Goal: Task Accomplishment & Management: Use online tool/utility

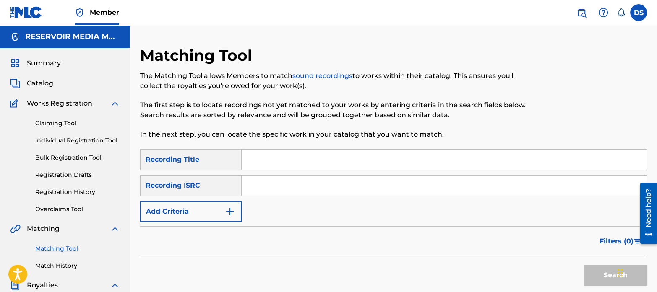
click at [234, 212] on img "Search Form" at bounding box center [230, 212] width 10 height 10
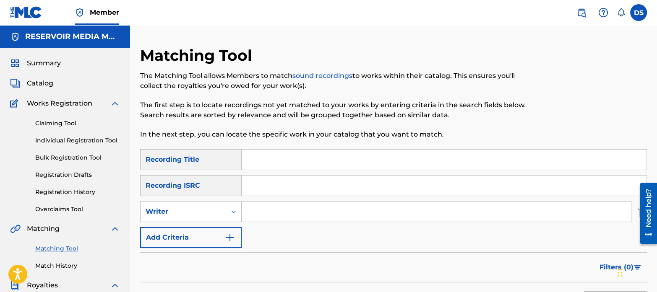
click at [270, 211] on input "Search Form" at bounding box center [436, 212] width 389 height 20
type input "[PERSON_NAME]"
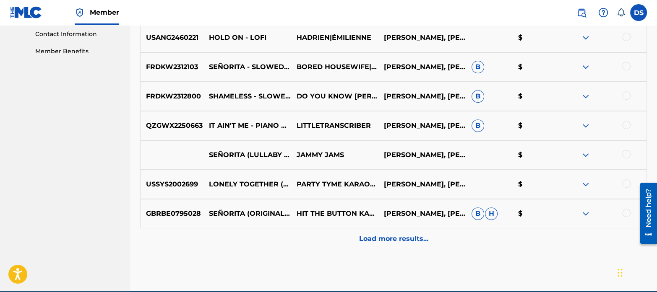
click at [397, 237] on p "Load more results..." at bounding box center [393, 239] width 69 height 10
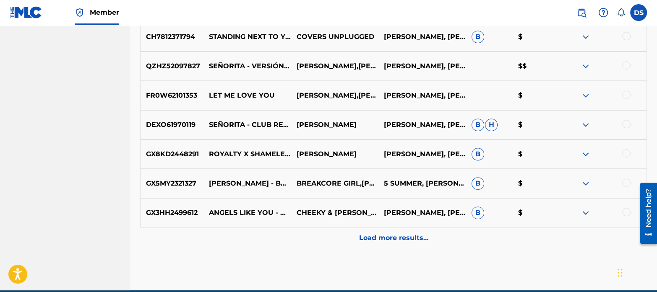
click at [400, 236] on p "Load more results..." at bounding box center [393, 238] width 69 height 10
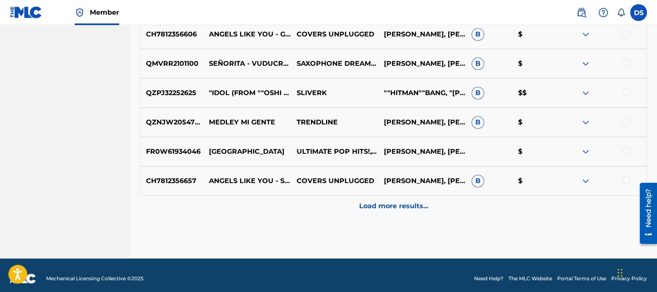
scroll to position [1040, 0]
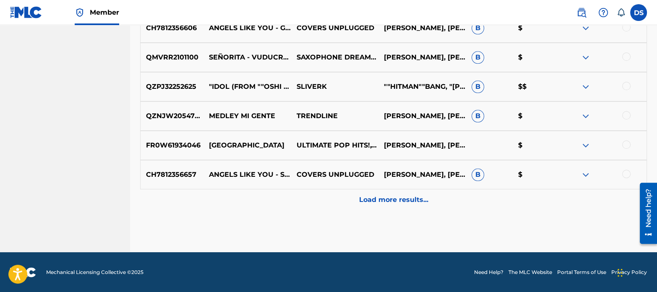
click at [367, 198] on p "Load more results..." at bounding box center [393, 200] width 69 height 10
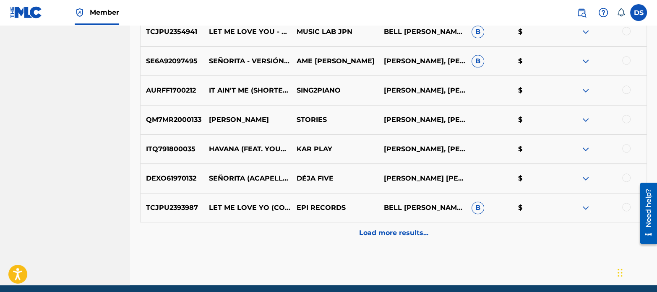
scroll to position [1302, 0]
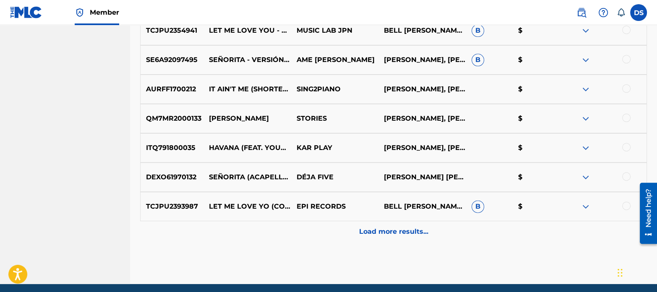
click at [370, 234] on p "Load more results..." at bounding box center [393, 232] width 69 height 10
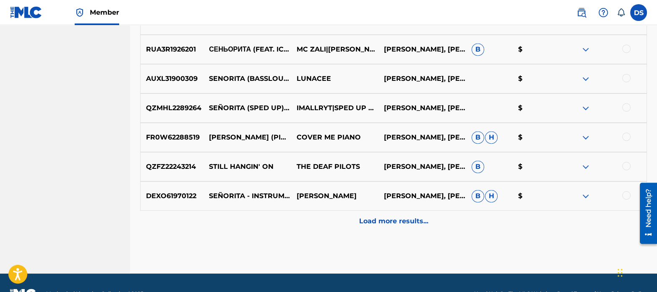
scroll to position [1627, 0]
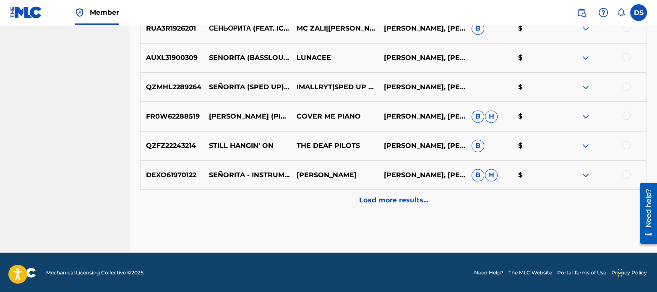
click at [401, 206] on div "Load more results..." at bounding box center [393, 200] width 507 height 21
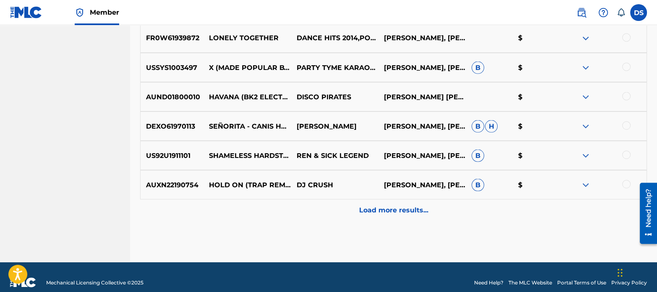
click at [410, 209] on p "Load more results..." at bounding box center [393, 210] width 69 height 10
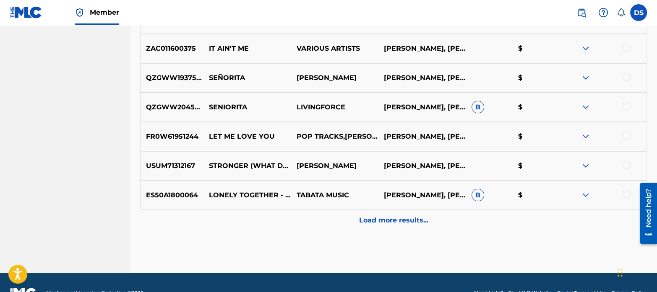
click at [397, 218] on p "Load more results..." at bounding box center [393, 221] width 69 height 10
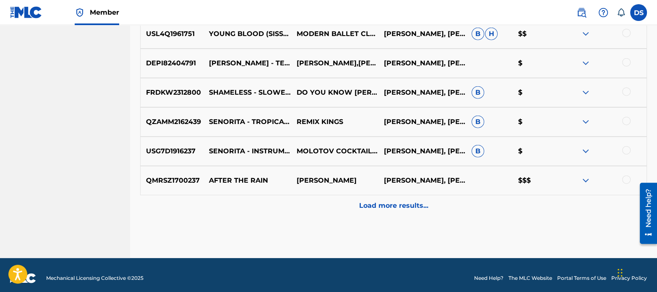
scroll to position [2508, 0]
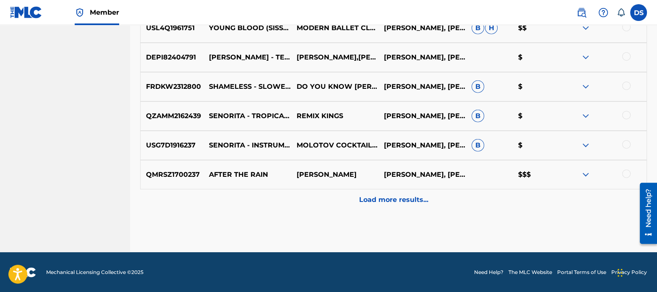
click at [625, 177] on div at bounding box center [626, 174] width 8 height 8
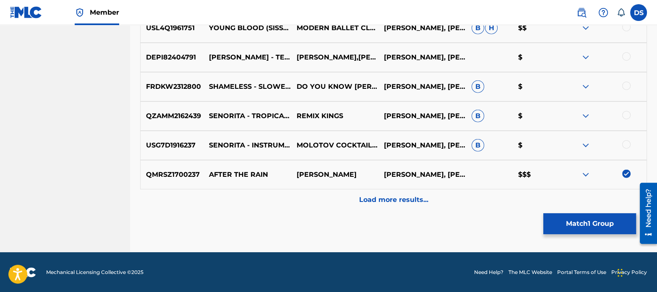
click at [604, 223] on button "Match 1 Group" at bounding box center [589, 223] width 93 height 21
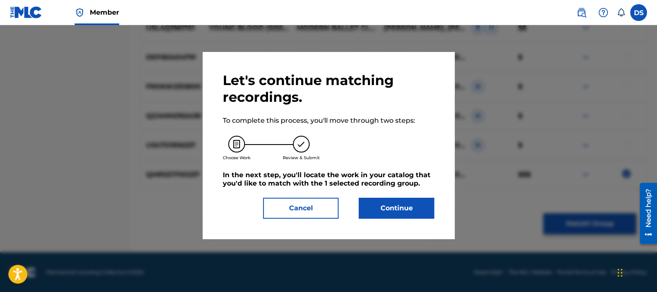
click at [407, 209] on button "Continue" at bounding box center [396, 208] width 75 height 21
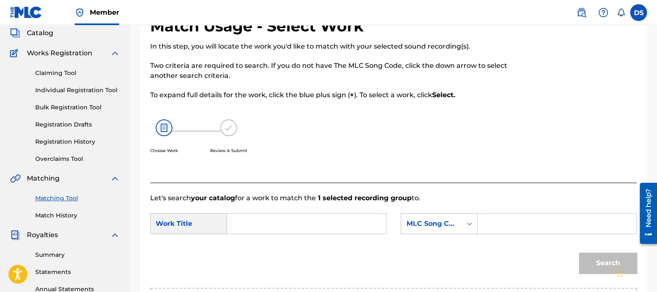
scroll to position [39, 0]
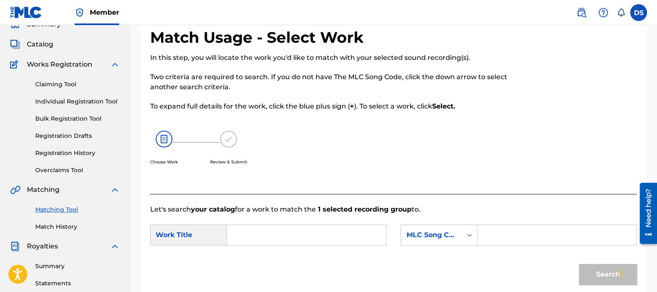
click at [284, 227] on input "Search Form" at bounding box center [306, 235] width 145 height 20
type input "after the rain"
click at [431, 233] on div "MLC Song Code" at bounding box center [431, 235] width 51 height 10
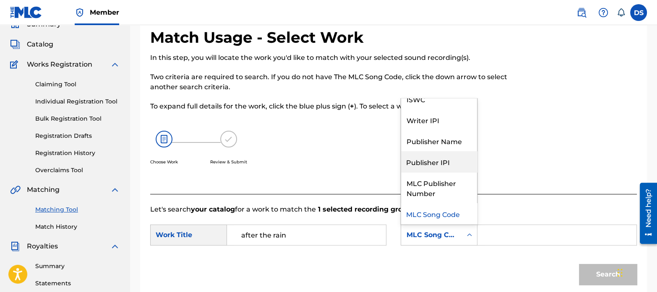
scroll to position [0, 0]
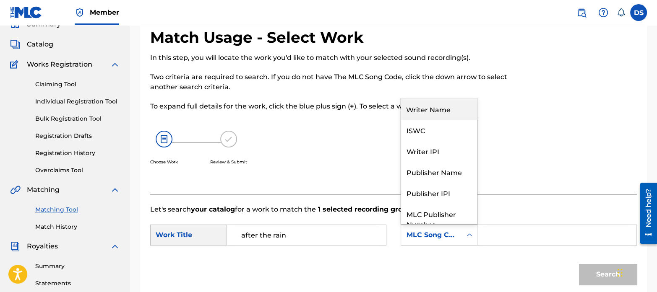
click at [414, 107] on div "Writer Name" at bounding box center [439, 109] width 76 height 21
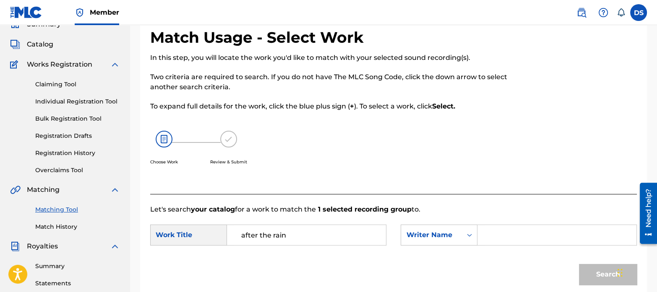
click at [526, 229] on input "Search Form" at bounding box center [556, 235] width 145 height 20
type input "tamposi"
click at [579, 264] on button "Search" at bounding box center [608, 274] width 58 height 21
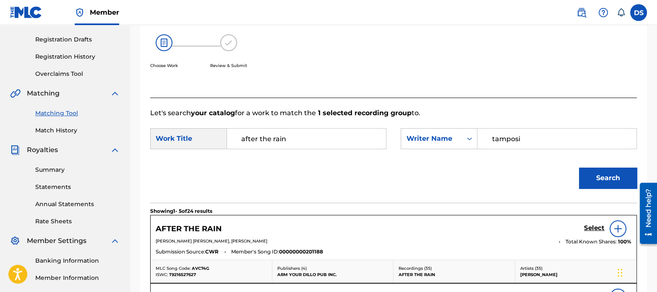
scroll to position [149, 0]
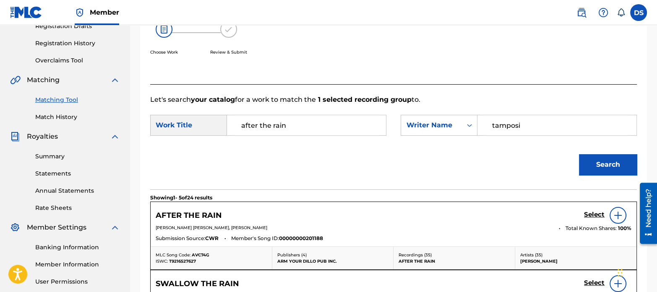
click at [594, 177] on div "Search" at bounding box center [606, 163] width 62 height 34
click at [593, 212] on h5 "Select" at bounding box center [594, 215] width 21 height 8
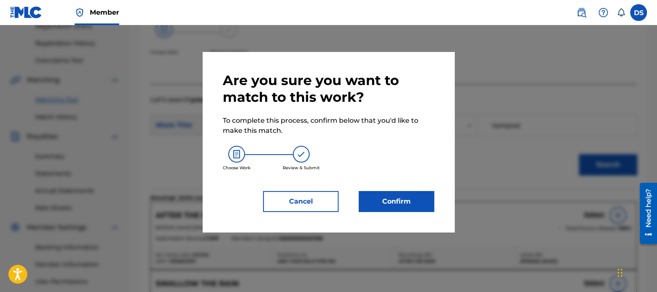
click at [376, 204] on button "Confirm" at bounding box center [396, 201] width 75 height 21
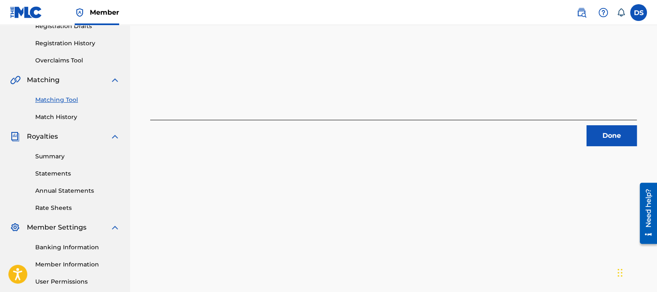
click at [616, 125] on button "Done" at bounding box center [611, 135] width 50 height 21
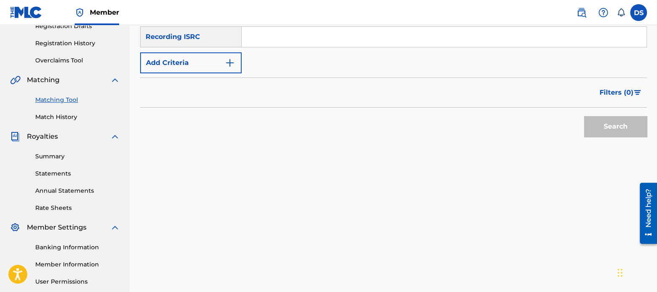
click at [195, 60] on button "Add Criteria" at bounding box center [190, 62] width 101 height 21
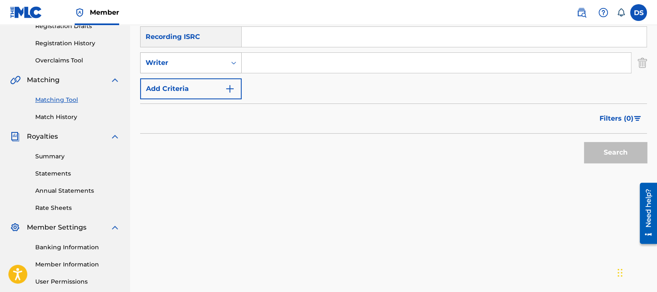
click at [234, 63] on icon "Search Form" at bounding box center [233, 63] width 8 height 8
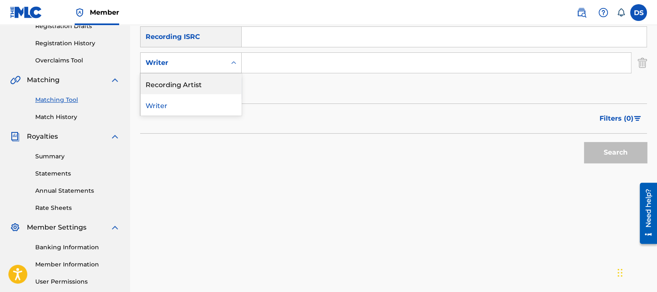
click at [190, 85] on div "Recording Artist" at bounding box center [191, 83] width 101 height 21
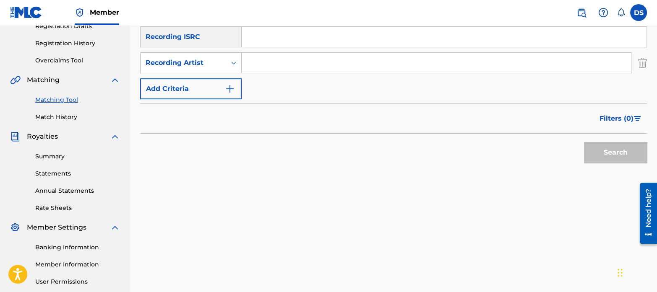
click at [289, 71] on input "Search Form" at bounding box center [436, 63] width 389 height 20
paste input "Le Sserafim"
type input "Le Sserafim"
click at [607, 143] on button "Search" at bounding box center [615, 152] width 63 height 21
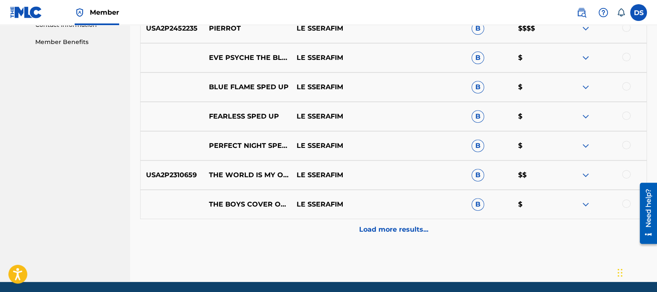
scroll to position [453, 0]
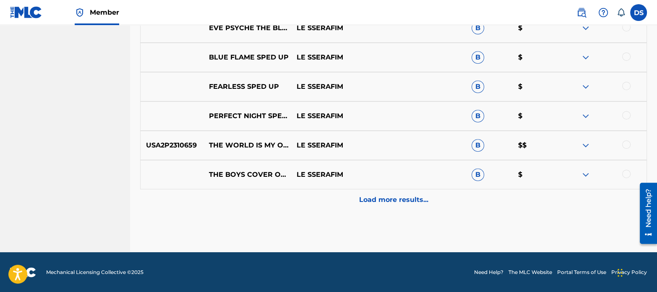
click at [397, 200] on p "Load more results..." at bounding box center [393, 200] width 69 height 10
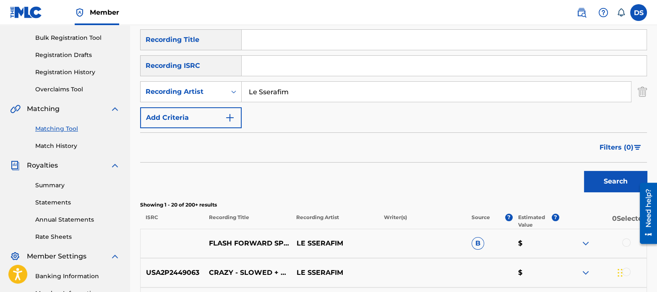
scroll to position [0, 0]
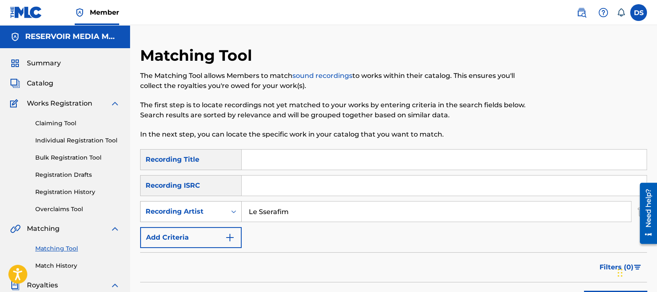
drag, startPoint x: 307, startPoint y: 211, endPoint x: 198, endPoint y: 215, distance: 108.3
click at [198, 215] on div "SearchWithCriteriad5c5dca4-1652-4b79-9b9e-691fcab5f532 Recording Artist Le Sser…" at bounding box center [393, 211] width 507 height 21
paste input "US-A2P-25-06404"
drag, startPoint x: 319, startPoint y: 212, endPoint x: 202, endPoint y: 209, distance: 117.0
click at [202, 209] on div "SearchWithCriteriad5c5dca4-1652-4b79-9b9e-691fcab5f532 Recording Artist US-A2P-…" at bounding box center [393, 211] width 507 height 21
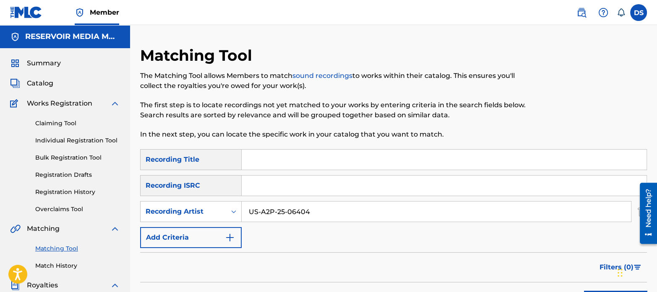
type input "US-A2P-25-06404"
click at [269, 179] on input "Search Form" at bounding box center [444, 186] width 405 height 20
paste input "US-A2P-25-06404"
type input "USA2P2506404"
drag, startPoint x: 315, startPoint y: 213, endPoint x: 202, endPoint y: 198, distance: 113.8
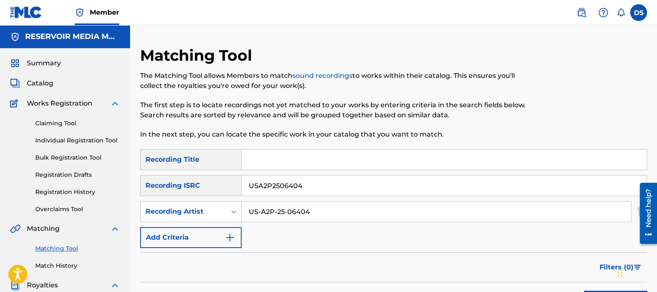
click at [202, 198] on div "SearchWithCriteria3d157eed-65e6-4c73-8681-62546770a4ba Recording Title SearchWi…" at bounding box center [393, 198] width 507 height 99
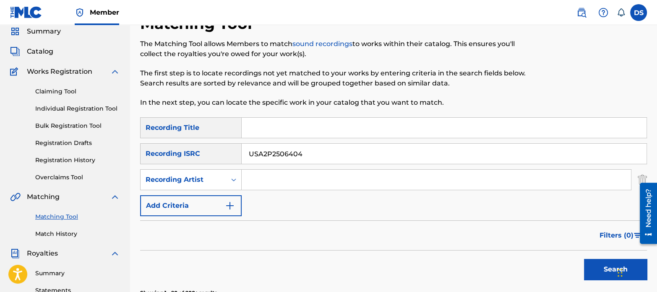
scroll to position [34, 0]
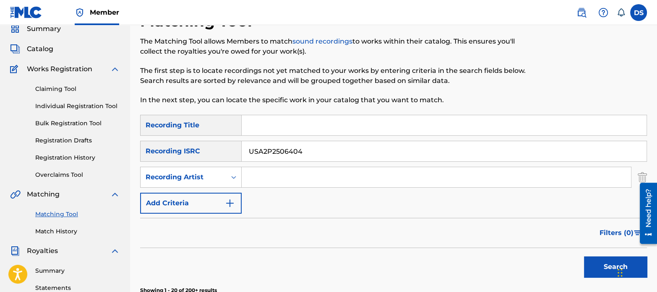
click at [593, 261] on button "Search" at bounding box center [615, 267] width 63 height 21
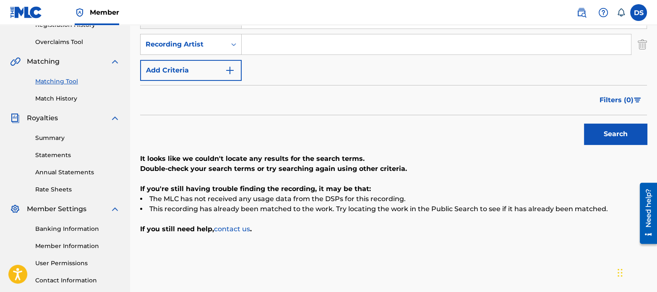
scroll to position [167, 0]
click at [268, 54] on input "Search Form" at bounding box center [436, 44] width 389 height 20
click at [271, 49] on input "Search Form" at bounding box center [436, 44] width 389 height 20
paste input "USUM72504843"
click at [613, 127] on button "Search" at bounding box center [615, 134] width 63 height 21
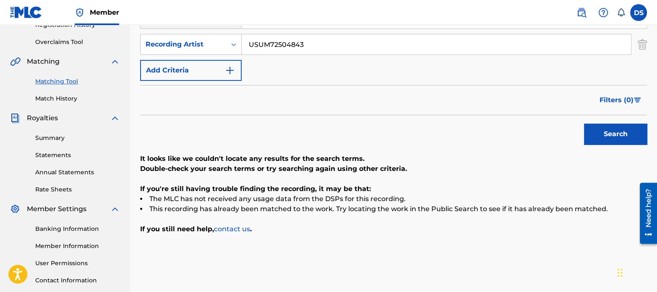
drag, startPoint x: 328, startPoint y: 39, endPoint x: 213, endPoint y: 26, distance: 114.8
click at [213, 26] on div "SearchWithCriteria3d157eed-65e6-4c73-8681-62546770a4ba Recording Title SearchWi…" at bounding box center [393, 31] width 507 height 99
paste input "1"
click at [599, 125] on button "Search" at bounding box center [615, 134] width 63 height 21
drag, startPoint x: 312, startPoint y: 45, endPoint x: 228, endPoint y: 38, distance: 84.6
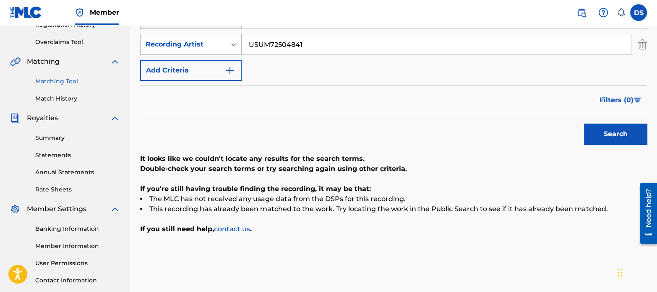
click at [228, 38] on div "SearchWithCriteriad5c5dca4-1652-4b79-9b9e-691fcab5f532 Recording Artist USUM725…" at bounding box center [393, 44] width 507 height 21
paste input "5"
click at [584, 124] on button "Search" at bounding box center [615, 134] width 63 height 21
drag, startPoint x: 317, startPoint y: 37, endPoint x: 215, endPoint y: 24, distance: 103.2
click at [215, 24] on div "Member DS DS [PERSON_NAME] [EMAIL_ADDRESS][DOMAIN_NAME] Notification Preference…" at bounding box center [328, 93] width 657 height 520
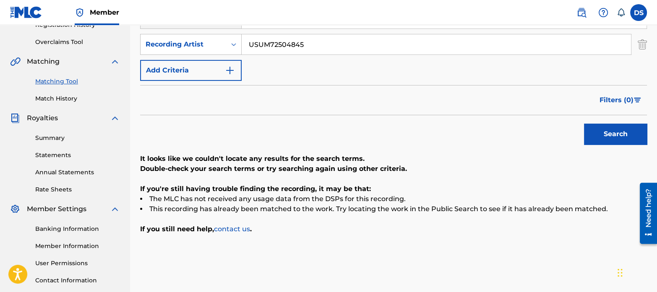
paste input "51"
click at [584, 124] on button "Search" at bounding box center [615, 134] width 63 height 21
drag, startPoint x: 312, startPoint y: 49, endPoint x: 226, endPoint y: 49, distance: 86.4
click at [226, 49] on div "SearchWithCriteriad5c5dca4-1652-4b79-9b9e-691fcab5f532 Recording Artist USUM725…" at bounding box center [393, 44] width 507 height 21
paste input "47"
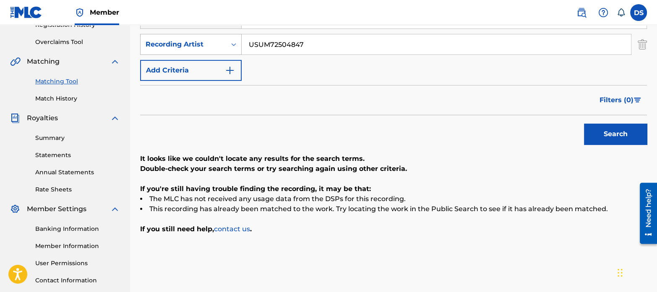
click at [584, 124] on button "Search" at bounding box center [615, 134] width 63 height 21
drag, startPoint x: 310, startPoint y: 43, endPoint x: 172, endPoint y: 41, distance: 138.4
click at [172, 41] on div "SearchWithCriteriad5c5dca4-1652-4b79-9b9e-691fcab5f532 Recording Artist USUM725…" at bounding box center [393, 44] width 507 height 21
paste input "9"
click at [584, 124] on button "Search" at bounding box center [615, 134] width 63 height 21
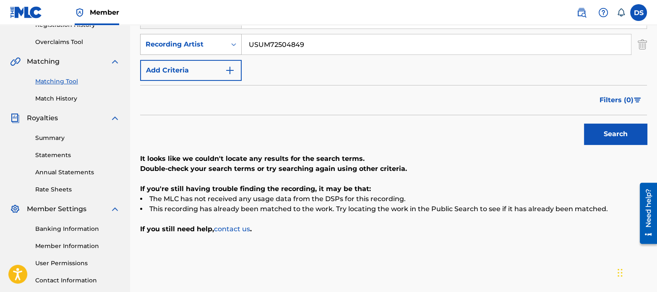
drag, startPoint x: 317, startPoint y: 40, endPoint x: 220, endPoint y: 36, distance: 96.6
click at [220, 36] on div "SearchWithCriteriad5c5dca4-1652-4b79-9b9e-691fcab5f532 Recording Artist USUM725…" at bounding box center [393, 44] width 507 height 21
paste input "4"
click at [584, 124] on button "Search" at bounding box center [615, 134] width 63 height 21
drag, startPoint x: 323, startPoint y: 47, endPoint x: 200, endPoint y: 39, distance: 123.1
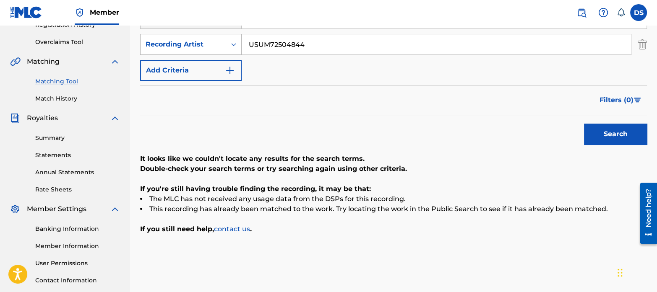
click at [200, 39] on div "SearchWithCriteriad5c5dca4-1652-4b79-9b9e-691fcab5f532 Recording Artist USUM725…" at bounding box center [393, 44] width 507 height 21
paste input "2"
click at [584, 124] on button "Search" at bounding box center [615, 134] width 63 height 21
drag, startPoint x: 319, startPoint y: 42, endPoint x: 218, endPoint y: 21, distance: 102.8
click at [218, 21] on div "Member DS DS [PERSON_NAME] [EMAIL_ADDRESS][DOMAIN_NAME] Notification Preference…" at bounding box center [328, 93] width 657 height 520
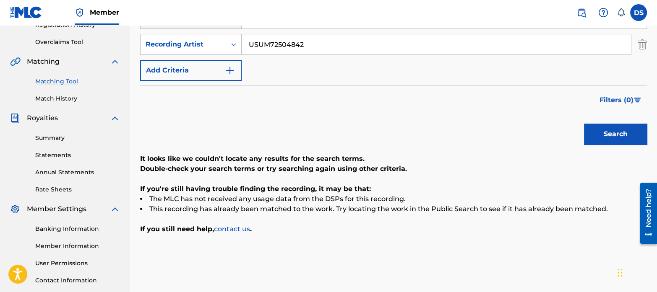
paste input "8"
click at [595, 133] on button "Search" at bounding box center [615, 134] width 63 height 21
drag, startPoint x: 312, startPoint y: 41, endPoint x: 220, endPoint y: 32, distance: 92.3
click at [220, 32] on div "SearchWithCriteria3d157eed-65e6-4c73-8681-62546770a4ba Recording Title SearchWi…" at bounding box center [393, 31] width 507 height 99
paste input "50"
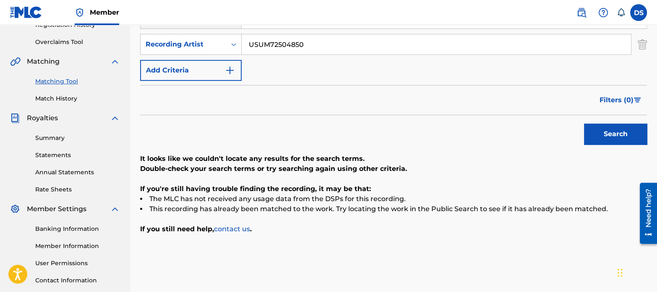
click at [584, 124] on button "Search" at bounding box center [615, 134] width 63 height 21
drag, startPoint x: 316, startPoint y: 45, endPoint x: 211, endPoint y: 27, distance: 106.8
click at [211, 27] on div "SearchWithCriteria3d157eed-65e6-4c73-8681-62546770a4ba Recording Title SearchWi…" at bounding box center [393, 31] width 507 height 99
paste input "RC12403314"
click at [584, 124] on button "Search" at bounding box center [615, 134] width 63 height 21
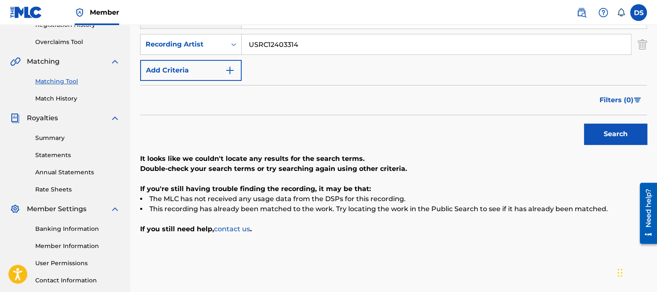
drag, startPoint x: 309, startPoint y: 36, endPoint x: 208, endPoint y: 55, distance: 102.7
click at [208, 55] on div "SearchWithCriteria3d157eed-65e6-4c73-8681-62546770a4ba Recording Title SearchWi…" at bounding box center [393, 31] width 507 height 99
paste input "UM7250366"
click at [584, 124] on button "Search" at bounding box center [615, 134] width 63 height 21
drag, startPoint x: 312, startPoint y: 53, endPoint x: 233, endPoint y: 42, distance: 80.1
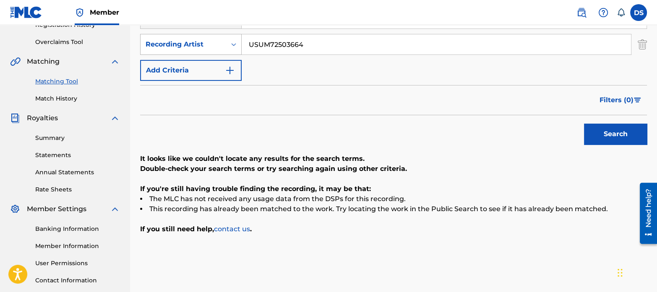
click at [233, 42] on div "SearchWithCriteriad5c5dca4-1652-4b79-9b9e-691fcab5f532 Recording Artist USUM725…" at bounding box center [393, 44] width 507 height 21
paste input "RC12403313"
click at [584, 124] on button "Search" at bounding box center [615, 134] width 63 height 21
drag, startPoint x: 311, startPoint y: 48, endPoint x: 199, endPoint y: 38, distance: 112.4
click at [199, 38] on div "SearchWithCriteriad5c5dca4-1652-4b79-9b9e-691fcab5f532 Recording Artist USRC124…" at bounding box center [393, 44] width 507 height 21
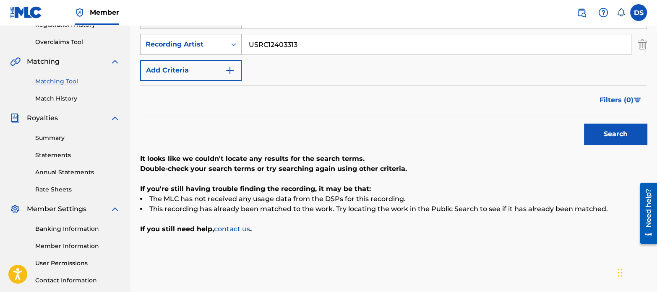
paste input "AT22305592"
click at [606, 133] on button "Search" at bounding box center [615, 134] width 63 height 21
drag, startPoint x: 300, startPoint y: 40, endPoint x: 195, endPoint y: 26, distance: 106.2
click at [195, 26] on div "SearchWithCriteria3d157eed-65e6-4c73-8681-62546770a4ba Recording Title SearchWi…" at bounding box center [393, 31] width 507 height 99
paste input "GBAHS1900786"
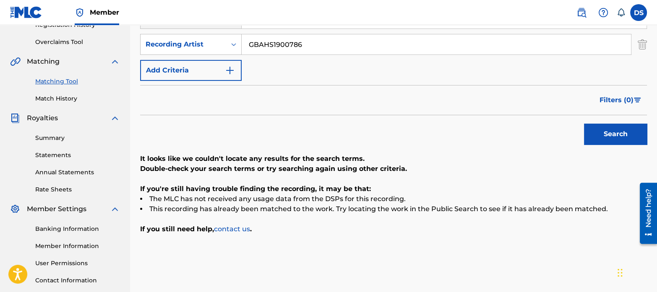
click at [606, 138] on button "Search" at bounding box center [615, 134] width 63 height 21
drag, startPoint x: 311, startPoint y: 49, endPoint x: 200, endPoint y: 46, distance: 110.8
click at [200, 46] on div "SearchWithCriteriad5c5dca4-1652-4b79-9b9e-691fcab5f532 Recording Artist GBAHS19…" at bounding box center [393, 44] width 507 height 21
drag, startPoint x: 317, startPoint y: 47, endPoint x: 202, endPoint y: 26, distance: 116.4
click at [202, 26] on div "SearchWithCriteria3d157eed-65e6-4c73-8681-62546770a4ba Recording Title SearchWi…" at bounding box center [393, 31] width 507 height 99
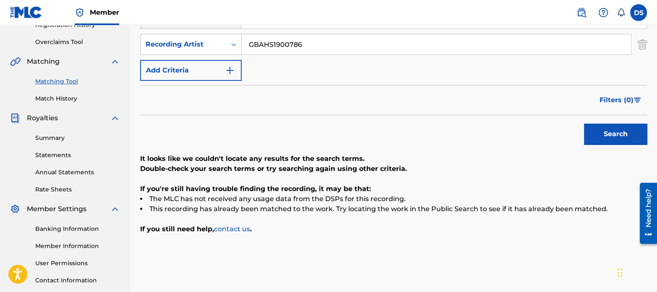
paste input "USUG12003922"
click at [607, 134] on button "Search" at bounding box center [615, 134] width 63 height 21
drag, startPoint x: 303, startPoint y: 47, endPoint x: 223, endPoint y: 42, distance: 79.8
click at [223, 42] on div "SearchWithCriteriad5c5dca4-1652-4b79-9b9e-691fcab5f532 Recording Artist USUG120…" at bounding box center [393, 44] width 507 height 21
paste input "AT21904530"
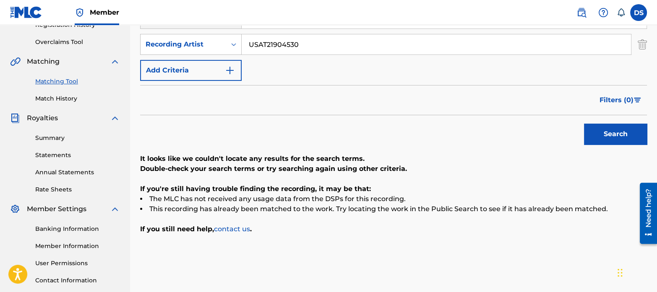
click at [588, 139] on button "Search" at bounding box center [615, 134] width 63 height 21
drag, startPoint x: 299, startPoint y: 46, endPoint x: 231, endPoint y: 38, distance: 68.4
click at [231, 38] on div "SearchWithCriteriad5c5dca4-1652-4b79-9b9e-691fcab5f532 Recording Artist USAT219…" at bounding box center [393, 44] width 507 height 21
paste input "2007778"
click at [610, 128] on button "Search" at bounding box center [615, 134] width 63 height 21
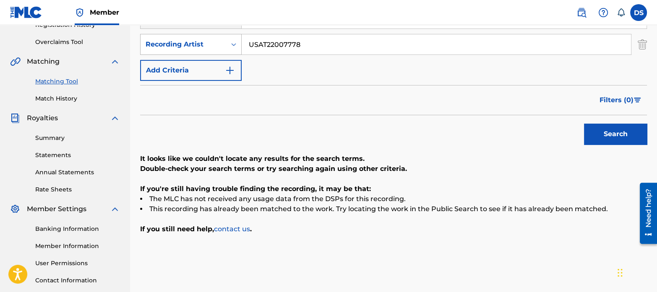
drag, startPoint x: 315, startPoint y: 48, endPoint x: 225, endPoint y: 34, distance: 90.4
click at [225, 34] on div "SearchWithCriteriad5c5dca4-1652-4b79-9b9e-691fcab5f532 Recording Artist USAT220…" at bounding box center [393, 44] width 507 height 21
paste input "2370"
click at [615, 129] on button "Search" at bounding box center [615, 134] width 63 height 21
drag, startPoint x: 306, startPoint y: 48, endPoint x: 216, endPoint y: 44, distance: 89.9
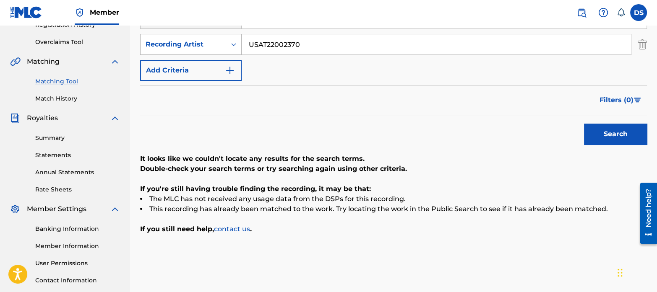
click at [216, 44] on div "SearchWithCriteriad5c5dca4-1652-4b79-9b9e-691fcab5f532 Recording Artist USAT220…" at bounding box center [393, 44] width 507 height 21
paste input "1903663"
click at [599, 130] on button "Search" at bounding box center [615, 134] width 63 height 21
drag, startPoint x: 323, startPoint y: 44, endPoint x: 246, endPoint y: 36, distance: 77.5
click at [246, 36] on input "USAT21903663" at bounding box center [436, 44] width 389 height 20
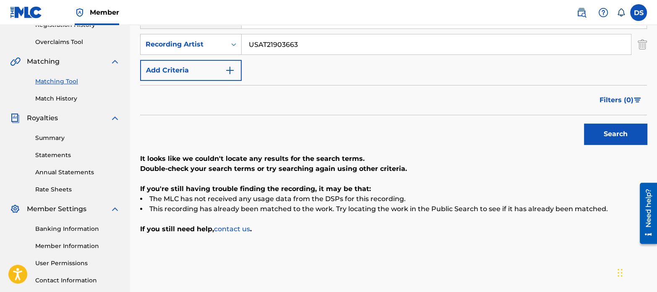
paste input "NLC281211829"
type input "NLC281211829"
click at [620, 128] on button "Search" at bounding box center [615, 134] width 63 height 21
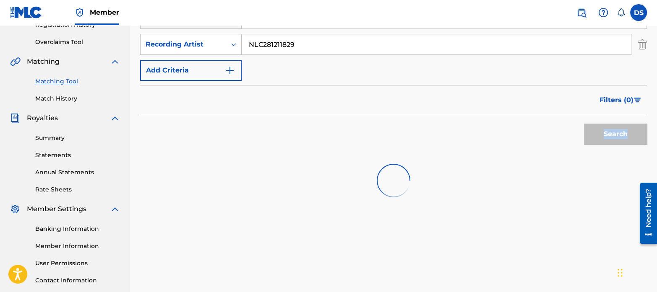
click at [620, 128] on div "Search" at bounding box center [613, 132] width 67 height 34
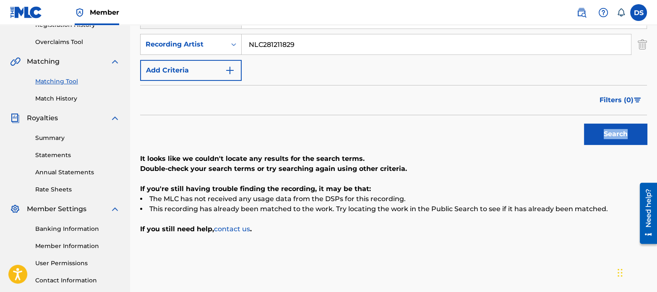
click at [601, 135] on button "Search" at bounding box center [615, 134] width 63 height 21
drag, startPoint x: 311, startPoint y: 43, endPoint x: 219, endPoint y: 28, distance: 93.0
click at [219, 28] on div "SearchWithCriteria3d157eed-65e6-4c73-8681-62546770a4ba Recording Title SearchWi…" at bounding box center [393, 31] width 507 height 99
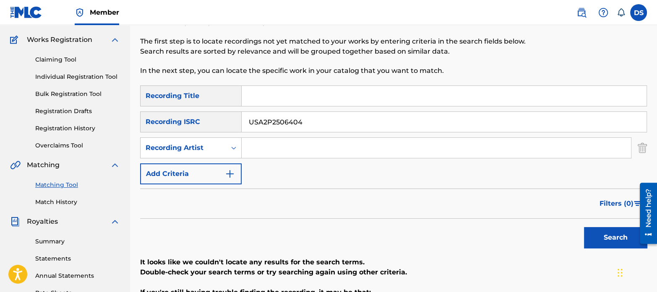
scroll to position [63, 0]
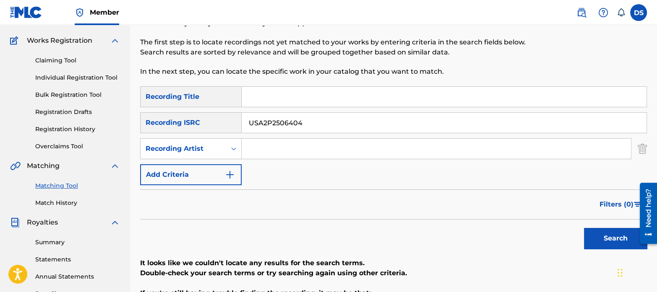
drag, startPoint x: 319, startPoint y: 117, endPoint x: 189, endPoint y: 113, distance: 129.7
click at [189, 113] on div "SearchWithCriteria05dfad96-8a3f-463f-85c1-65056205bc6b Recording ISRC USA2P2506…" at bounding box center [393, 122] width 507 height 21
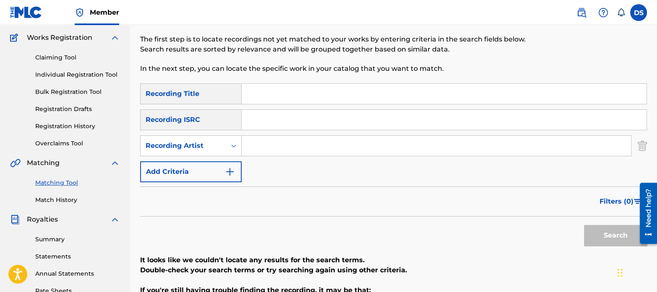
scroll to position [60, 0]
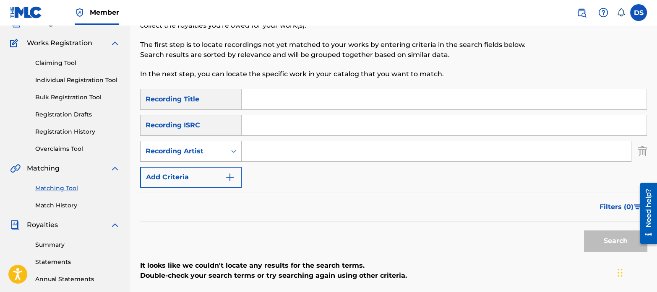
click at [232, 155] on icon "Search Form" at bounding box center [233, 151] width 8 height 8
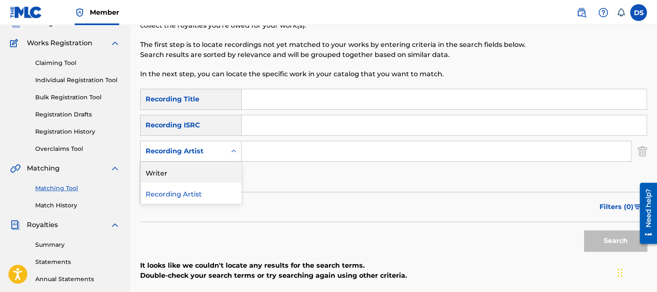
click at [211, 175] on div "Writer" at bounding box center [191, 172] width 101 height 21
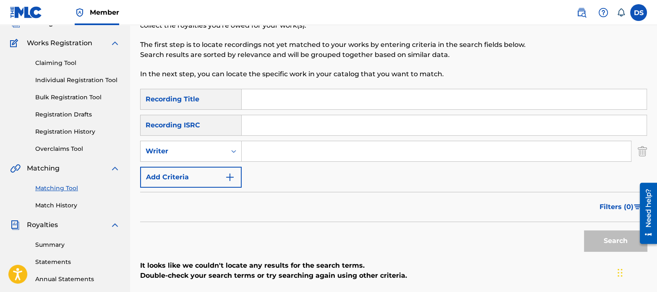
click at [304, 156] on input "Search Form" at bounding box center [436, 151] width 389 height 20
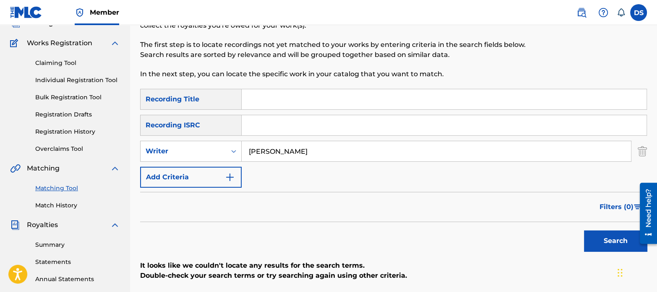
click at [584, 231] on button "Search" at bounding box center [615, 241] width 63 height 21
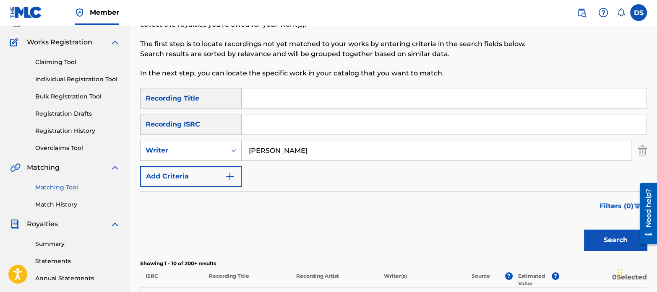
scroll to position [57, 0]
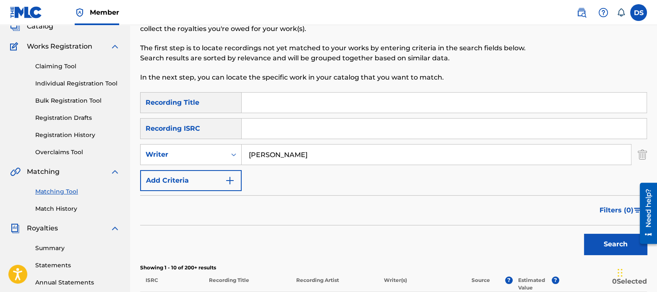
drag, startPoint x: 312, startPoint y: 149, endPoint x: 213, endPoint y: 141, distance: 98.5
click at [213, 141] on div "SearchWithCriteria3d157eed-65e6-4c73-8681-62546770a4ba Recording Title SearchWi…" at bounding box center [393, 141] width 507 height 99
type input "[PERSON_NAME]"
click at [584, 234] on button "Search" at bounding box center [615, 244] width 63 height 21
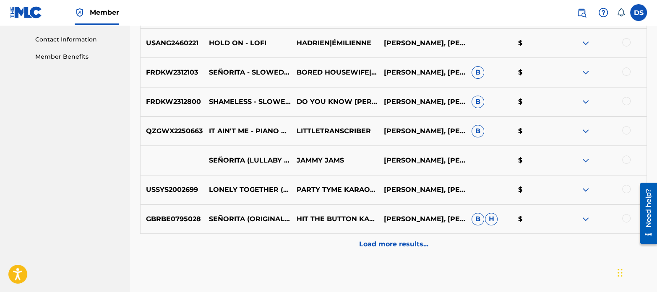
scroll to position [409, 0]
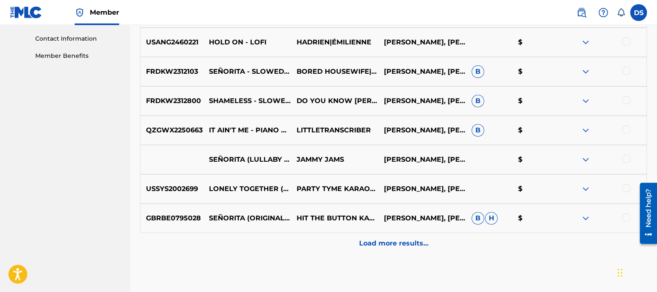
click at [388, 236] on div "Load more results..." at bounding box center [393, 243] width 507 height 21
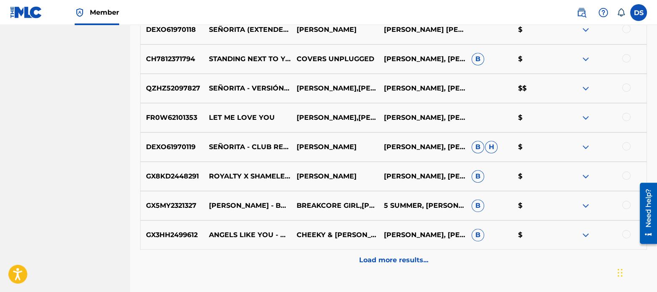
scroll to position [746, 0]
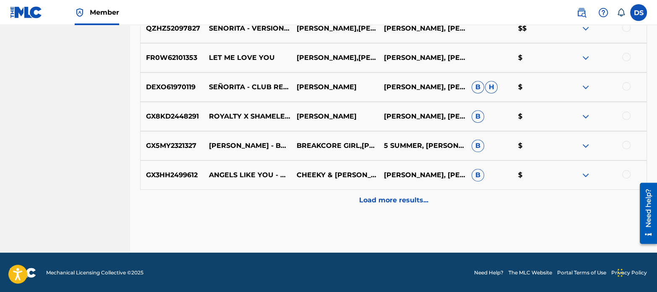
click at [405, 202] on p "Load more results..." at bounding box center [393, 200] width 69 height 10
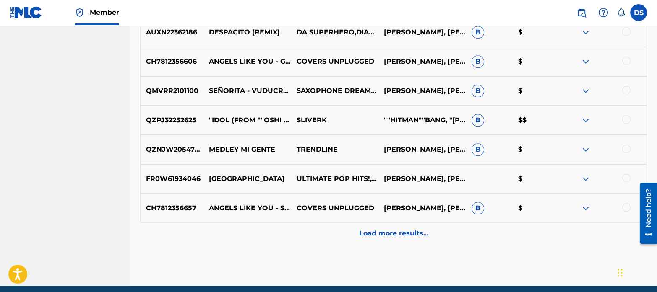
scroll to position [1040, 0]
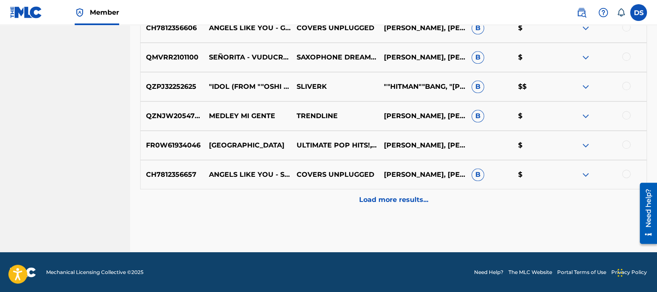
click at [396, 198] on p "Load more results..." at bounding box center [393, 200] width 69 height 10
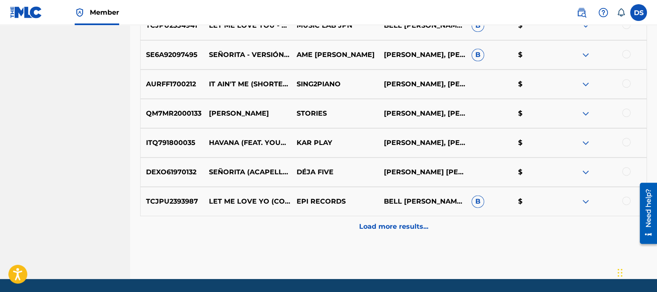
scroll to position [1333, 0]
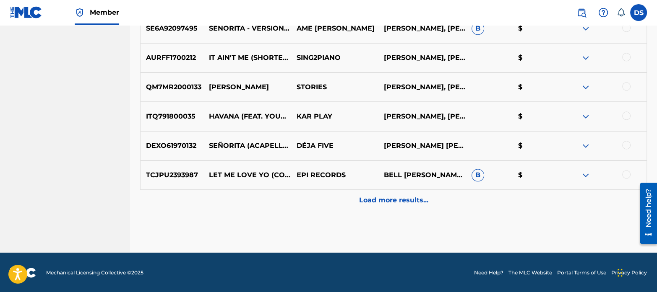
click at [378, 194] on div "Load more results..." at bounding box center [393, 200] width 507 height 21
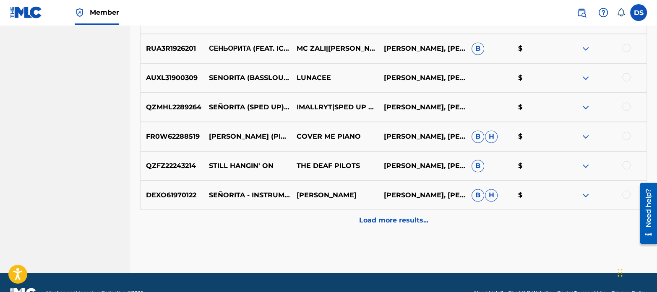
scroll to position [1627, 0]
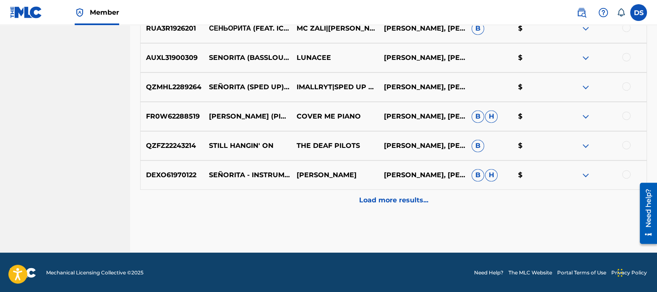
click at [390, 200] on p "Load more results..." at bounding box center [393, 200] width 69 height 10
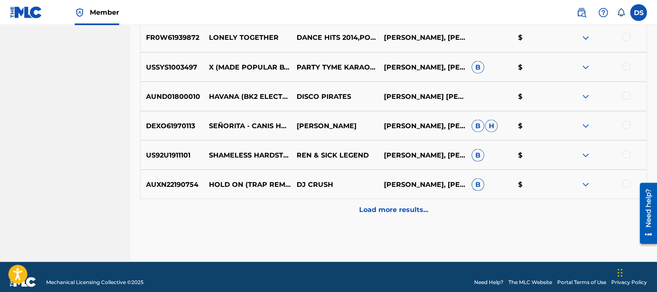
scroll to position [1919, 0]
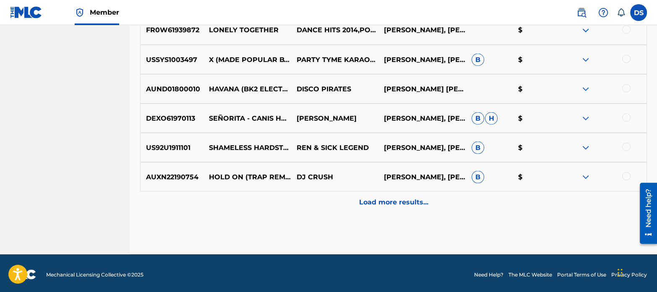
click at [407, 208] on div "Load more results..." at bounding box center [393, 202] width 507 height 21
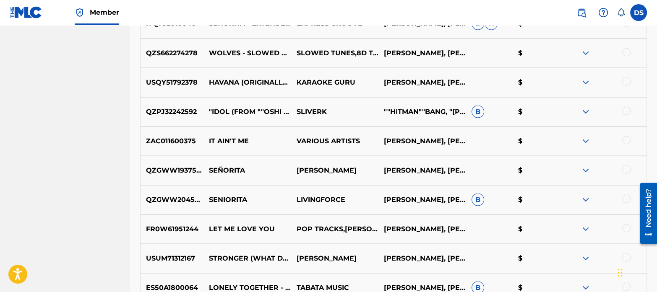
scroll to position [2214, 0]
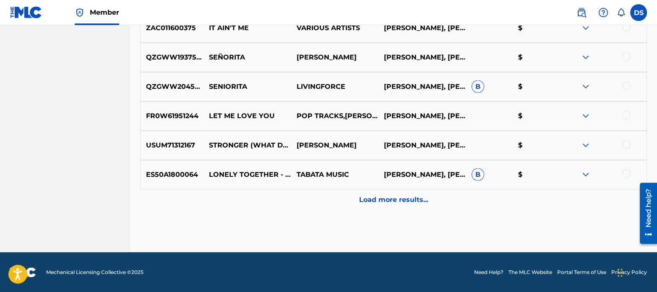
click at [387, 198] on p "Load more results..." at bounding box center [393, 200] width 69 height 10
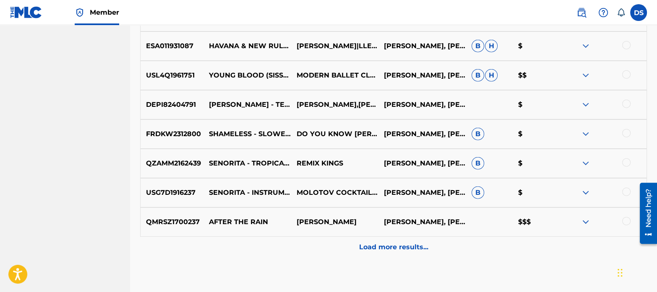
scroll to position [2461, 0]
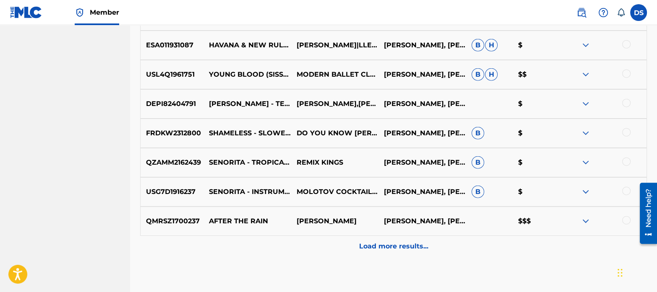
click at [398, 241] on div "Load more results..." at bounding box center [393, 246] width 507 height 21
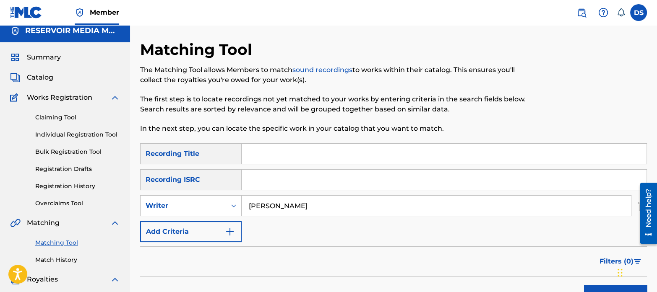
scroll to position [0, 0]
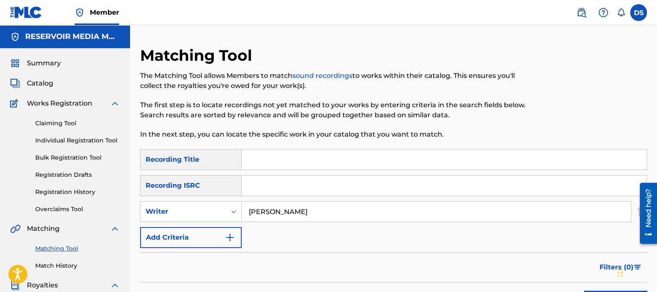
click at [279, 180] on input "Search Form" at bounding box center [444, 186] width 405 height 20
type input "standing next to you"
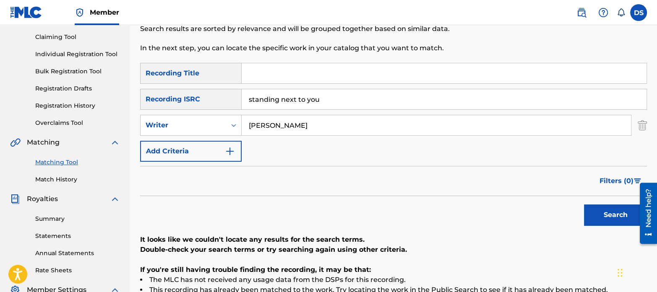
scroll to position [83, 0]
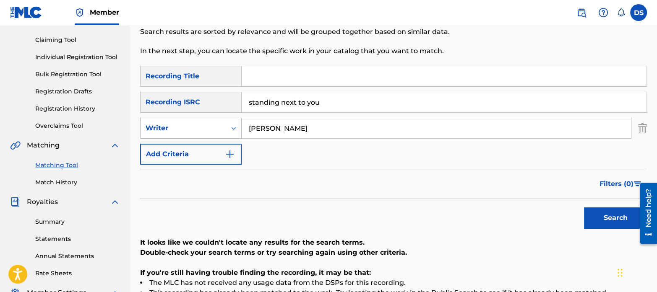
drag, startPoint x: 300, startPoint y: 124, endPoint x: 222, endPoint y: 125, distance: 77.6
click at [222, 125] on div "SearchWithCriteria16b5dd34-96b4-4c56-a5de-0b2b5b3613c6 Writer [PERSON_NAME]" at bounding box center [393, 128] width 507 height 21
click at [610, 218] on button "Search" at bounding box center [615, 218] width 63 height 21
drag, startPoint x: 321, startPoint y: 104, endPoint x: 219, endPoint y: 97, distance: 102.1
click at [219, 97] on div "SearchWithCriteria05dfad96-8a3f-463f-85c1-65056205bc6b Recording ISRC standing …" at bounding box center [393, 102] width 507 height 21
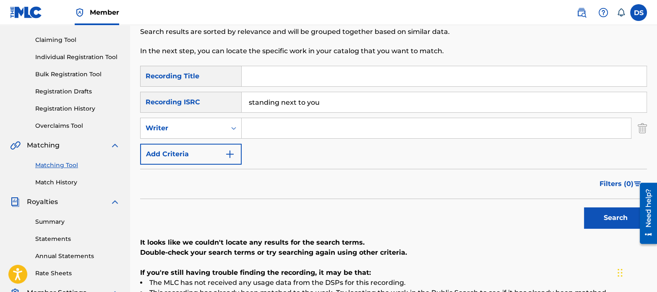
click at [279, 78] on input "Search Form" at bounding box center [444, 76] width 405 height 20
paste input "standing next to you"
type input "standing next to you"
drag, startPoint x: 332, startPoint y: 98, endPoint x: 235, endPoint y: 99, distance: 96.9
click at [235, 99] on div "SearchWithCriteria05dfad96-8a3f-463f-85c1-65056205bc6b Recording ISRC standing …" at bounding box center [393, 102] width 507 height 21
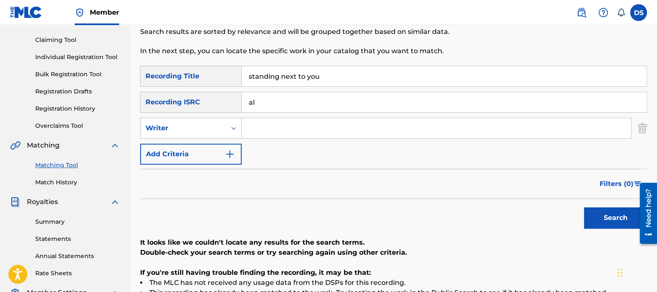
type input "a"
click at [279, 131] on input "Search Form" at bounding box center [436, 128] width 389 height 20
type input "[PERSON_NAME]"
click at [612, 211] on button "Search" at bounding box center [615, 218] width 63 height 21
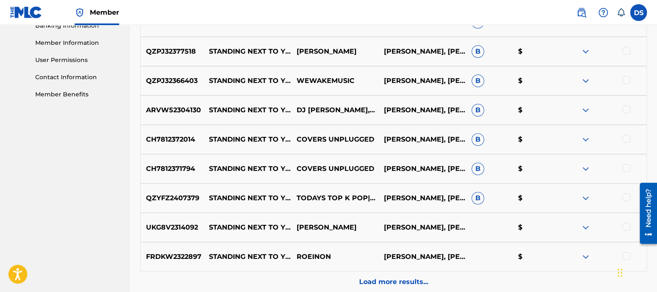
scroll to position [453, 0]
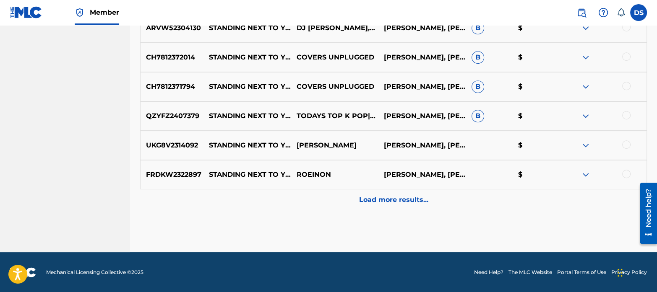
click at [392, 201] on p "Load more results..." at bounding box center [393, 200] width 69 height 10
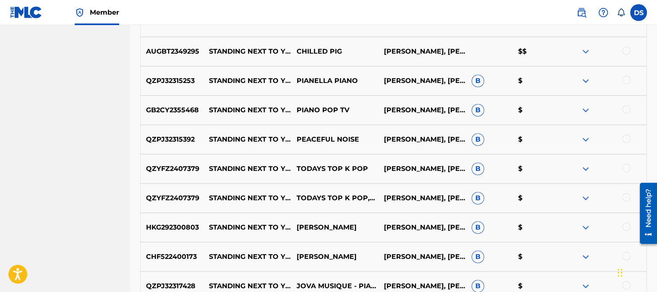
scroll to position [723, 0]
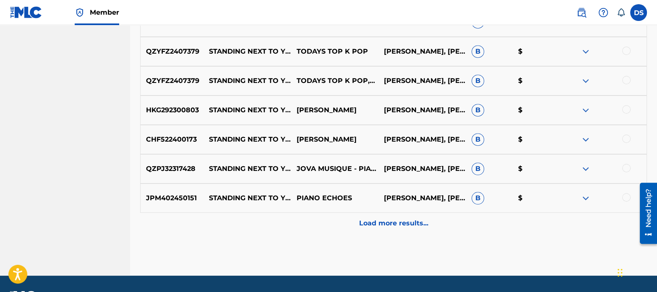
click at [370, 223] on p "Load more results..." at bounding box center [393, 224] width 69 height 10
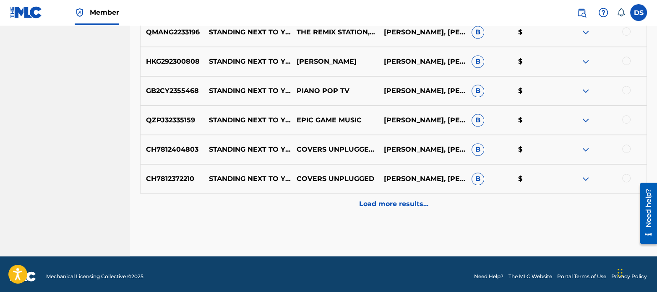
click at [378, 205] on p "Load more results..." at bounding box center [393, 204] width 69 height 10
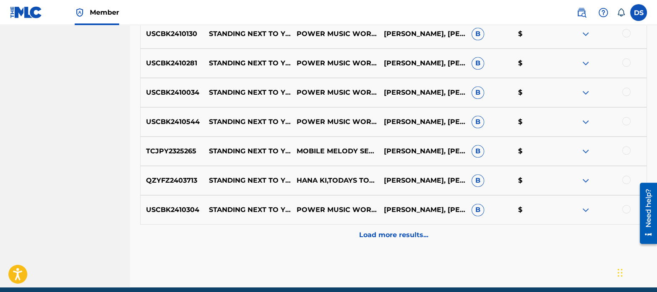
scroll to position [1333, 0]
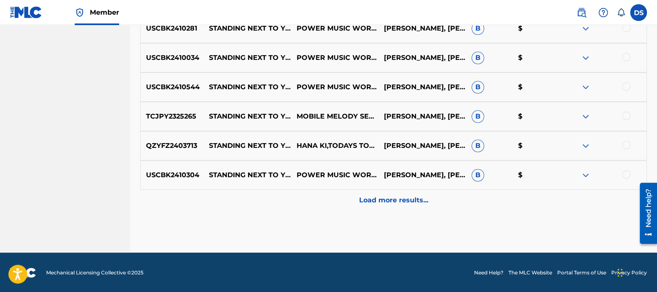
click at [381, 193] on div "Load more results..." at bounding box center [393, 200] width 507 height 21
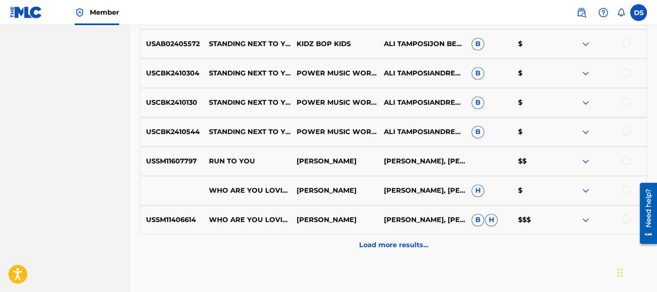
scroll to position [1580, 0]
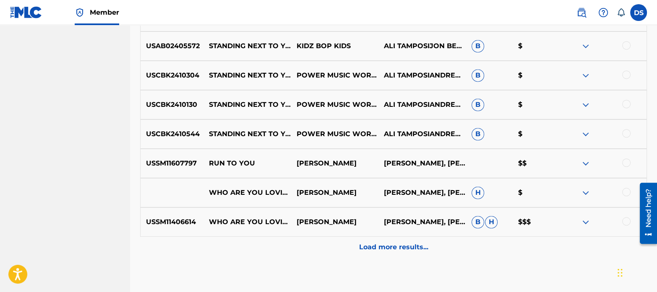
click at [625, 160] on div at bounding box center [626, 163] width 8 height 8
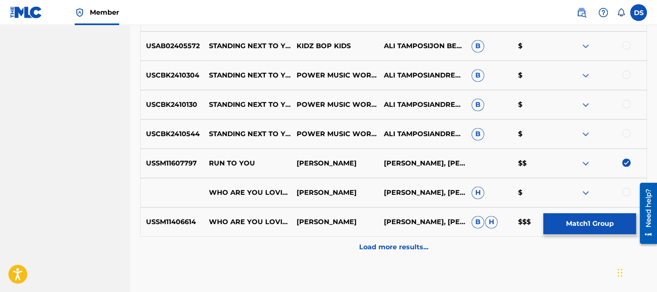
click at [625, 134] on div at bounding box center [626, 133] width 8 height 8
click at [627, 104] on div at bounding box center [626, 104] width 8 height 8
click at [623, 72] on div at bounding box center [626, 74] width 8 height 8
click at [623, 45] on div at bounding box center [626, 45] width 8 height 8
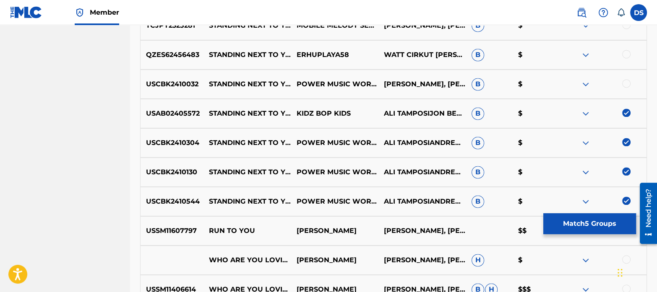
scroll to position [1506, 0]
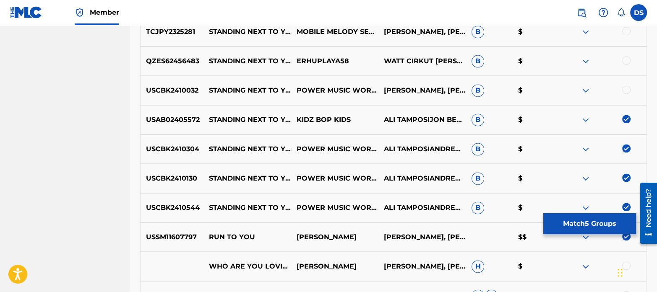
click at [624, 86] on div at bounding box center [626, 90] width 8 height 8
click at [625, 55] on div "QZES62456483 STANDING NEXT TO YOU ERHUPLAYA58 WATT CIRKUT [PERSON_NAME] & [PERS…" at bounding box center [393, 61] width 507 height 29
click at [628, 60] on div at bounding box center [626, 60] width 8 height 8
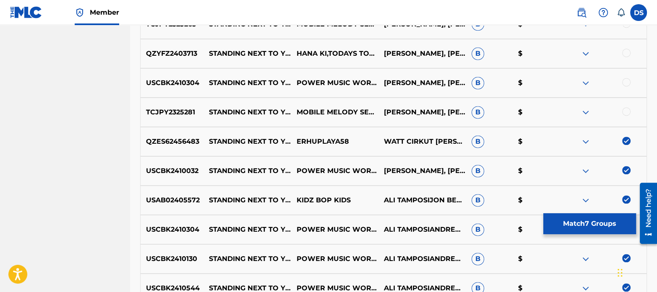
scroll to position [1422, 0]
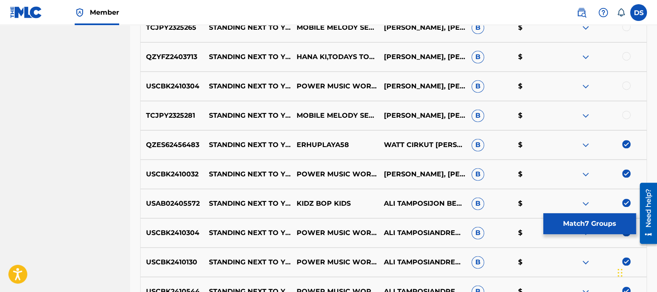
click at [628, 111] on div at bounding box center [626, 115] width 8 height 8
click at [624, 85] on div at bounding box center [626, 85] width 8 height 8
click at [625, 54] on div at bounding box center [626, 56] width 8 height 8
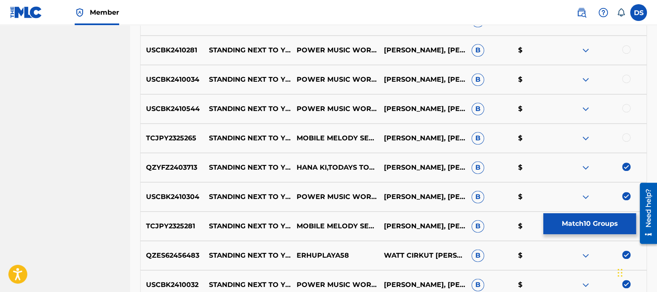
scroll to position [1304, 0]
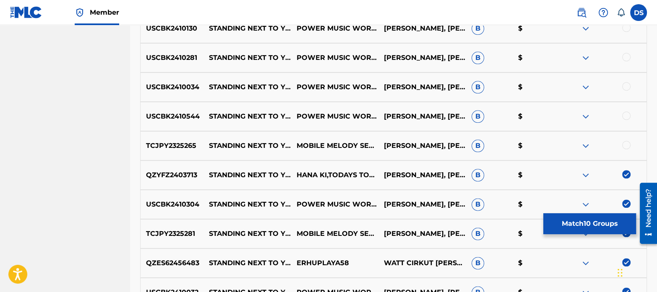
click at [629, 145] on div at bounding box center [626, 145] width 8 height 8
click at [626, 116] on div at bounding box center [626, 116] width 8 height 8
click at [628, 83] on div at bounding box center [626, 86] width 8 height 8
click at [627, 56] on div at bounding box center [626, 57] width 8 height 8
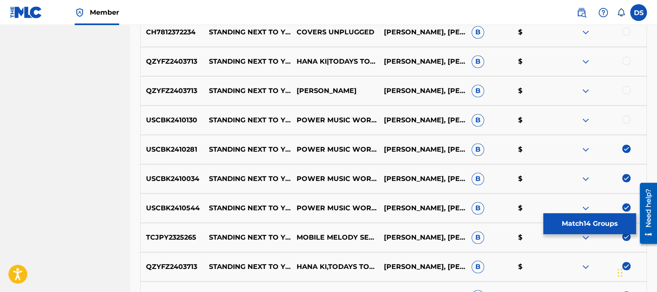
scroll to position [1212, 0]
click at [622, 119] on div at bounding box center [626, 120] width 8 height 8
click at [624, 89] on div at bounding box center [626, 90] width 8 height 8
click at [624, 59] on div at bounding box center [626, 61] width 8 height 8
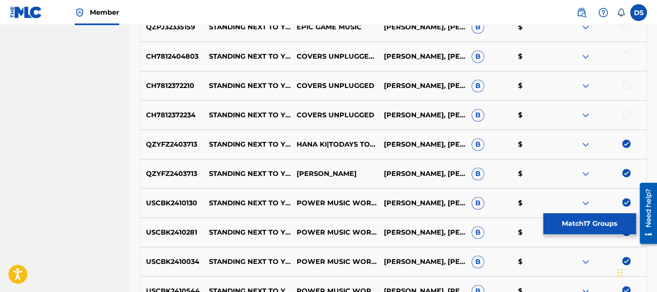
scroll to position [1128, 0]
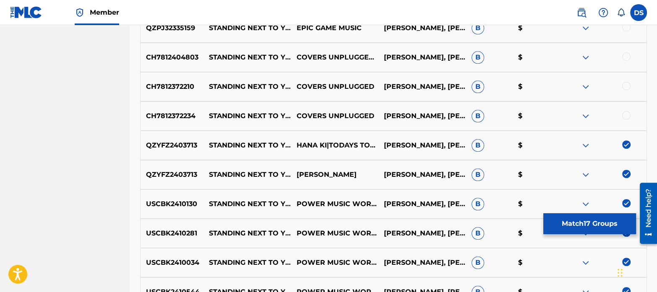
click at [625, 111] on div at bounding box center [626, 115] width 8 height 8
click at [625, 86] on div at bounding box center [626, 86] width 8 height 8
click at [624, 59] on div at bounding box center [626, 56] width 8 height 8
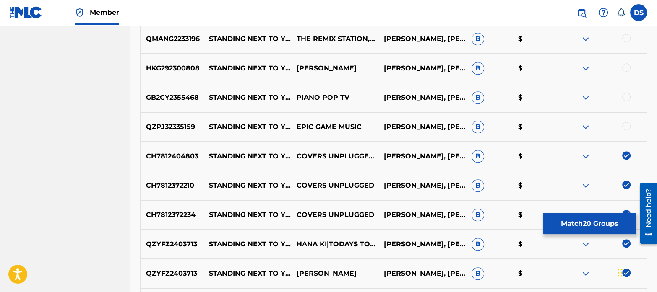
scroll to position [1025, 0]
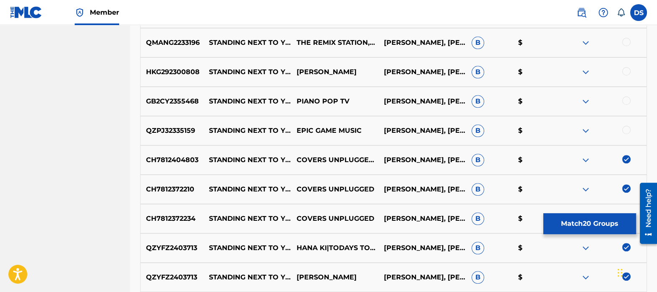
click at [627, 130] on div at bounding box center [626, 130] width 8 height 8
click at [625, 98] on div at bounding box center [626, 100] width 8 height 8
click at [624, 72] on div at bounding box center [626, 71] width 8 height 8
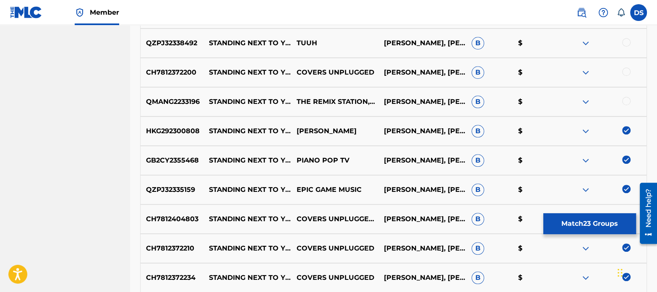
scroll to position [963, 0]
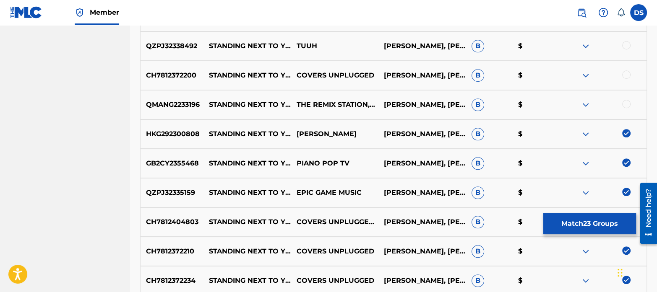
click at [631, 102] on div at bounding box center [603, 105] width 88 height 10
click at [628, 72] on div at bounding box center [626, 74] width 8 height 8
click at [627, 104] on div at bounding box center [626, 104] width 8 height 8
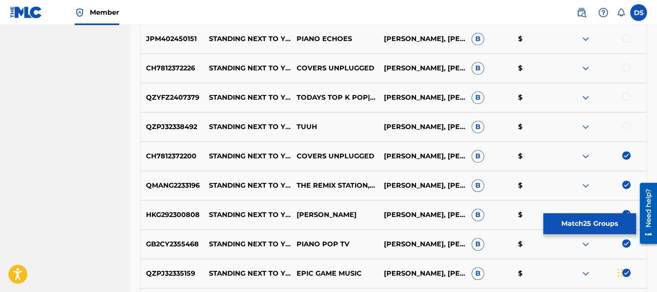
scroll to position [882, 0]
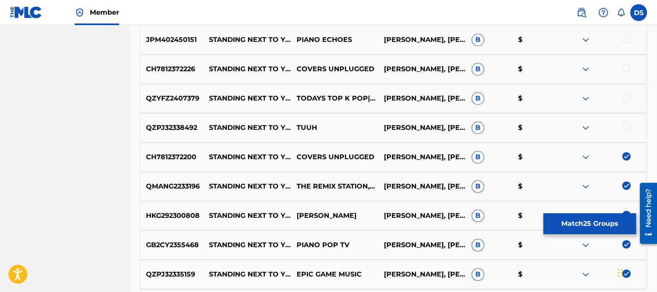
click at [627, 127] on div at bounding box center [626, 127] width 8 height 8
click at [624, 98] on div at bounding box center [626, 98] width 8 height 8
click at [623, 66] on div at bounding box center [626, 68] width 8 height 8
click at [623, 39] on div at bounding box center [626, 39] width 8 height 8
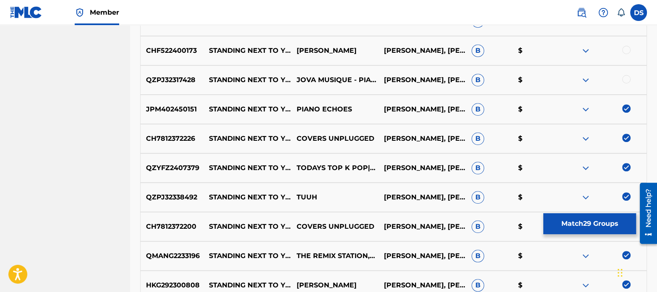
scroll to position [811, 0]
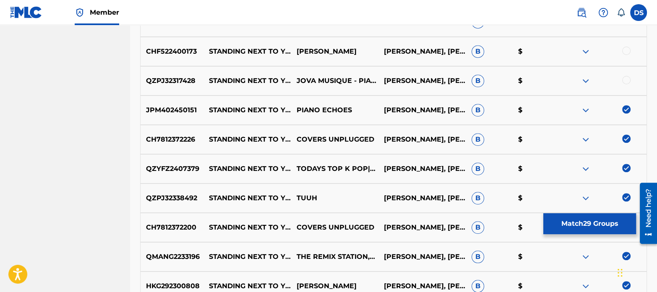
click at [623, 76] on div at bounding box center [603, 81] width 88 height 10
click at [628, 78] on div at bounding box center [626, 80] width 8 height 8
click at [627, 49] on div at bounding box center [626, 51] width 8 height 8
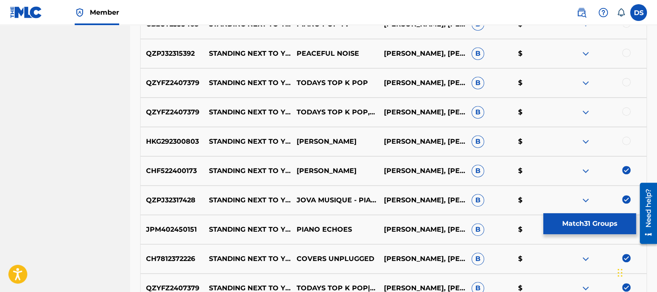
scroll to position [690, 0]
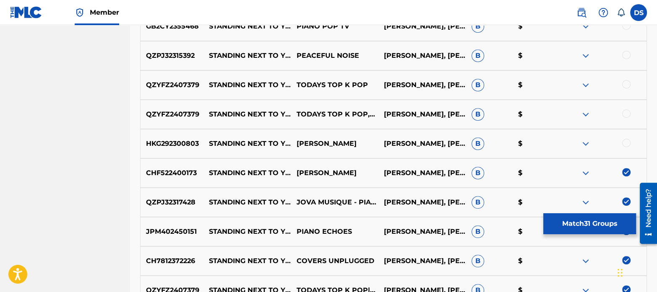
click at [628, 141] on div at bounding box center [626, 143] width 8 height 8
click at [625, 114] on div at bounding box center [626, 113] width 8 height 8
click at [625, 83] on div at bounding box center [626, 84] width 8 height 8
click at [624, 56] on div at bounding box center [626, 55] width 8 height 8
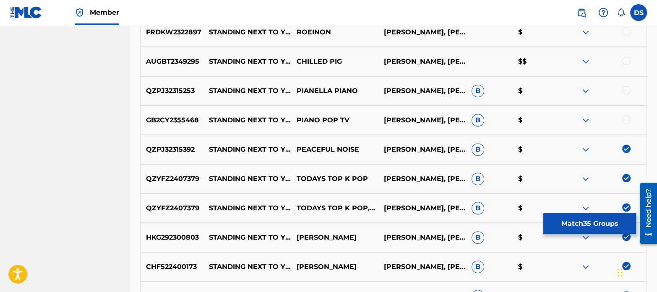
scroll to position [595, 0]
click at [628, 121] on div at bounding box center [626, 120] width 8 height 8
click at [627, 90] on div at bounding box center [626, 90] width 8 height 8
click at [626, 59] on div at bounding box center [626, 61] width 8 height 8
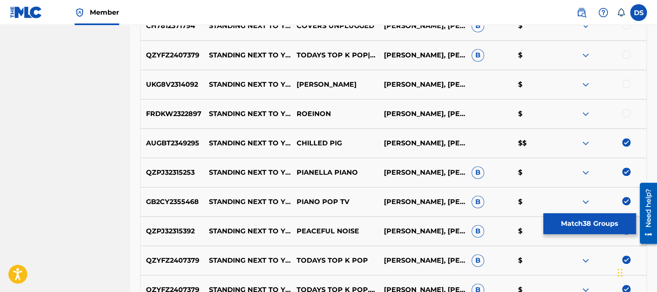
scroll to position [512, 0]
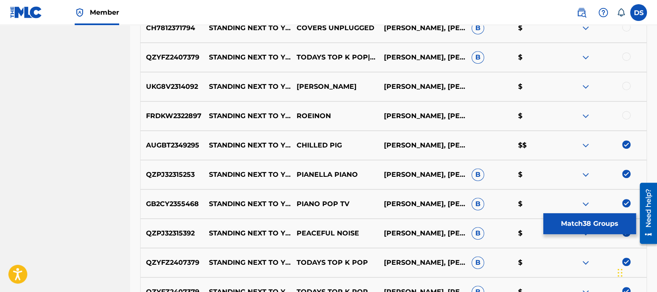
click at [625, 117] on div at bounding box center [626, 115] width 8 height 8
click at [626, 85] on div at bounding box center [626, 86] width 8 height 8
click at [626, 56] on div at bounding box center [626, 56] width 8 height 8
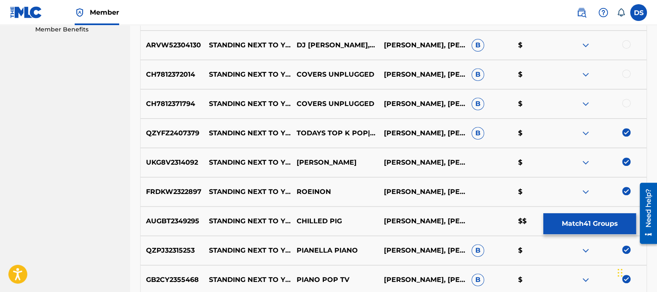
scroll to position [435, 0]
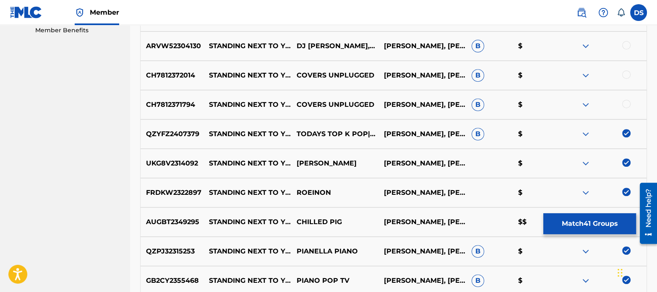
click at [630, 105] on div at bounding box center [626, 104] width 8 height 8
click at [626, 70] on div at bounding box center [626, 74] width 8 height 8
click at [623, 43] on div at bounding box center [626, 45] width 8 height 8
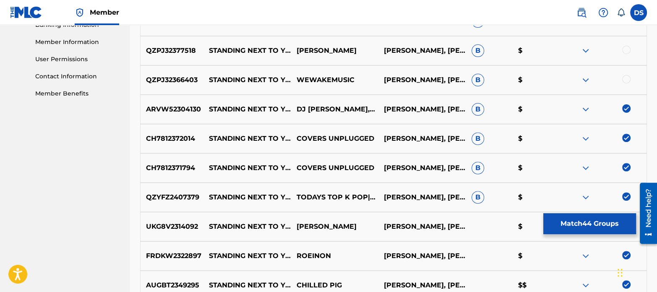
scroll to position [369, 0]
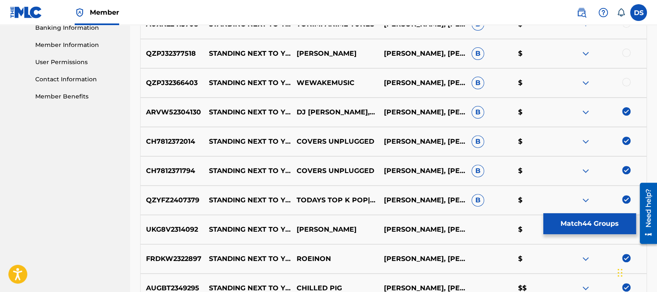
click at [625, 80] on div at bounding box center [626, 82] width 8 height 8
click at [624, 55] on div at bounding box center [626, 53] width 8 height 8
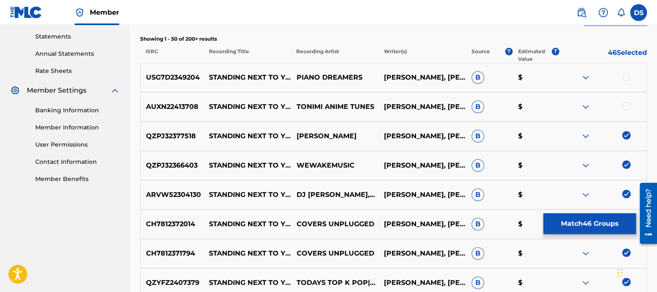
click at [627, 107] on div at bounding box center [626, 106] width 8 height 8
click at [627, 75] on div at bounding box center [626, 77] width 8 height 8
click at [577, 217] on button "Match 48 Groups" at bounding box center [589, 223] width 93 height 21
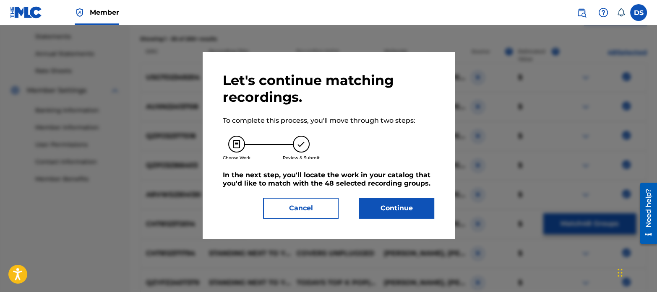
click at [396, 213] on button "Continue" at bounding box center [396, 208] width 75 height 21
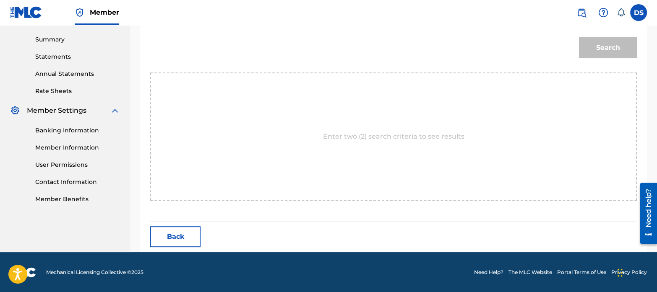
click at [298, 163] on div "Enter two (2) search criteria to see results" at bounding box center [393, 137] width 487 height 128
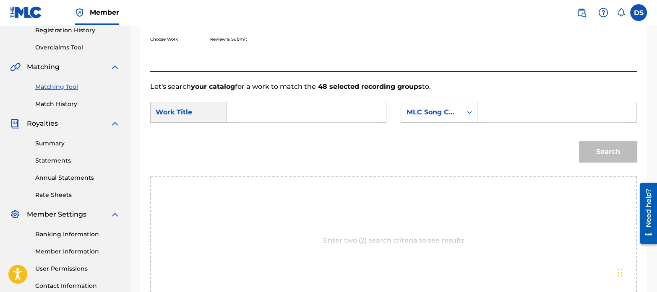
scroll to position [160, 0]
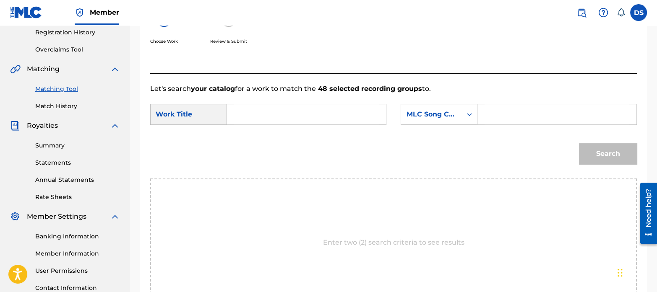
click at [265, 124] on input "Search Form" at bounding box center [306, 114] width 145 height 20
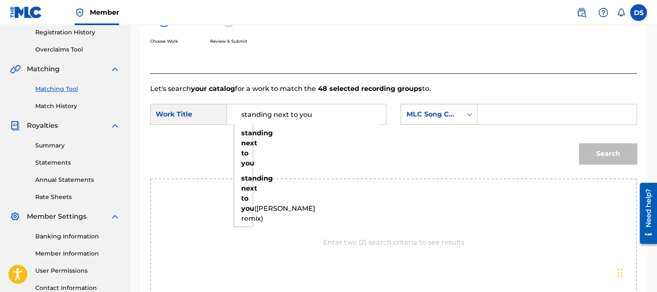
type input "standing next to you"
click at [422, 112] on div "MLC Song Code" at bounding box center [431, 114] width 51 height 10
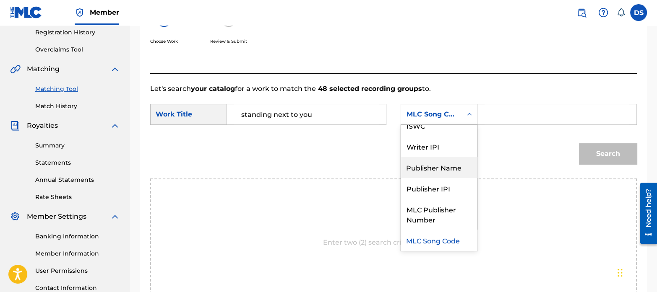
scroll to position [0, 0]
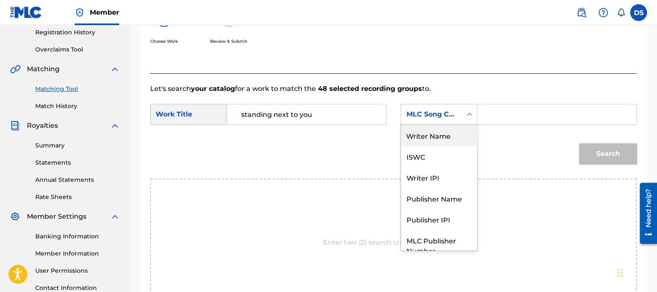
click at [425, 139] on div "Writer Name" at bounding box center [439, 135] width 76 height 21
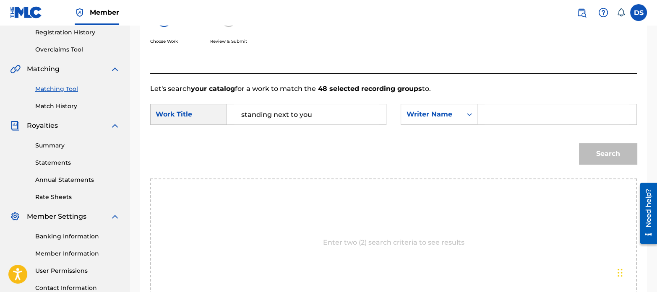
click at [509, 112] on input "Search Form" at bounding box center [556, 114] width 145 height 20
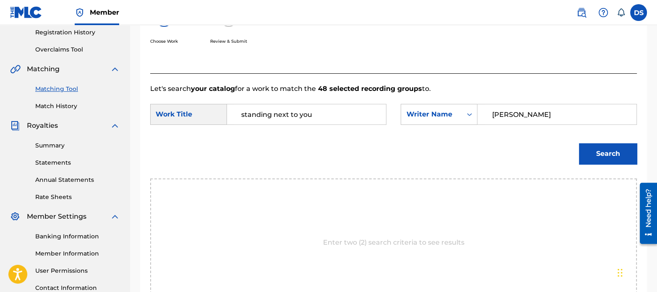
drag, startPoint x: 609, startPoint y: 146, endPoint x: 368, endPoint y: 201, distance: 247.1
click at [368, 201] on div "Enter two (2) search criteria to see results" at bounding box center [393, 243] width 487 height 128
click at [622, 146] on button "Search" at bounding box center [608, 153] width 58 height 21
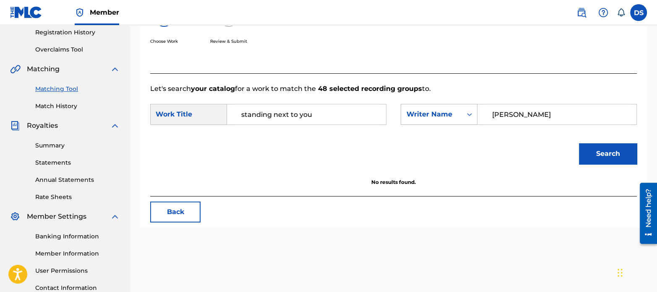
drag, startPoint x: 539, startPoint y: 114, endPoint x: 468, endPoint y: 108, distance: 71.2
click at [468, 108] on div "SearchWithCriteria24b3926c-8779-4a57-9150-e8024c6e5bf1 Writer Name [PERSON_NAME]" at bounding box center [519, 114] width 236 height 21
type input "tamposi"
click at [579, 143] on button "Search" at bounding box center [608, 153] width 58 height 21
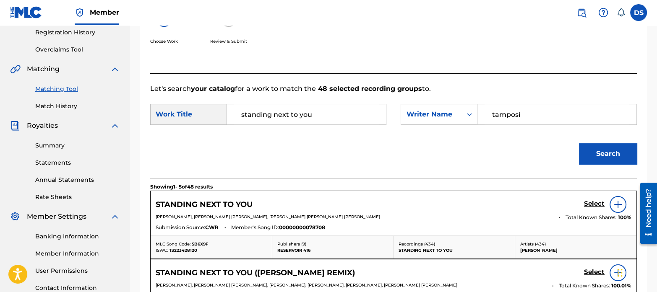
click at [591, 206] on h5 "Select" at bounding box center [594, 204] width 21 height 8
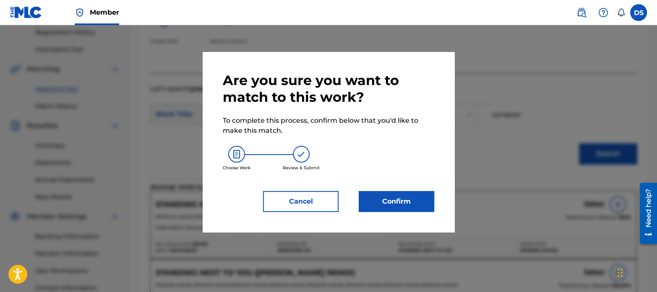
click at [434, 199] on div "Are you sure you want to match to this work? To complete this process, confirm …" at bounding box center [329, 142] width 252 height 180
click at [422, 202] on button "Confirm" at bounding box center [396, 201] width 75 height 21
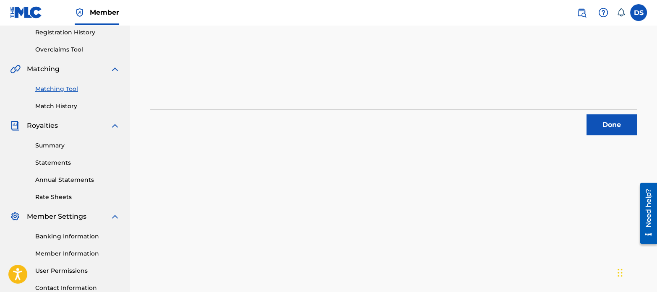
click at [611, 134] on button "Done" at bounding box center [611, 124] width 50 height 21
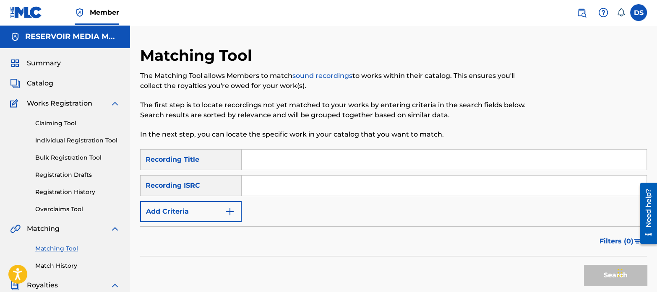
click at [321, 188] on input "Search Form" at bounding box center [444, 186] width 405 height 20
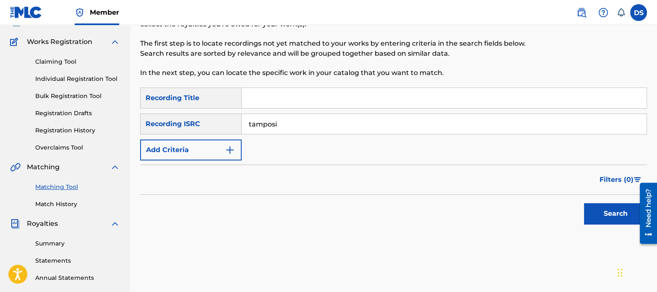
scroll to position [71, 0]
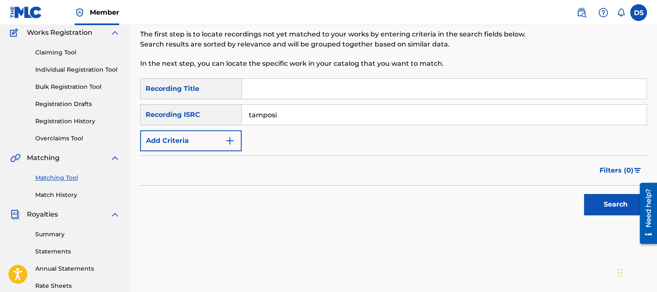
type input "tamposi"
click at [620, 194] on button "Search" at bounding box center [615, 204] width 63 height 21
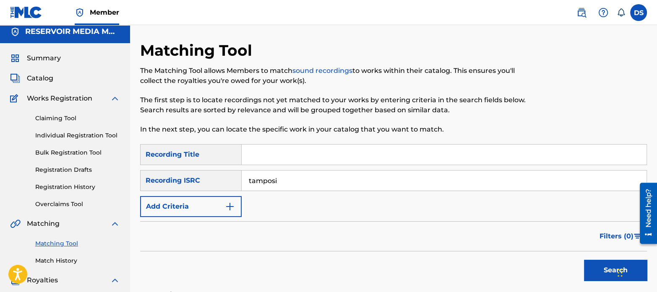
scroll to position [0, 0]
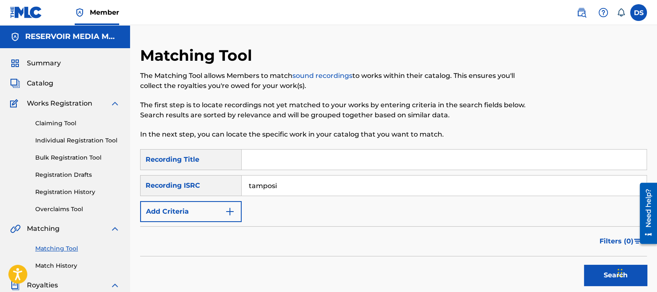
drag, startPoint x: 279, startPoint y: 187, endPoint x: 231, endPoint y: 181, distance: 48.7
click at [231, 181] on div "SearchWithCriteria05dfad96-8a3f-463f-85c1-65056205bc6b Recording ISRC tamposi" at bounding box center [393, 185] width 507 height 21
click at [231, 210] on img "Search Form" at bounding box center [230, 212] width 10 height 10
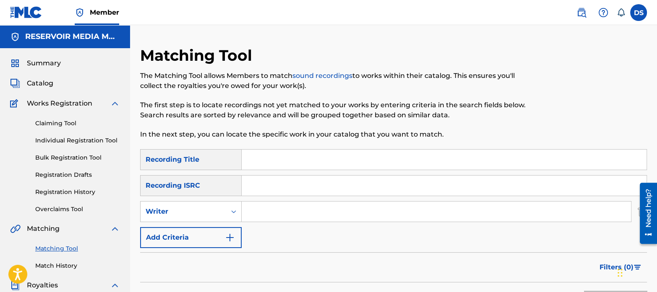
click at [265, 205] on input "Search Form" at bounding box center [436, 212] width 389 height 20
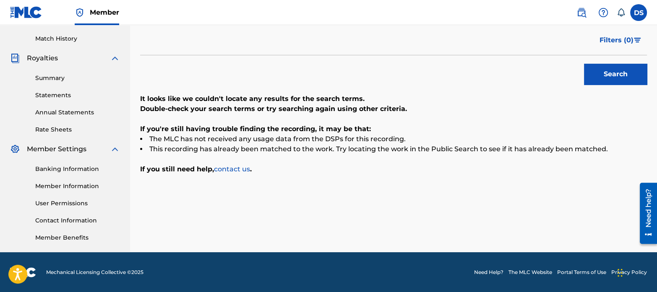
type input "tamposi"
drag, startPoint x: 621, startPoint y: 68, endPoint x: 336, endPoint y: 123, distance: 290.9
click at [336, 123] on div "It looks like we couldn't locate any results for the search terms. Double-check…" at bounding box center [393, 134] width 507 height 81
click at [591, 74] on button "Search" at bounding box center [615, 74] width 63 height 21
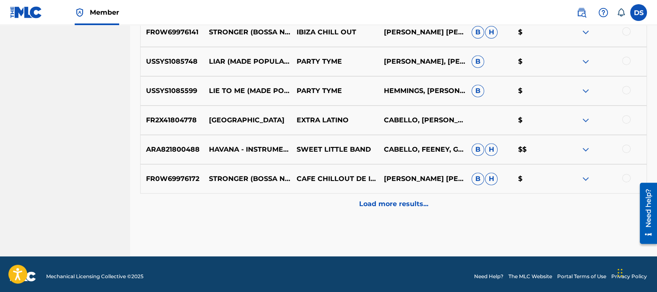
scroll to position [453, 0]
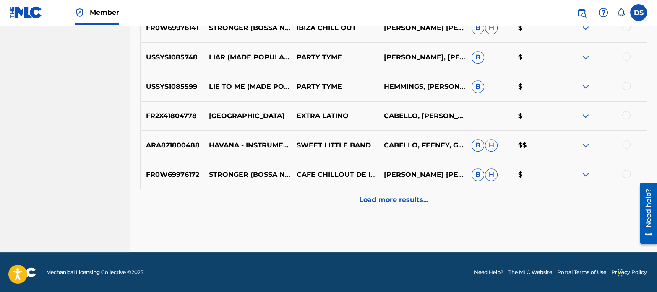
click at [372, 200] on p "Load more results..." at bounding box center [393, 200] width 69 height 10
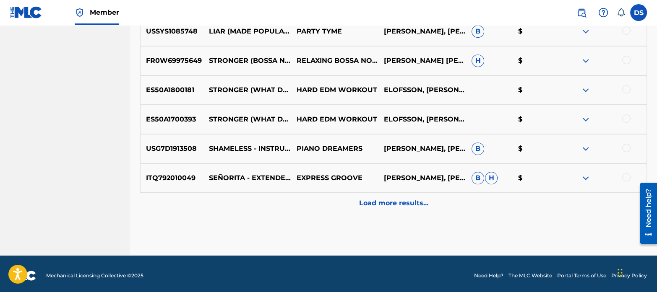
scroll to position [746, 0]
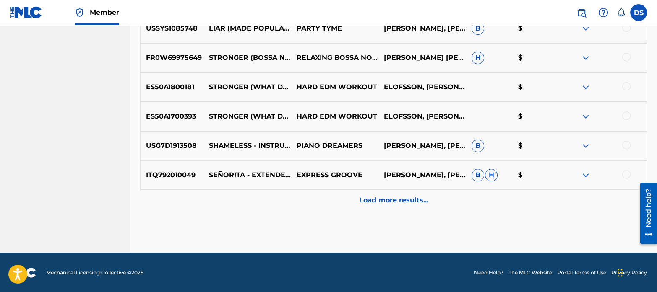
click at [387, 198] on p "Load more results..." at bounding box center [393, 200] width 69 height 10
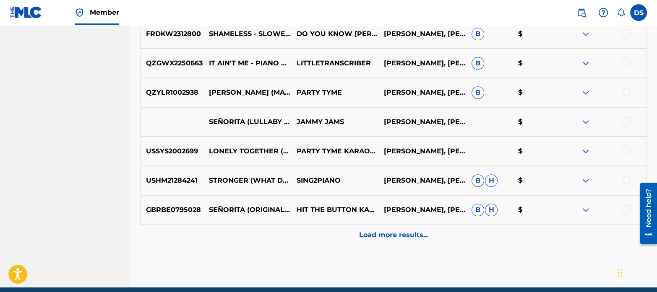
scroll to position [1040, 0]
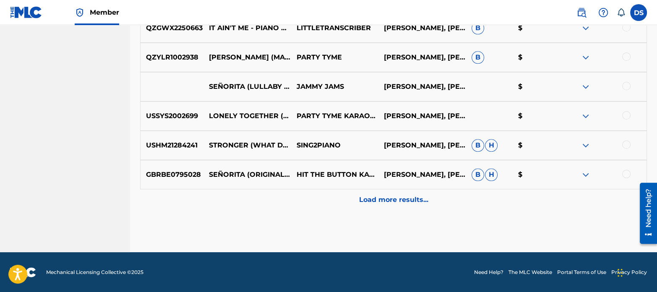
click at [393, 198] on p "Load more results..." at bounding box center [393, 200] width 69 height 10
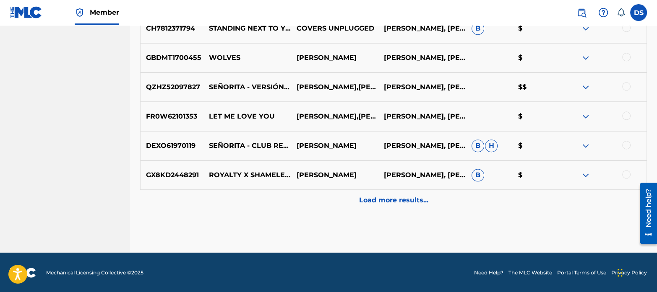
click at [393, 198] on p "Load more results..." at bounding box center [393, 200] width 69 height 10
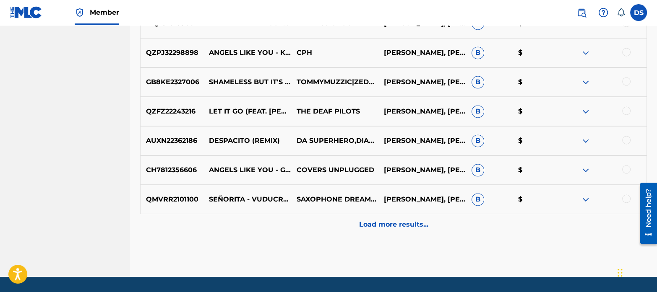
scroll to position [1627, 0]
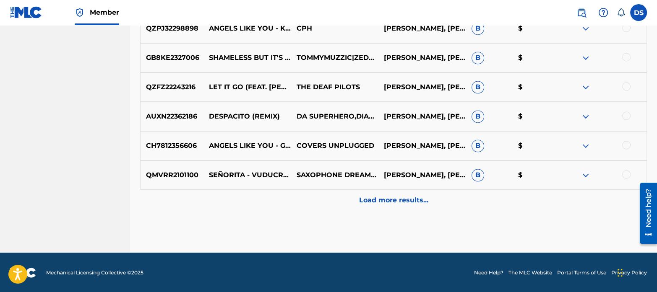
click at [383, 200] on p "Load more results..." at bounding box center [393, 200] width 69 height 10
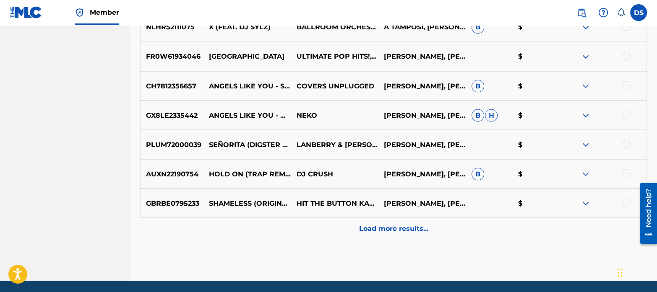
scroll to position [1921, 0]
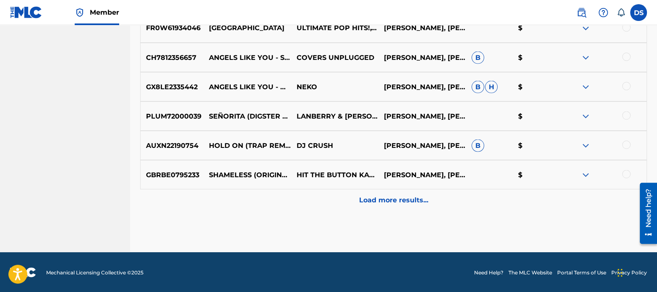
click at [369, 198] on p "Load more results..." at bounding box center [393, 200] width 69 height 10
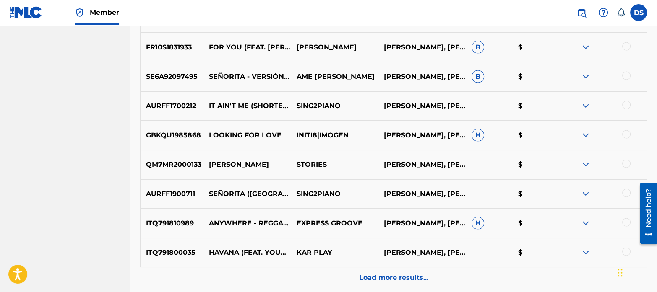
scroll to position [2214, 0]
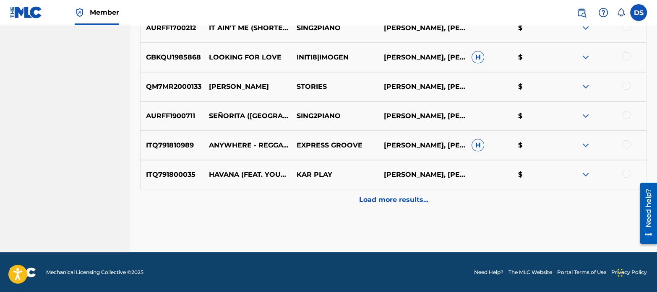
click at [379, 204] on p "Load more results..." at bounding box center [393, 200] width 69 height 10
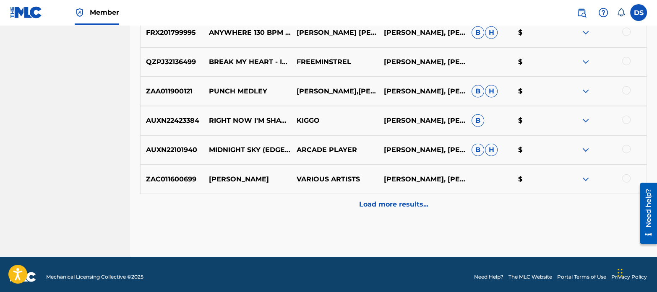
scroll to position [2508, 0]
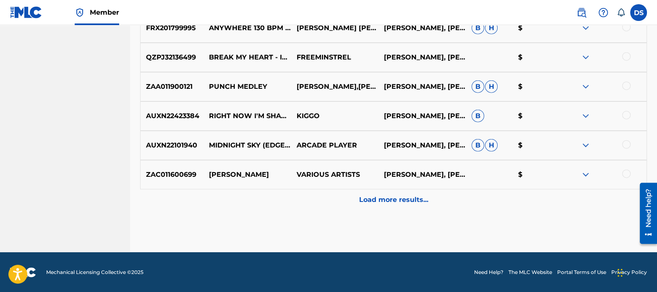
click at [386, 200] on p "Load more results..." at bounding box center [393, 200] width 69 height 10
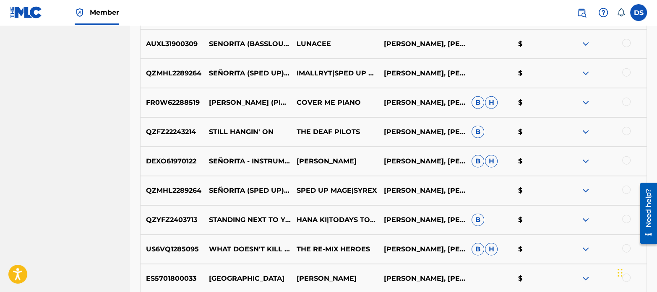
scroll to position [2801, 0]
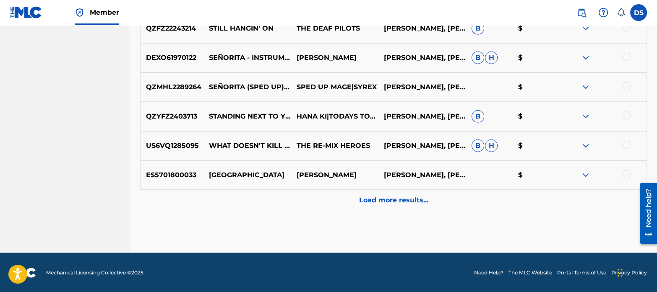
click at [390, 200] on p "Load more results..." at bounding box center [393, 200] width 69 height 10
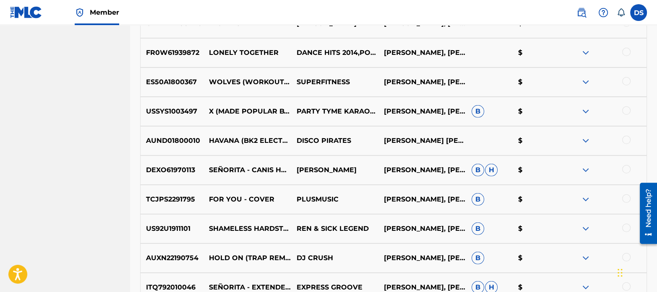
scroll to position [3095, 0]
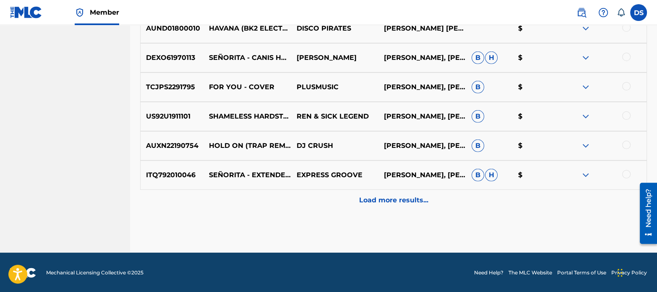
click at [381, 203] on p "Load more results..." at bounding box center [393, 200] width 69 height 10
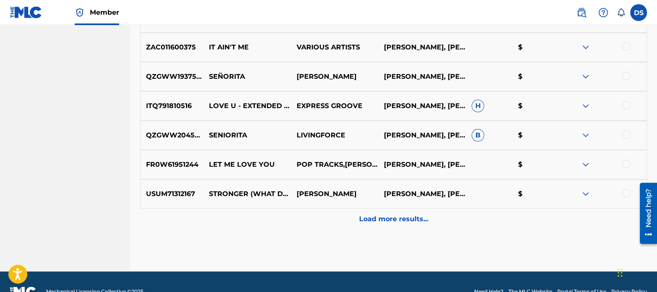
scroll to position [3388, 0]
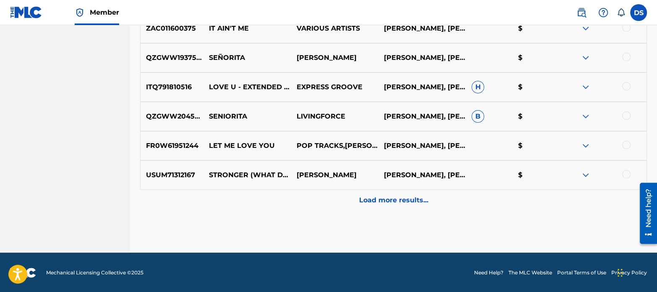
click at [394, 197] on p "Load more results..." at bounding box center [393, 200] width 69 height 10
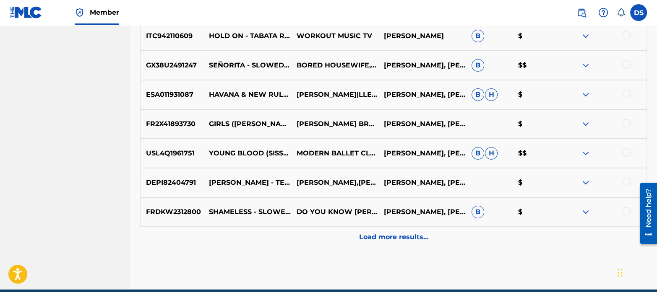
scroll to position [3648, 0]
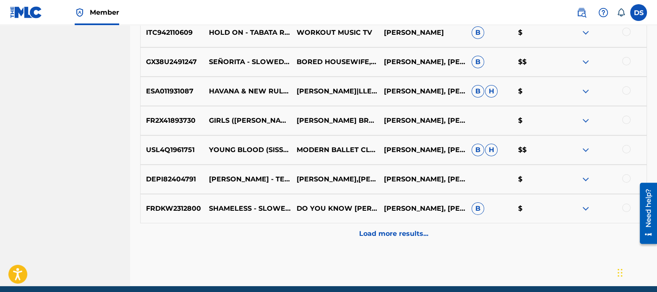
click at [384, 233] on p "Load more results..." at bounding box center [393, 234] width 69 height 10
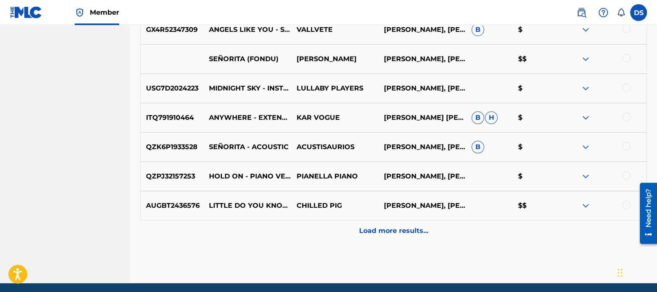
click at [381, 231] on p "Load more results..." at bounding box center [393, 231] width 69 height 10
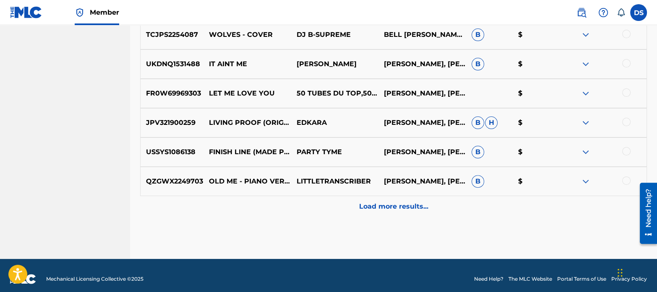
scroll to position [4270, 0]
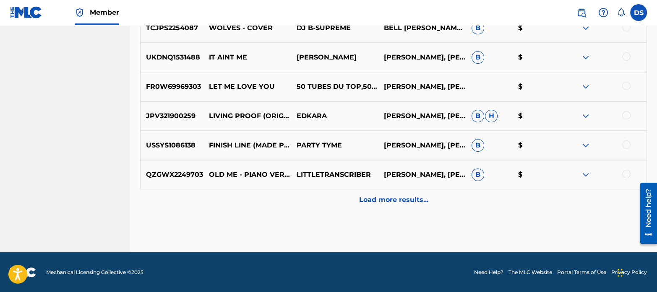
click at [382, 204] on p "Load more results..." at bounding box center [393, 200] width 69 height 10
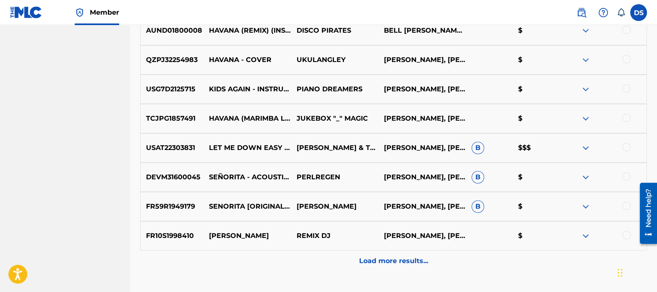
scroll to position [4502, 0]
click at [625, 146] on div at bounding box center [626, 147] width 8 height 8
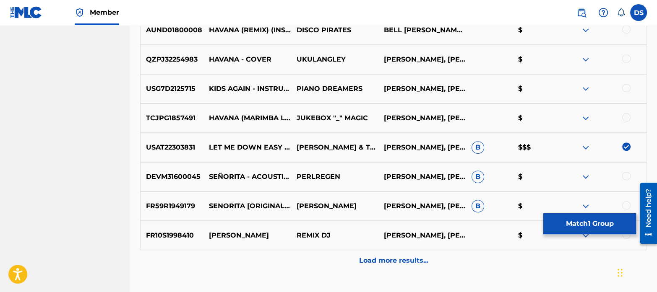
click at [567, 217] on button "Match 1 Group" at bounding box center [589, 223] width 93 height 21
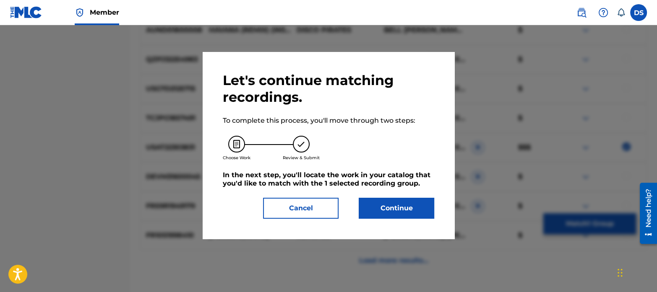
click at [380, 215] on button "Continue" at bounding box center [396, 208] width 75 height 21
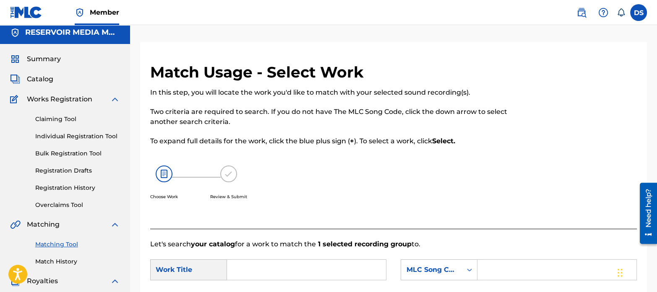
scroll to position [0, 0]
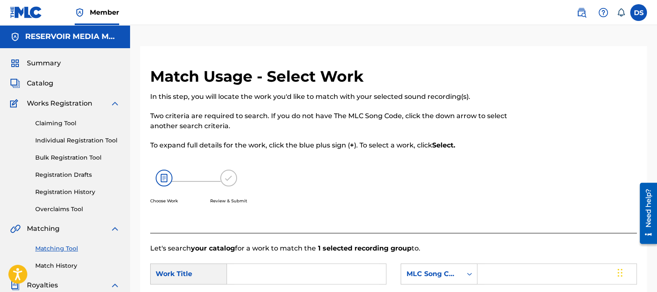
click at [291, 268] on input "Search Form" at bounding box center [306, 274] width 145 height 20
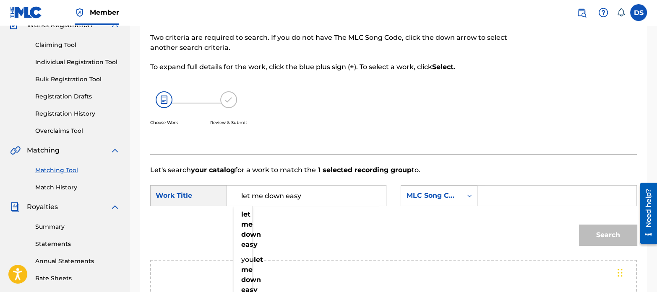
scroll to position [79, 0]
type input "let me down easy"
click at [417, 198] on div "MLC Song Code" at bounding box center [431, 195] width 51 height 10
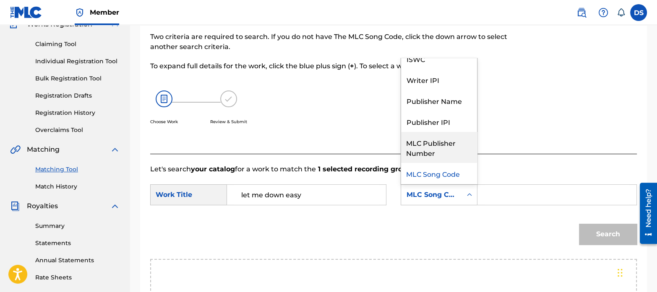
scroll to position [0, 0]
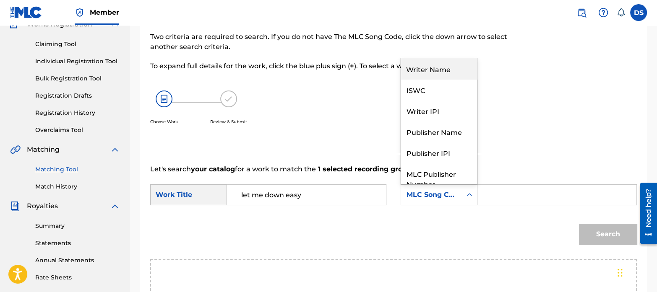
click at [422, 66] on div "Writer Name" at bounding box center [439, 68] width 76 height 21
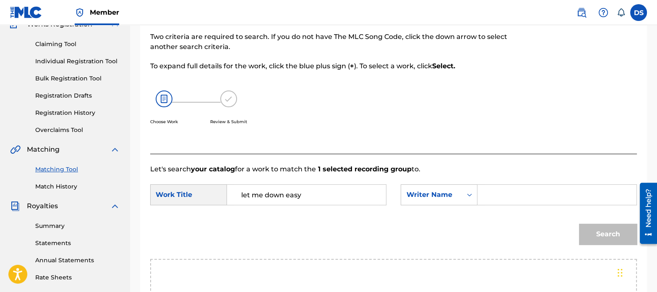
click at [535, 191] on input "Search Form" at bounding box center [556, 195] width 145 height 20
type input "tamposi"
click at [614, 237] on button "Search" at bounding box center [608, 234] width 58 height 21
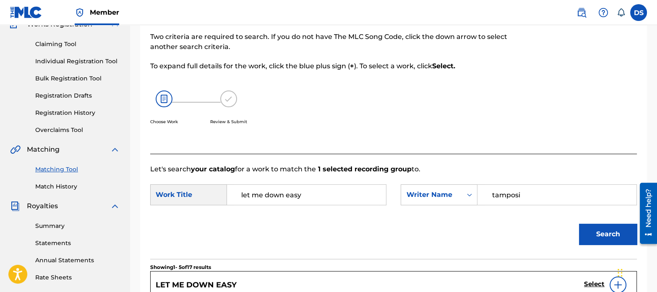
scroll to position [153, 0]
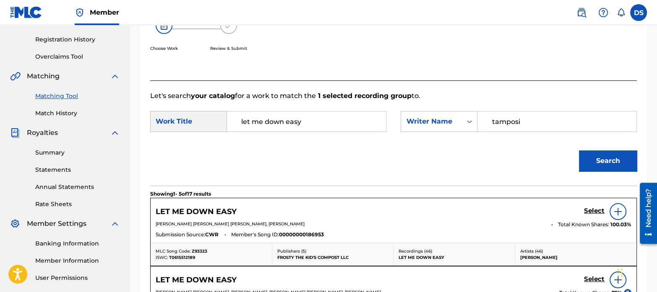
click at [594, 208] on h5 "Select" at bounding box center [594, 211] width 21 height 8
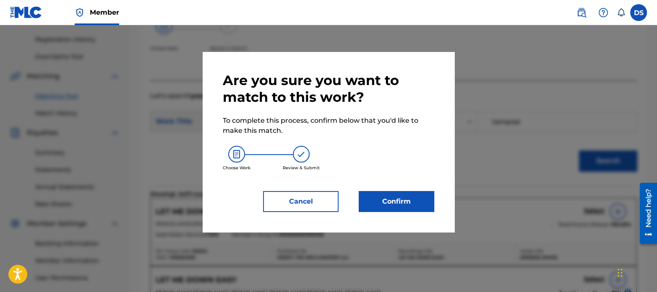
click at [397, 206] on button "Confirm" at bounding box center [396, 201] width 75 height 21
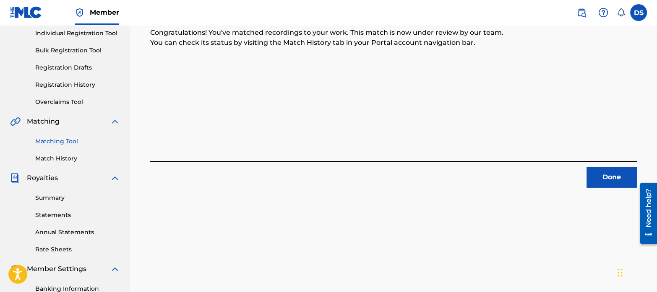
scroll to position [113, 0]
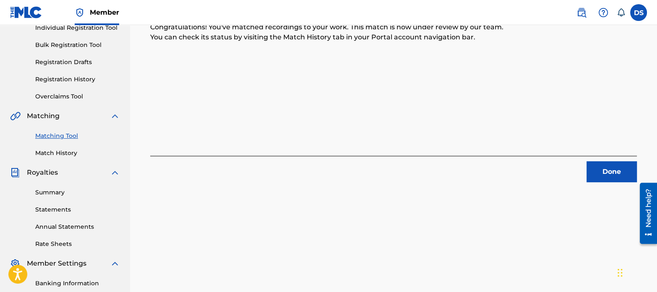
click at [602, 167] on button "Done" at bounding box center [611, 171] width 50 height 21
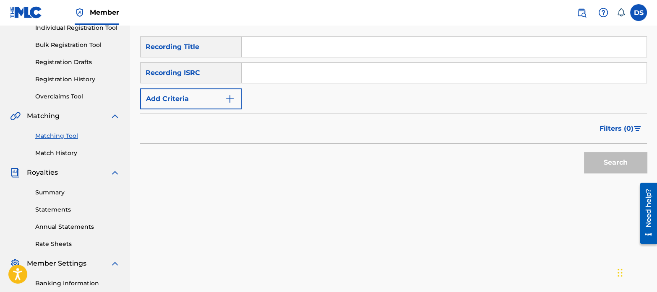
click at [320, 74] on input "Search Form" at bounding box center [444, 73] width 405 height 20
type input "virginie"
click at [584, 152] on button "Search" at bounding box center [615, 162] width 63 height 21
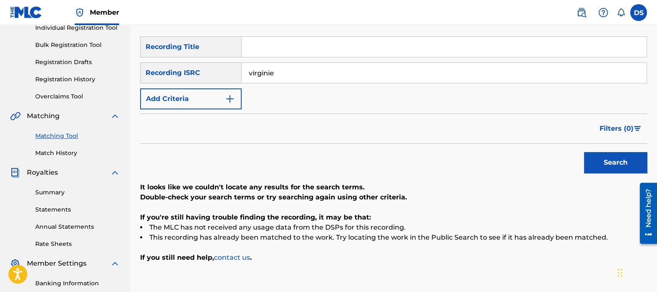
click at [234, 100] on img "Search Form" at bounding box center [230, 99] width 10 height 10
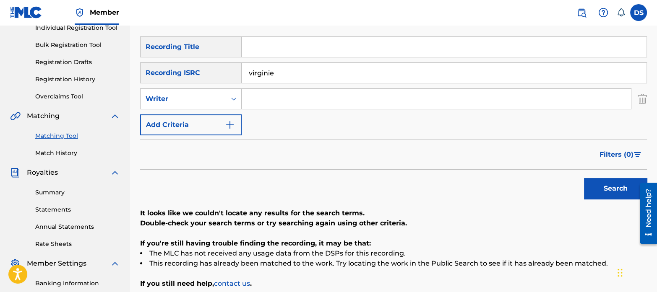
click at [267, 96] on input "Search Form" at bounding box center [436, 99] width 389 height 20
type input "virginie"
click at [289, 67] on input "virginie" at bounding box center [444, 73] width 405 height 20
click at [291, 68] on input "virginie" at bounding box center [444, 73] width 405 height 20
drag, startPoint x: 291, startPoint y: 68, endPoint x: 250, endPoint y: 70, distance: 41.2
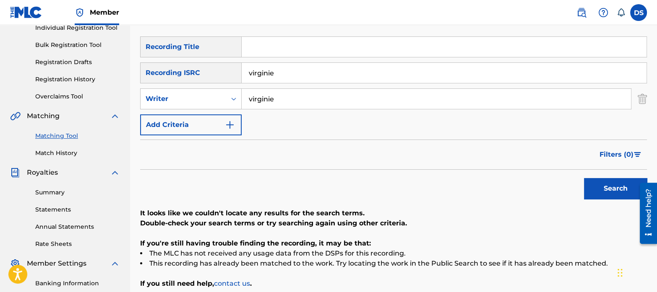
click at [250, 70] on input "virginie" at bounding box center [444, 73] width 405 height 20
click at [614, 190] on button "Search" at bounding box center [615, 188] width 63 height 21
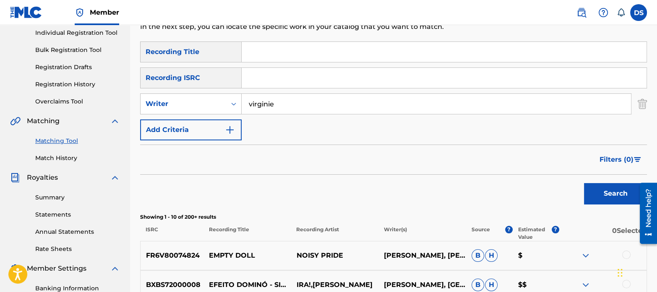
scroll to position [106, 0]
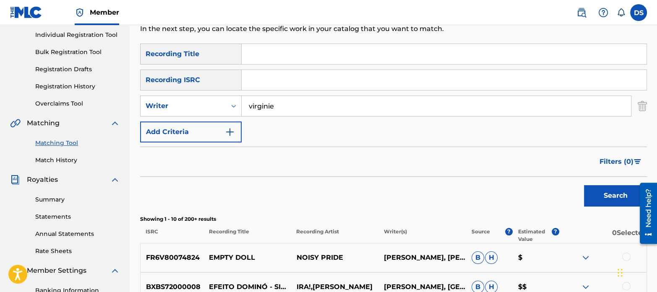
click at [245, 99] on input "virginie" at bounding box center [436, 106] width 389 height 20
type input "[PERSON_NAME]"
click at [584, 185] on button "Search" at bounding box center [615, 195] width 63 height 21
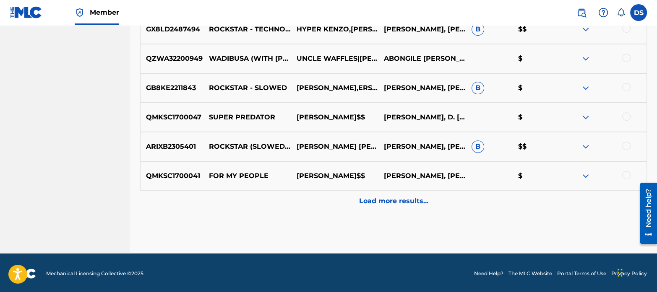
scroll to position [453, 0]
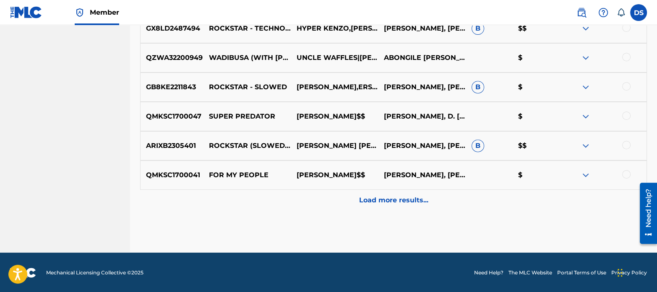
click at [623, 144] on div at bounding box center [626, 145] width 8 height 8
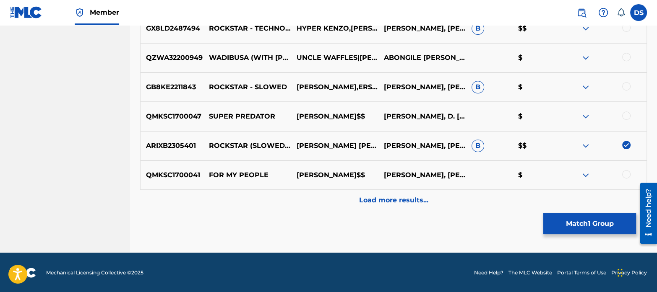
scroll to position [422, 0]
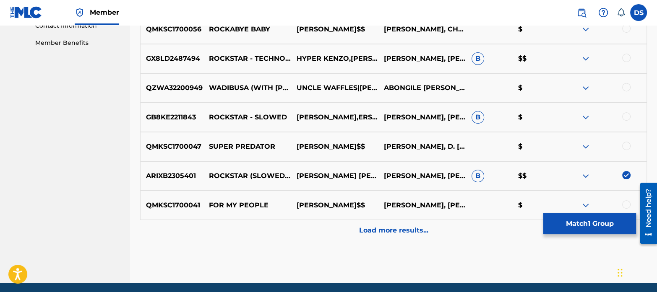
click at [626, 57] on div at bounding box center [626, 58] width 8 height 8
click at [383, 223] on div "Load more results..." at bounding box center [393, 230] width 507 height 21
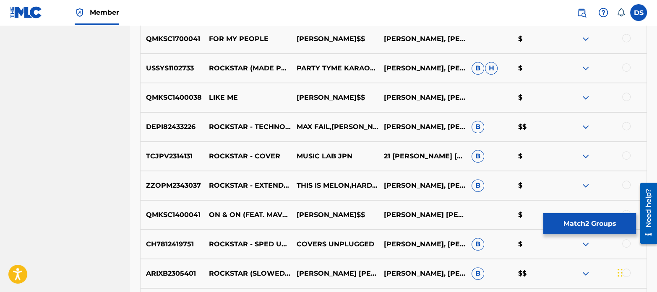
scroll to position [589, 0]
click at [627, 125] on div at bounding box center [626, 126] width 8 height 8
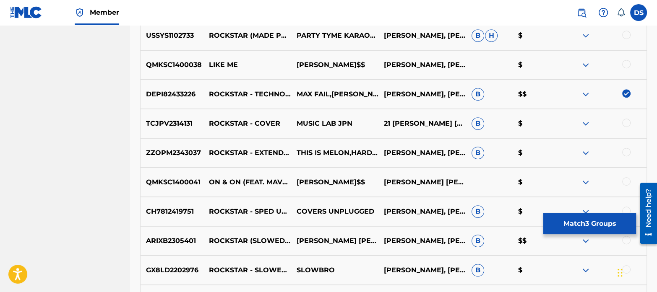
scroll to position [622, 0]
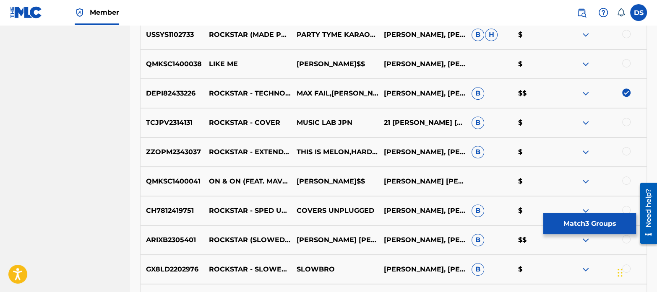
click at [627, 120] on div at bounding box center [626, 122] width 8 height 8
click at [628, 154] on div at bounding box center [626, 151] width 8 height 8
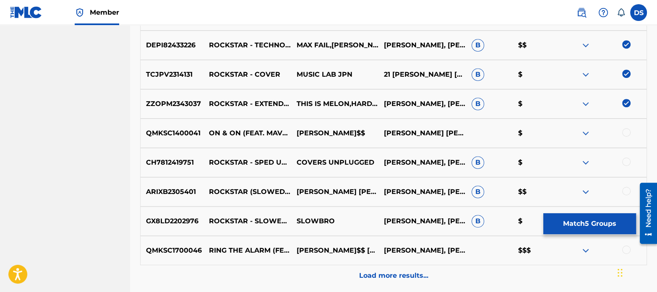
scroll to position [695, 0]
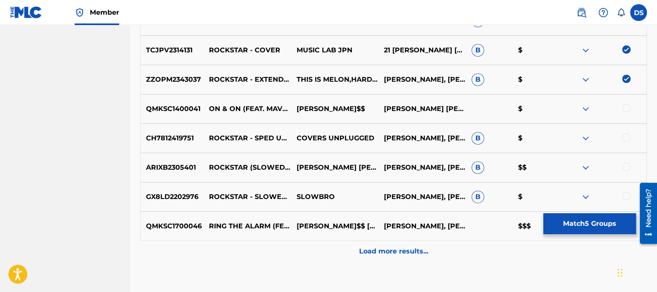
click at [626, 106] on div at bounding box center [626, 108] width 8 height 8
click at [626, 106] on img at bounding box center [626, 108] width 8 height 8
click at [628, 137] on div at bounding box center [626, 137] width 8 height 8
click at [630, 164] on div at bounding box center [626, 167] width 8 height 8
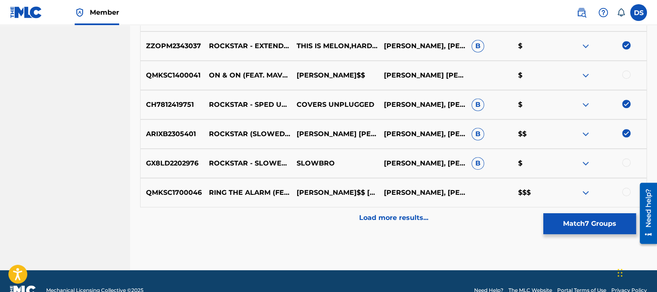
click at [628, 164] on div at bounding box center [626, 163] width 8 height 8
click at [414, 221] on p "Load more results..." at bounding box center [393, 218] width 69 height 10
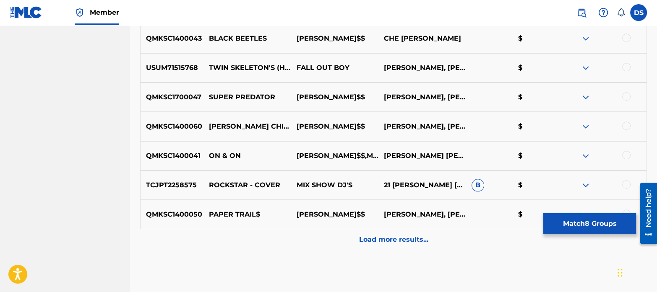
scroll to position [1040, 0]
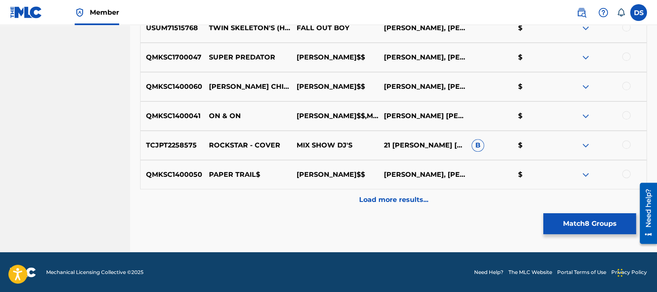
click at [375, 202] on p "Load more results..." at bounding box center [393, 200] width 69 height 10
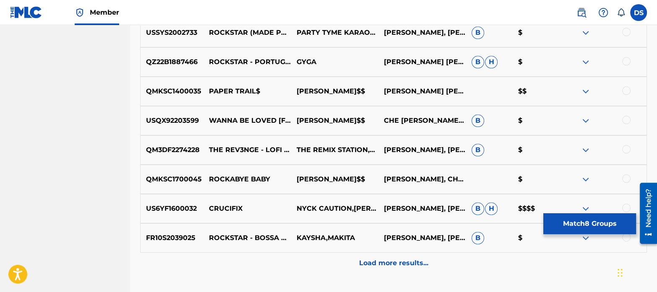
scroll to position [1271, 0]
click at [590, 220] on button "Match 8 Groups" at bounding box center [589, 223] width 93 height 21
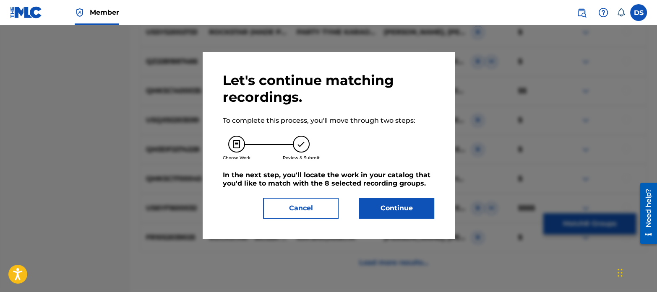
click at [413, 213] on button "Continue" at bounding box center [396, 208] width 75 height 21
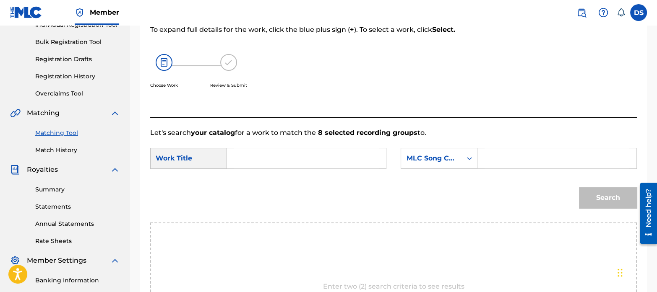
scroll to position [110, 0]
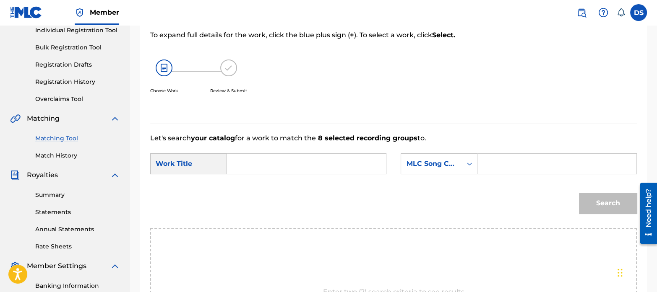
click at [247, 167] on input "Search Form" at bounding box center [306, 164] width 145 height 20
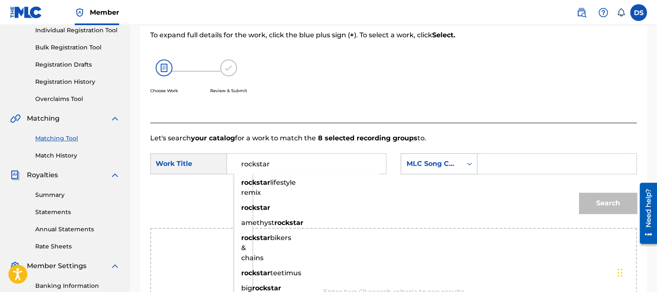
type input "rockstar"
click at [424, 165] on div "MLC Song Code" at bounding box center [431, 164] width 51 height 10
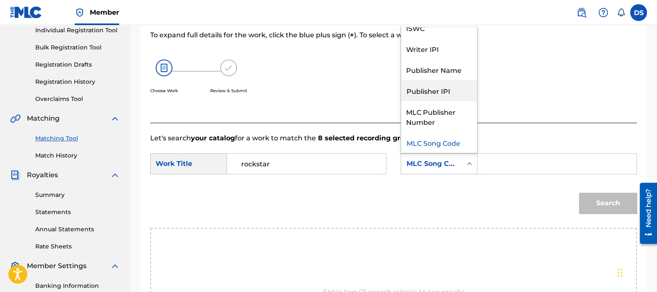
scroll to position [0, 0]
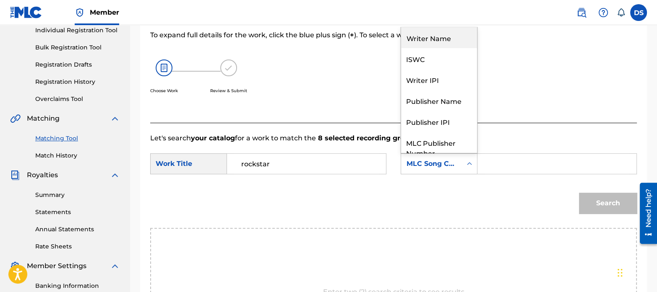
click at [420, 41] on div "Writer Name" at bounding box center [439, 37] width 76 height 21
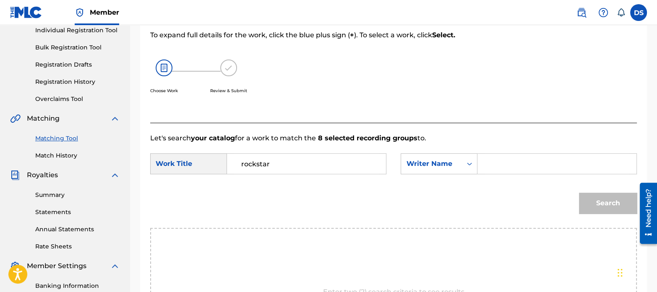
click at [518, 158] on input "Search Form" at bounding box center [556, 164] width 145 height 20
type input "virginie"
click at [595, 196] on button "Search" at bounding box center [608, 203] width 58 height 21
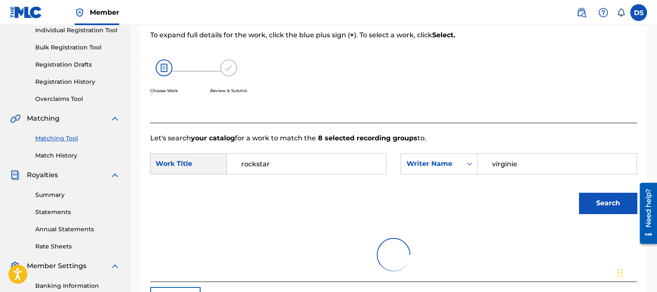
click at [595, 196] on button "Search" at bounding box center [608, 203] width 58 height 21
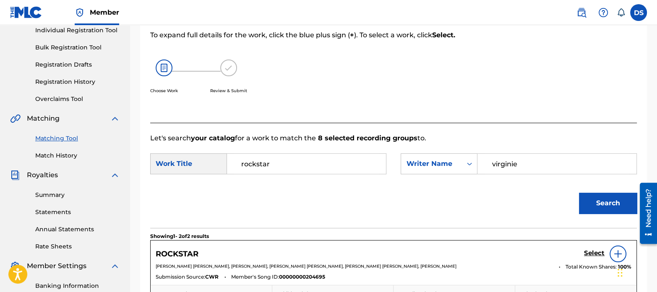
click at [590, 252] on h5 "Select" at bounding box center [594, 254] width 21 height 8
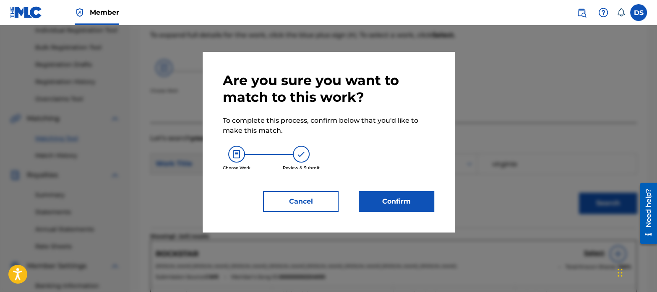
click at [425, 205] on button "Confirm" at bounding box center [396, 201] width 75 height 21
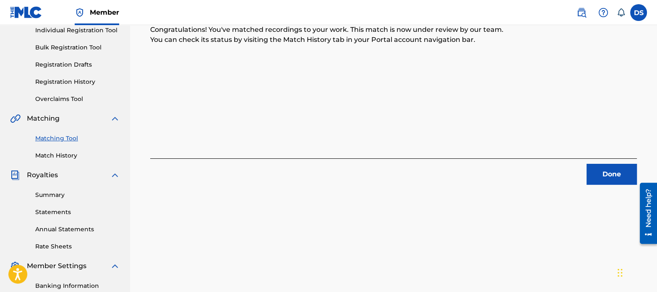
click at [600, 165] on button "Done" at bounding box center [611, 174] width 50 height 21
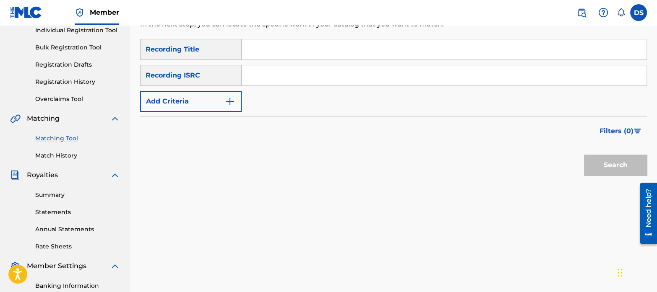
click at [229, 101] on img "Search Form" at bounding box center [230, 101] width 10 height 10
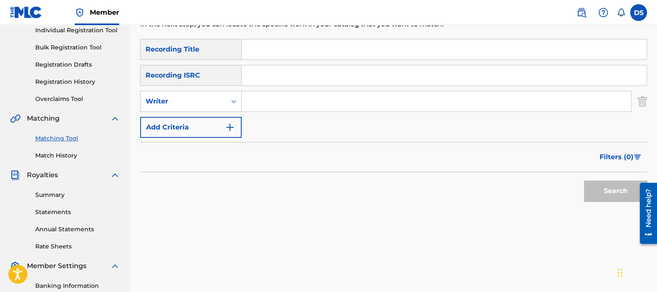
click at [281, 94] on input "Search Form" at bounding box center [436, 101] width 389 height 20
click at [605, 188] on button "Search" at bounding box center [615, 191] width 63 height 21
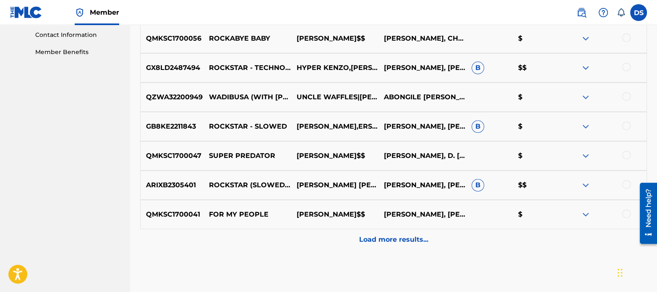
scroll to position [453, 0]
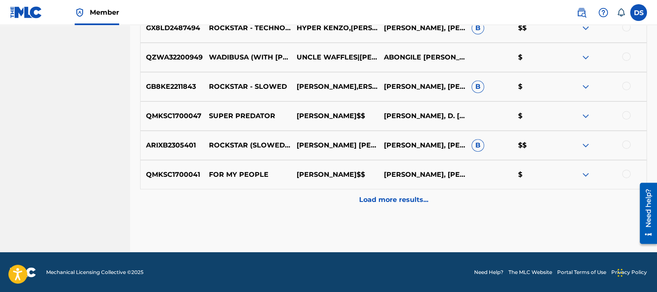
click at [384, 202] on p "Load more results..." at bounding box center [393, 200] width 69 height 10
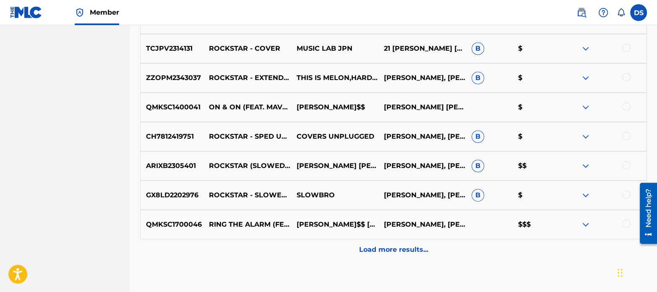
scroll to position [697, 0]
click at [367, 245] on p "Load more results..." at bounding box center [393, 250] width 69 height 10
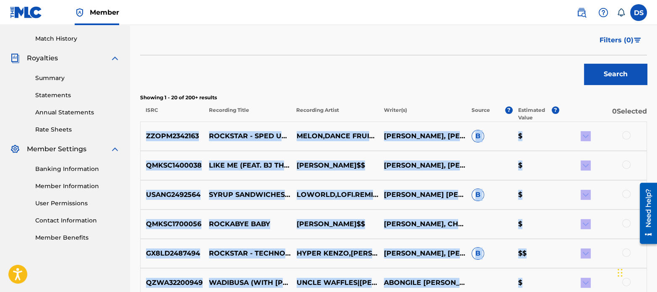
click at [367, 245] on div "Matching Tool The Matching Tool allows Members to match sound recordings to wor…" at bounding box center [393, 295] width 507 height 953
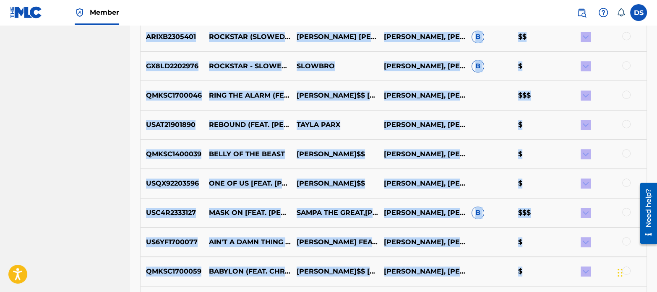
scroll to position [829, 0]
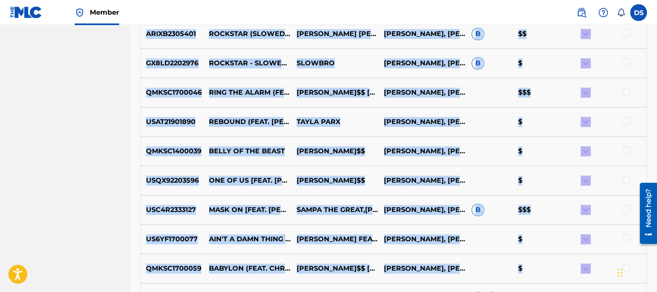
drag, startPoint x: 367, startPoint y: 245, endPoint x: 480, endPoint y: 137, distance: 156.4
click at [480, 137] on div "QMKSC1400039 BELLY OF THE BEAST [PERSON_NAME]$$ [PERSON_NAME], [PERSON_NAME], […" at bounding box center [393, 151] width 507 height 29
click at [488, 176] on div "USQX92203596 ONE OF US [FEAT. [PERSON_NAME]] [PERSON_NAME] BADA$$ [PERSON_NAME]…" at bounding box center [393, 180] width 507 height 29
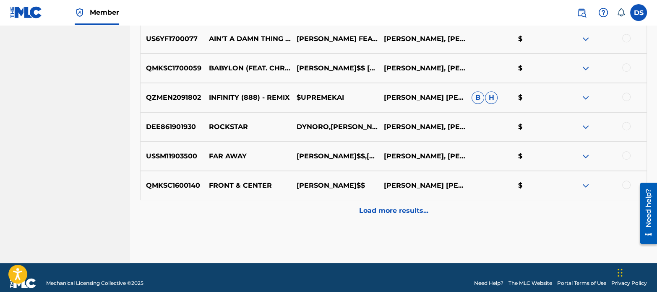
click at [395, 210] on p "Load more results..." at bounding box center [393, 211] width 69 height 10
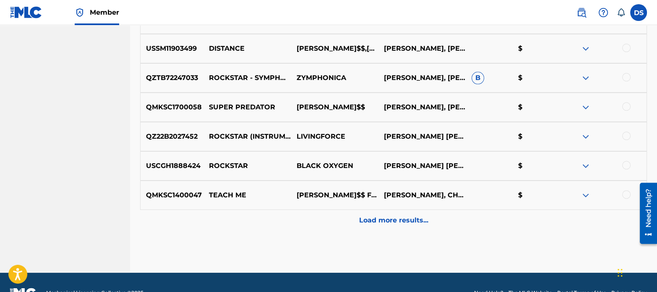
click at [404, 219] on p "Load more results..." at bounding box center [393, 221] width 69 height 10
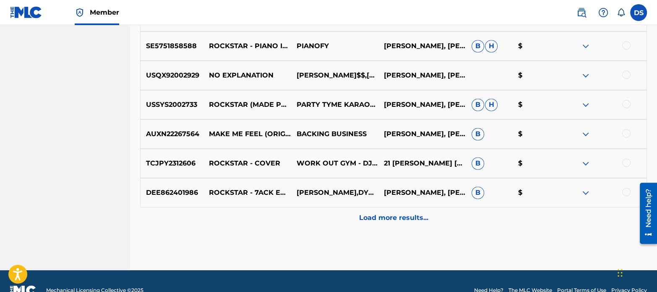
scroll to position [1627, 0]
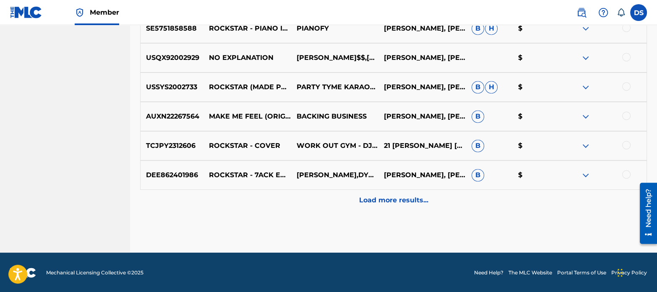
click at [407, 198] on p "Load more results..." at bounding box center [393, 200] width 69 height 10
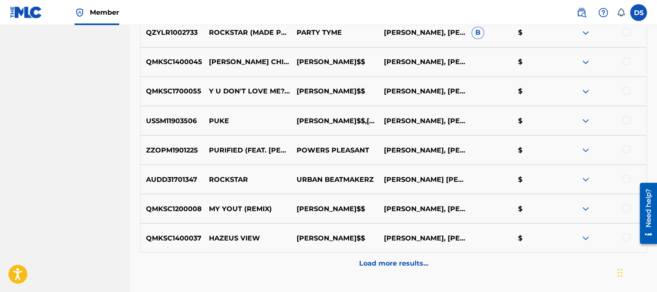
scroll to position [1858, 0]
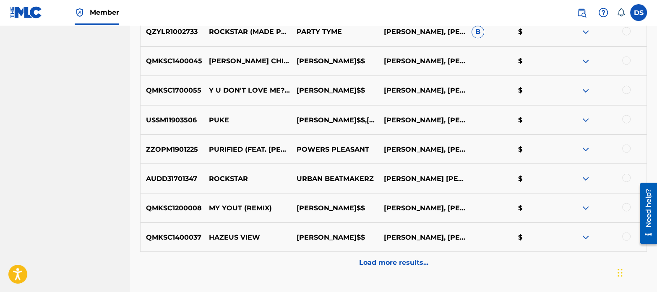
click at [394, 257] on div "Load more results..." at bounding box center [393, 262] width 507 height 21
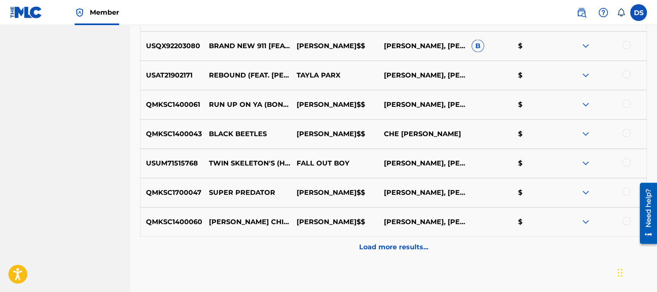
scroll to position [2214, 0]
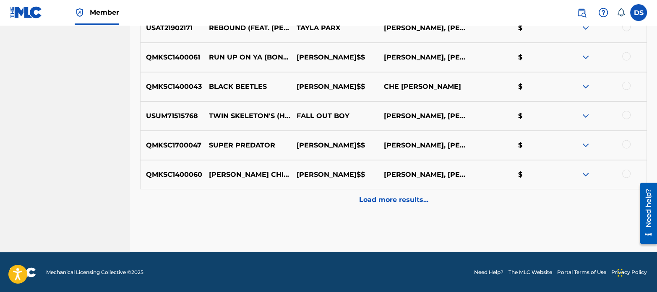
click at [398, 200] on p "Load more results..." at bounding box center [393, 200] width 69 height 10
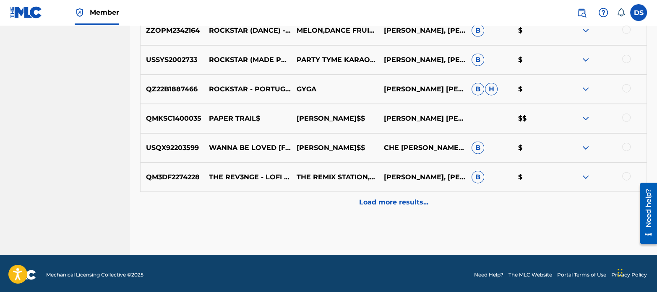
click at [409, 204] on p "Load more results..." at bounding box center [393, 203] width 69 height 10
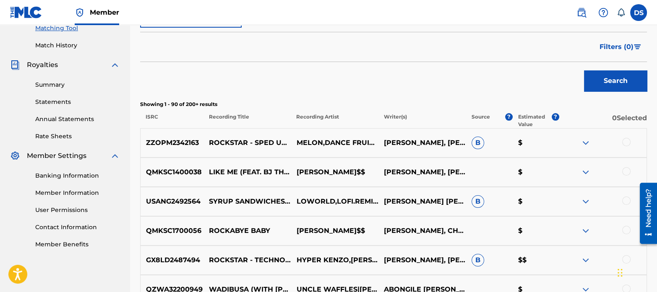
scroll to position [0, 0]
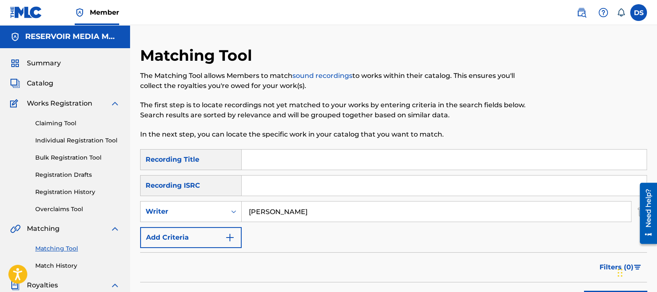
drag, startPoint x: 320, startPoint y: 206, endPoint x: 158, endPoint y: 199, distance: 162.1
click at [158, 199] on div "SearchWithCriteria3d157eed-65e6-4c73-8681-62546770a4ba Recording Title SearchWi…" at bounding box center [393, 198] width 507 height 99
type input "[PERSON_NAME]"
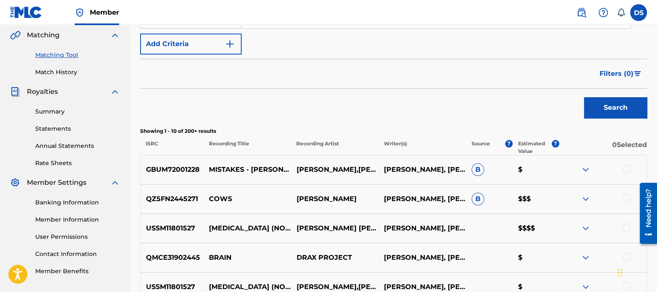
scroll to position [195, 0]
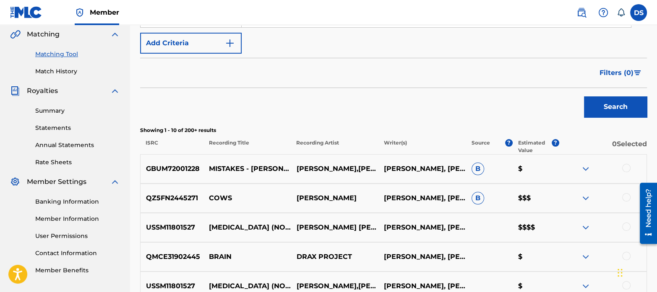
click at [626, 225] on div at bounding box center [626, 227] width 8 height 8
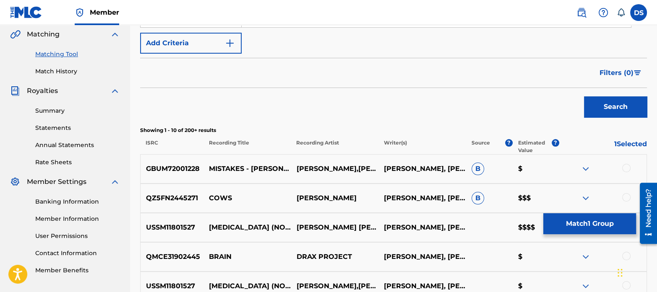
click at [589, 225] on button "Match 1 Group" at bounding box center [589, 223] width 93 height 21
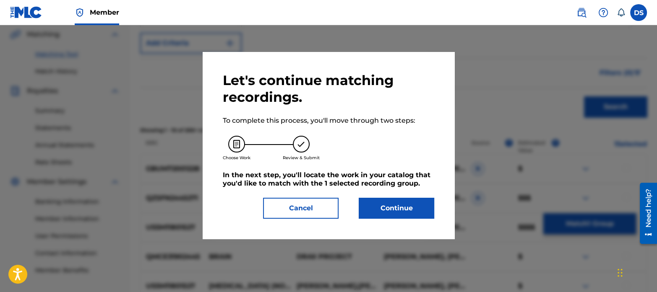
click at [394, 207] on button "Continue" at bounding box center [396, 208] width 75 height 21
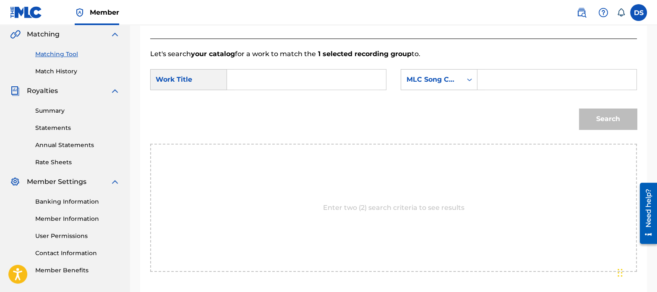
click at [266, 78] on input "Search Form" at bounding box center [306, 80] width 145 height 20
type input "[MEDICAL_DATA]"
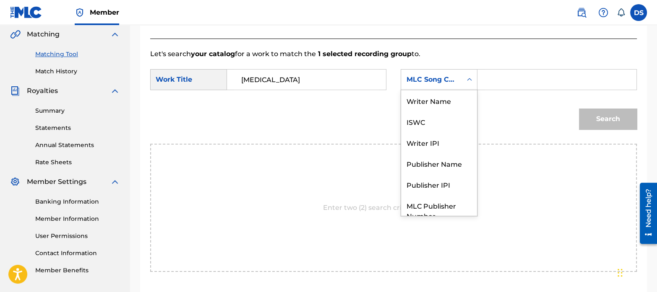
click at [438, 75] on div "MLC Song Code" at bounding box center [431, 80] width 51 height 10
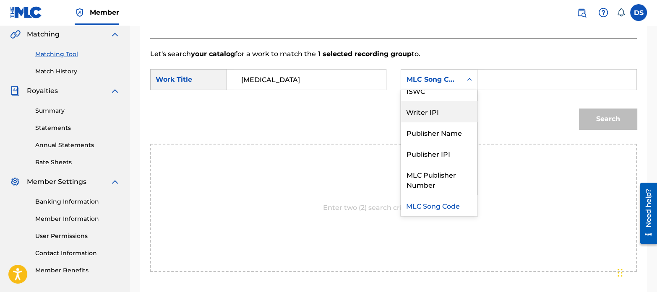
scroll to position [0, 0]
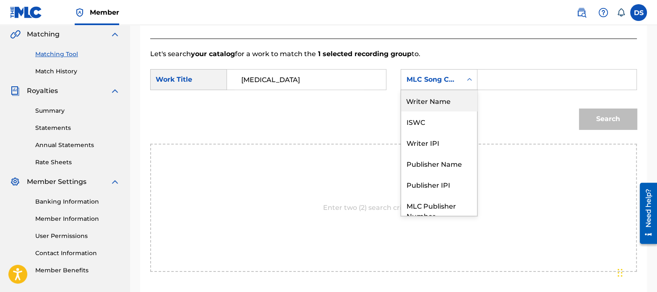
click at [416, 99] on div "Writer Name" at bounding box center [439, 100] width 76 height 21
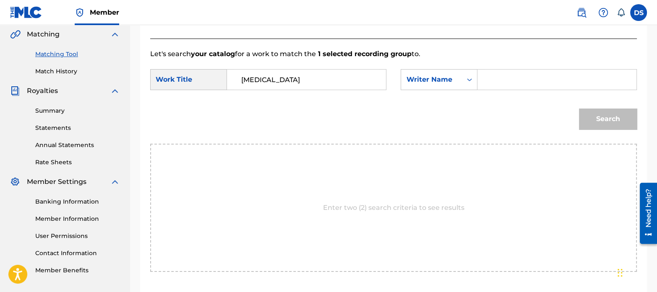
click at [493, 77] on input "Search Form" at bounding box center [556, 80] width 145 height 20
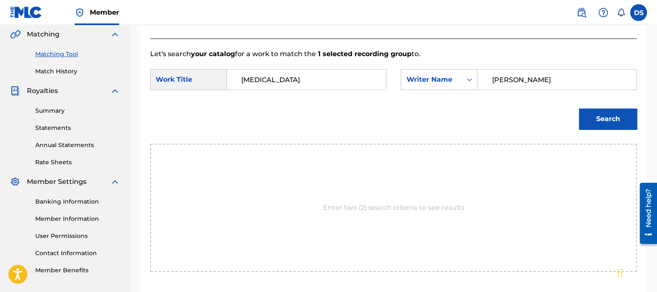
type input "[PERSON_NAME]"
click at [579, 109] on button "Search" at bounding box center [608, 119] width 58 height 21
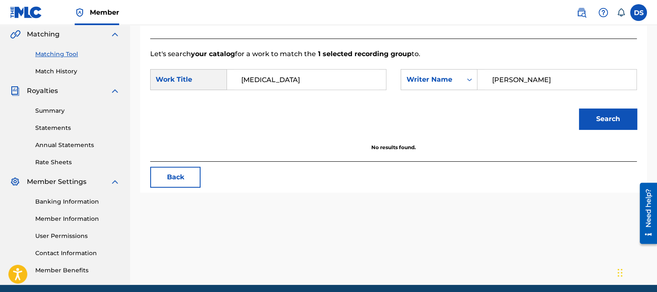
click at [62, 55] on link "Matching Tool" at bounding box center [77, 54] width 85 height 9
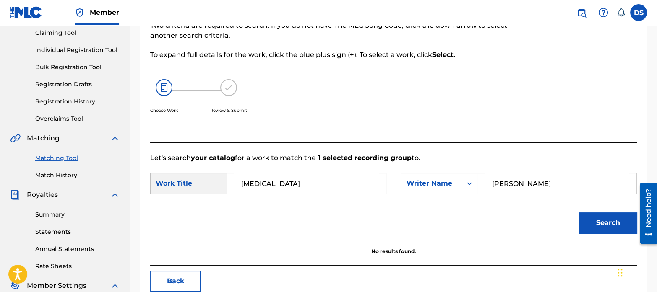
scroll to position [91, 0]
click at [67, 173] on link "Match History" at bounding box center [77, 175] width 85 height 9
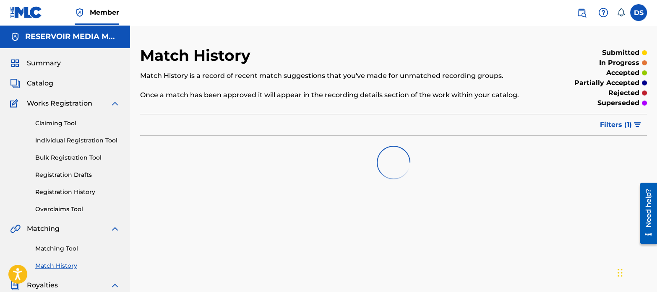
click at [70, 244] on div "Matching Tool Match History" at bounding box center [65, 252] width 110 height 36
click at [70, 250] on link "Matching Tool" at bounding box center [77, 249] width 85 height 9
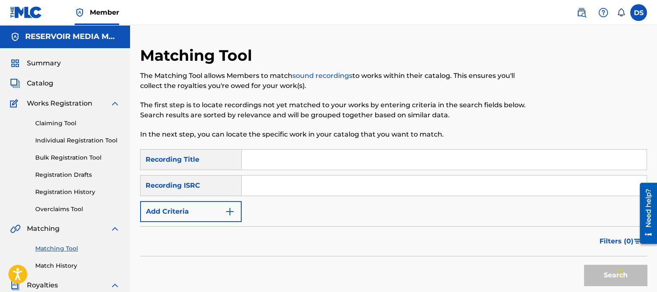
click at [232, 213] on img "Search Form" at bounding box center [230, 212] width 10 height 10
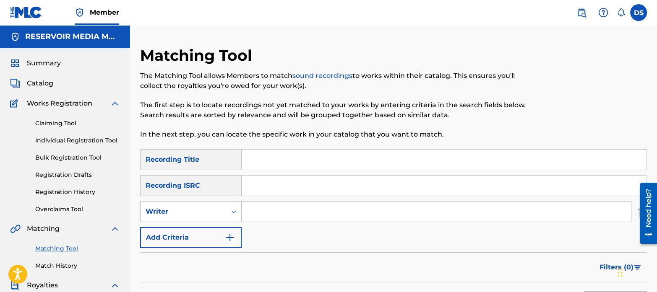
click at [274, 213] on input "Search Form" at bounding box center [436, 212] width 389 height 20
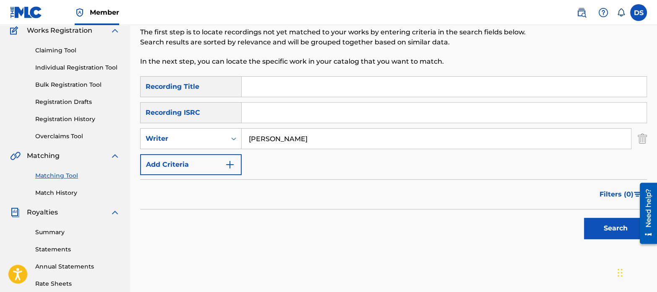
scroll to position [78, 0]
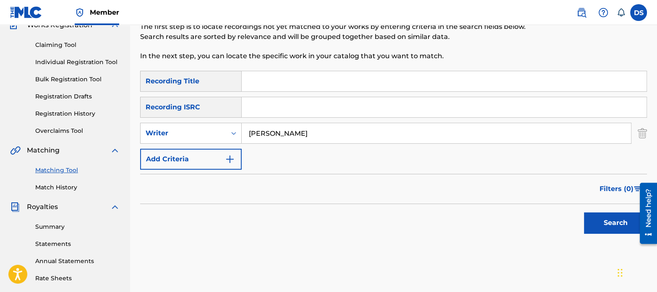
type input "[PERSON_NAME]"
click at [599, 231] on button "Search" at bounding box center [615, 223] width 63 height 21
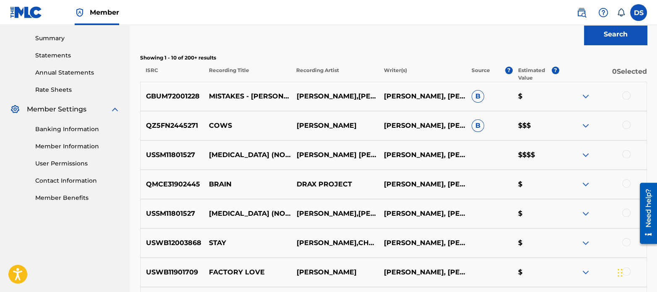
scroll to position [268, 0]
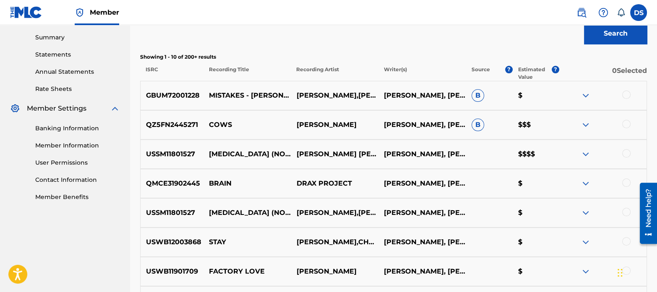
click at [629, 122] on div at bounding box center [626, 124] width 8 height 8
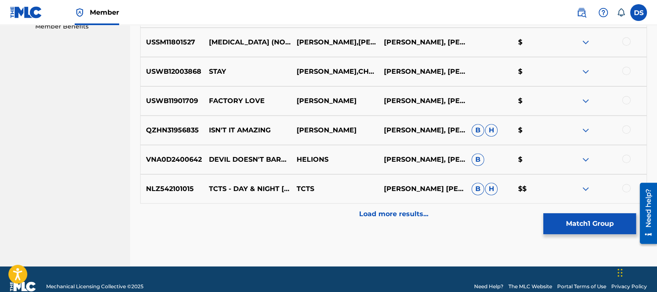
scroll to position [439, 0]
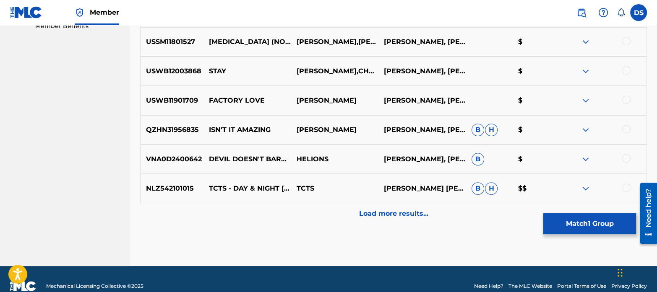
click at [599, 218] on button "Match 1 Group" at bounding box center [589, 223] width 93 height 21
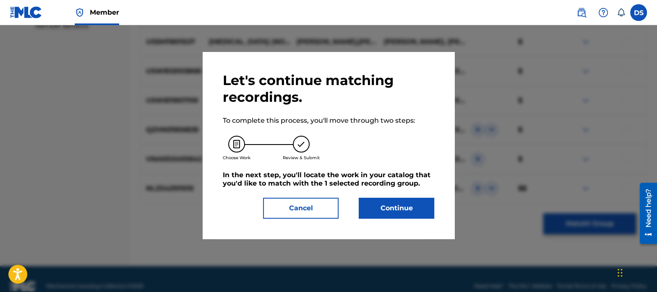
click at [396, 211] on button "Continue" at bounding box center [396, 208] width 75 height 21
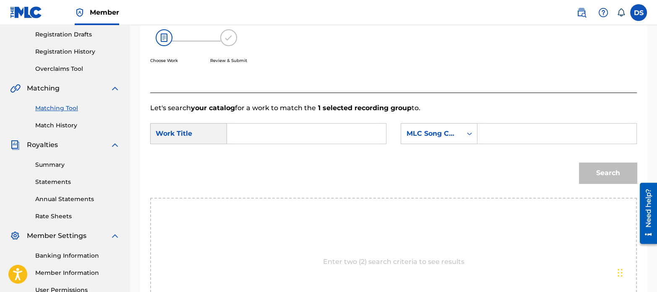
scroll to position [126, 0]
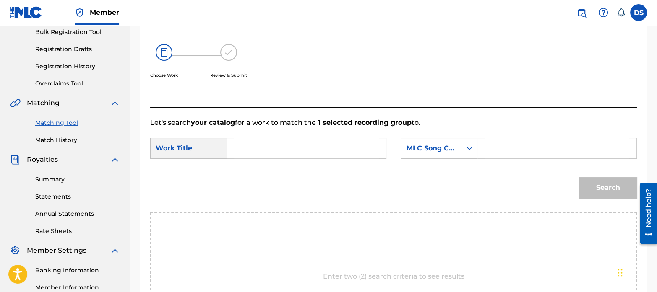
click at [265, 149] on input "Search Form" at bounding box center [306, 148] width 145 height 20
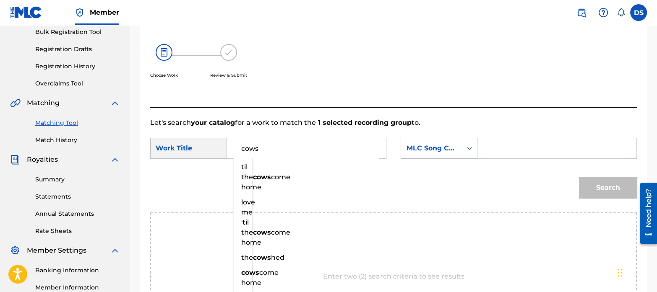
type input "cows"
click at [427, 150] on div "MLC Song Code" at bounding box center [431, 148] width 51 height 10
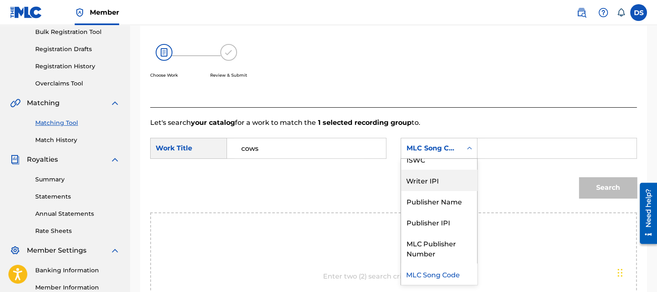
scroll to position [0, 0]
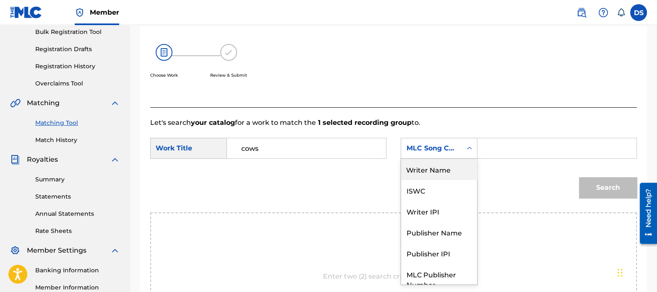
click at [425, 168] on div "Writer Name" at bounding box center [439, 169] width 76 height 21
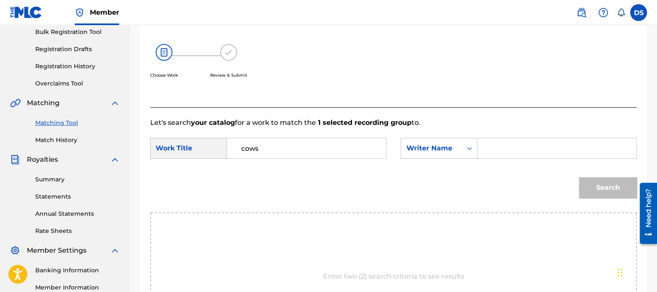
click at [500, 148] on input "Search Form" at bounding box center [556, 148] width 145 height 20
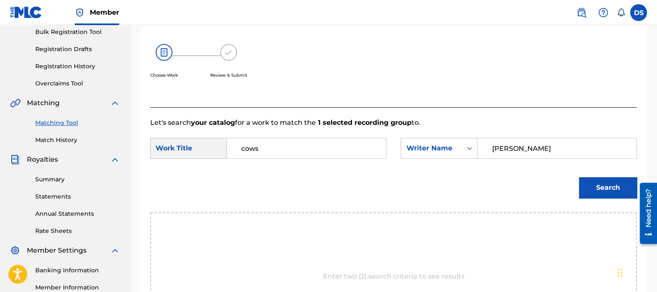
type input "[PERSON_NAME]"
click at [618, 193] on button "Search" at bounding box center [608, 187] width 58 height 21
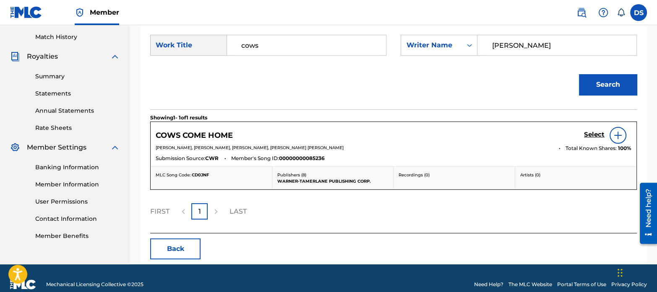
scroll to position [241, 0]
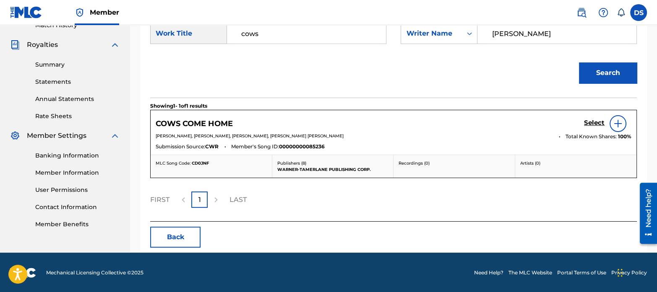
click at [596, 122] on h5 "Select" at bounding box center [594, 123] width 21 height 8
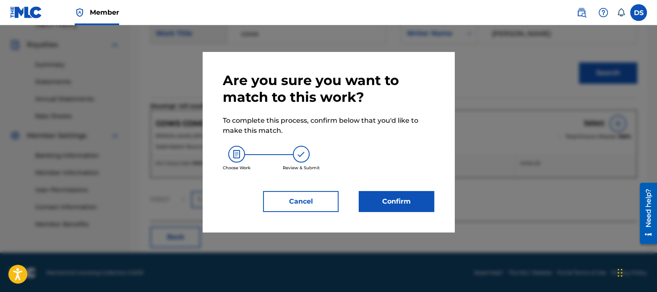
click at [315, 204] on button "Cancel" at bounding box center [300, 201] width 75 height 21
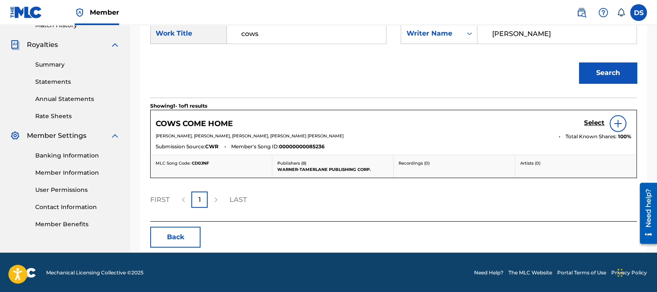
click at [619, 120] on img at bounding box center [618, 124] width 10 height 10
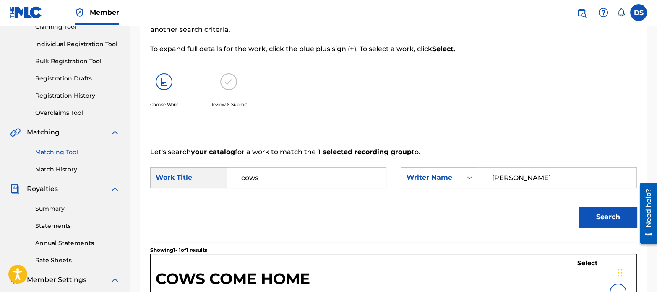
scroll to position [174, 0]
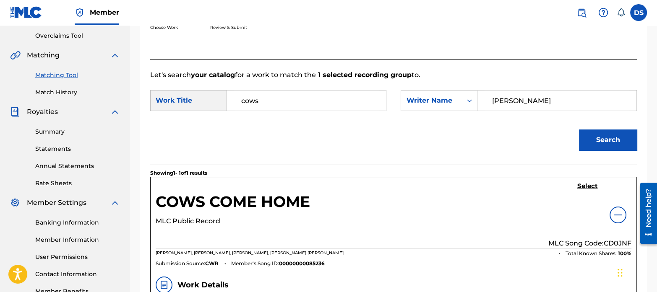
click at [583, 185] on h5 "Select" at bounding box center [587, 186] width 21 height 8
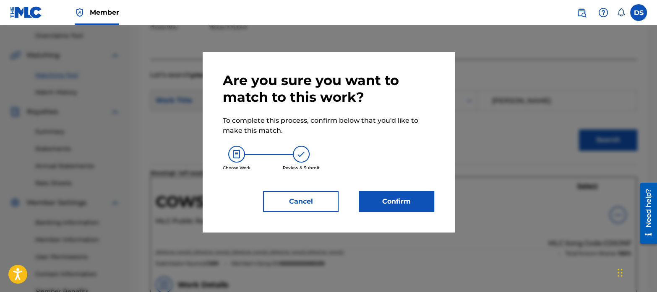
click at [402, 202] on button "Confirm" at bounding box center [396, 201] width 75 height 21
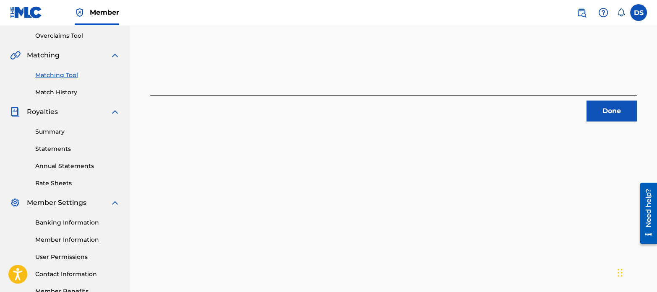
click at [612, 106] on button "Done" at bounding box center [611, 111] width 50 height 21
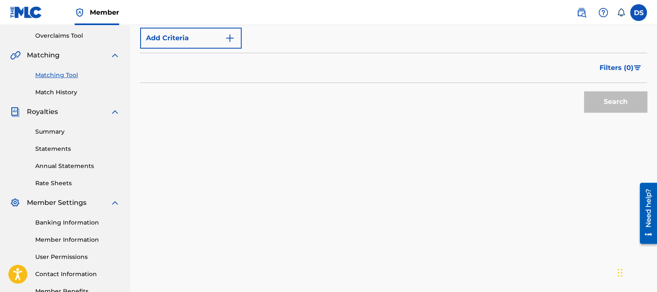
click at [65, 93] on link "Match History" at bounding box center [77, 92] width 85 height 9
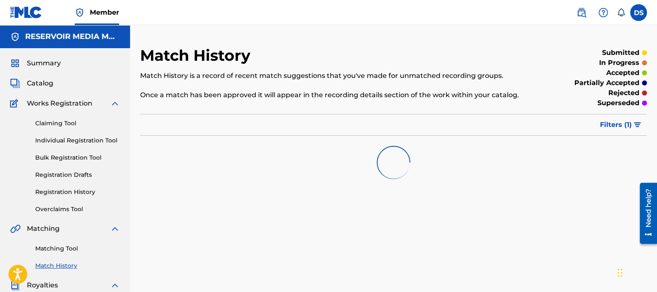
click at [70, 247] on link "Matching Tool" at bounding box center [77, 249] width 85 height 9
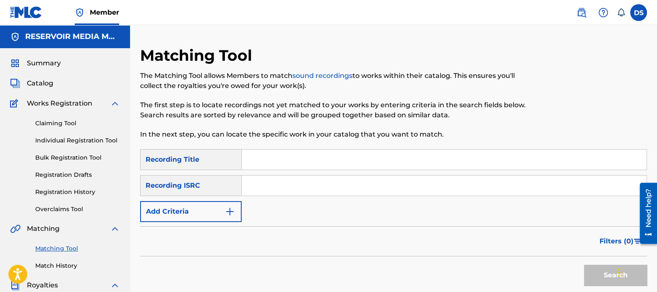
click at [289, 180] on input "Search Form" at bounding box center [444, 186] width 405 height 20
click at [229, 213] on img "Search Form" at bounding box center [230, 212] width 10 height 10
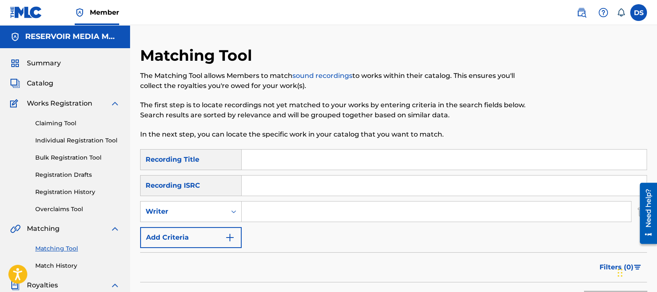
click at [328, 206] on input "Search Form" at bounding box center [436, 212] width 389 height 20
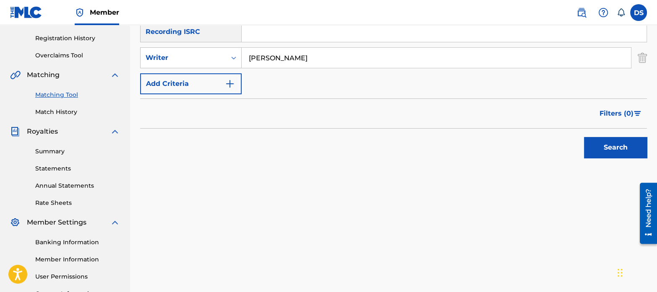
scroll to position [174, 0]
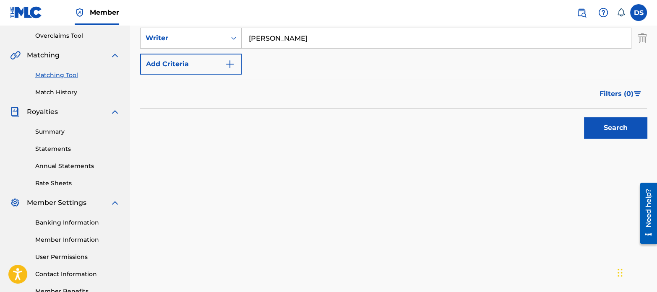
click at [593, 133] on button "Search" at bounding box center [615, 127] width 63 height 21
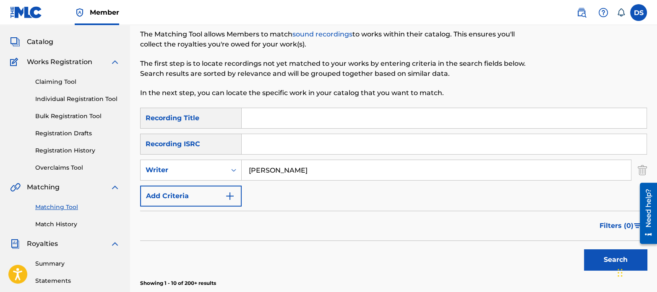
scroll to position [0, 0]
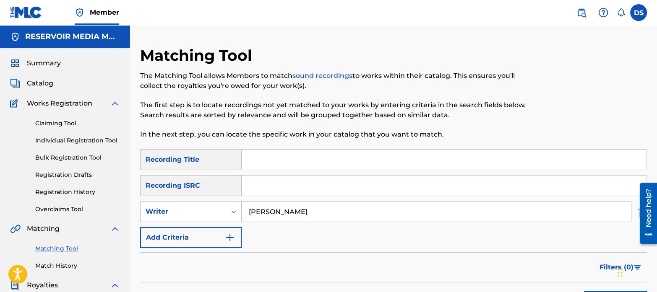
click at [249, 213] on input "[PERSON_NAME]" at bounding box center [436, 212] width 389 height 20
type input "[PERSON_NAME]"
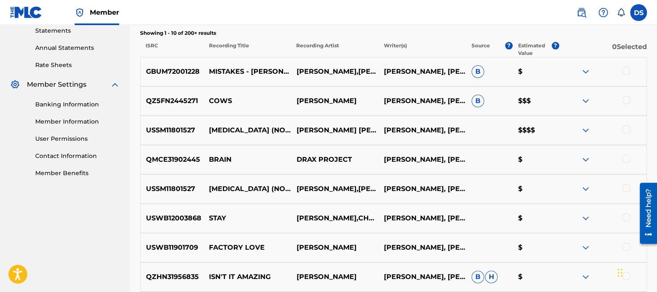
scroll to position [292, 0]
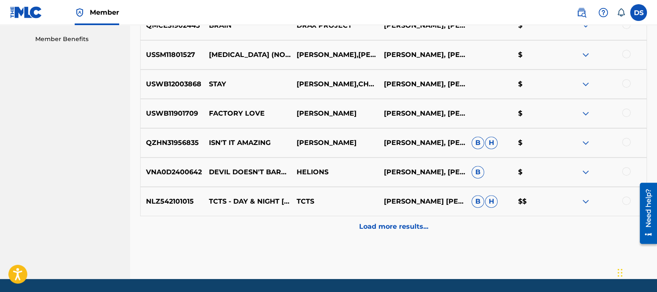
click at [391, 233] on div "Load more results..." at bounding box center [393, 226] width 507 height 21
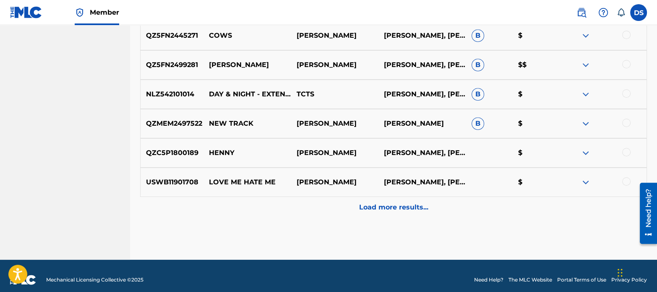
scroll to position [743, 0]
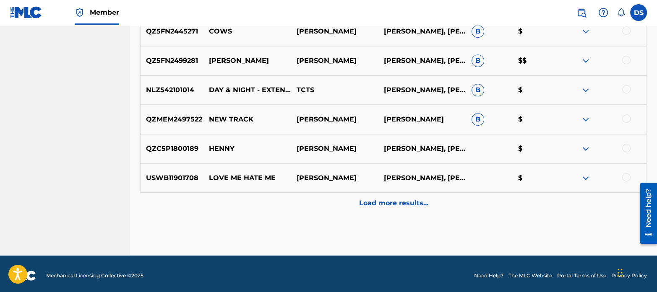
click at [386, 203] on p "Load more results..." at bounding box center [393, 203] width 69 height 10
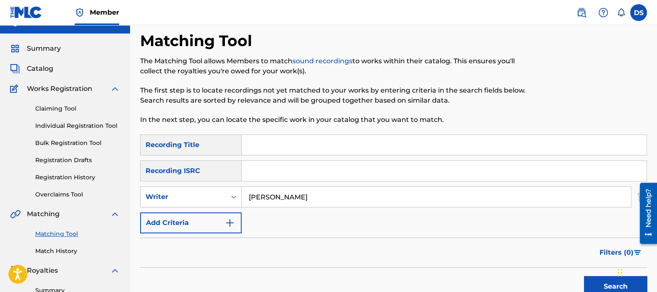
scroll to position [0, 0]
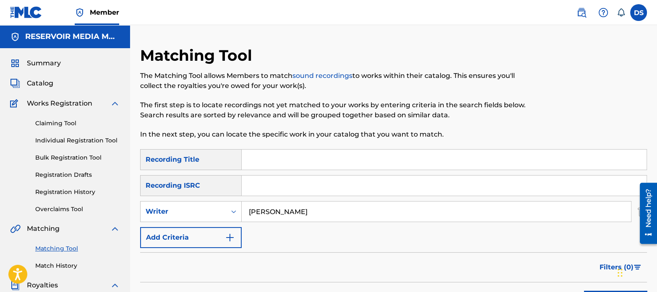
drag, startPoint x: 334, startPoint y: 208, endPoint x: 0, endPoint y: 195, distance: 334.5
click at [233, 235] on img "Search Form" at bounding box center [230, 238] width 10 height 10
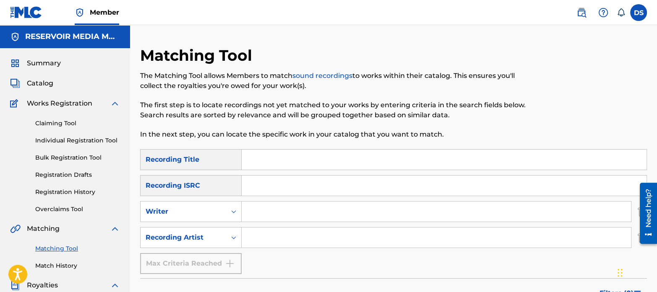
click at [284, 230] on input "Search Form" at bounding box center [436, 238] width 389 height 20
type input "beach fossils"
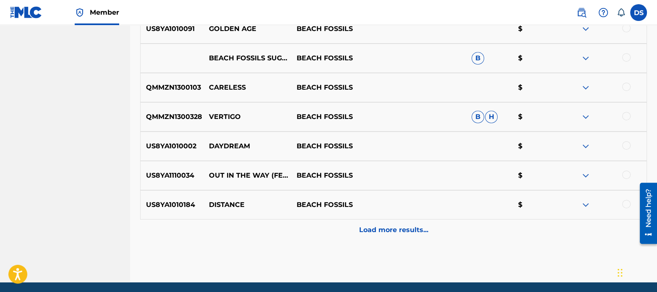
scroll to position [449, 0]
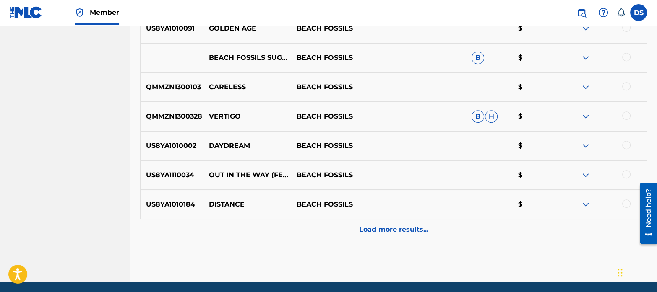
click at [373, 234] on p "Load more results..." at bounding box center [393, 230] width 69 height 10
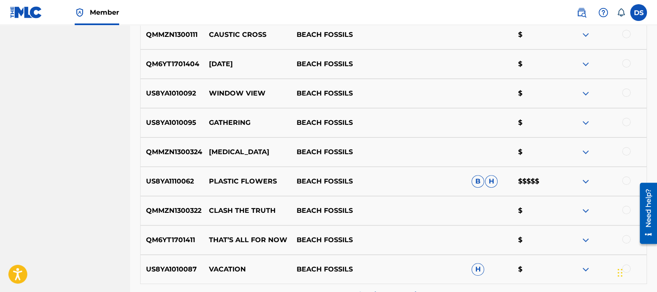
scroll to position [678, 0]
click at [624, 180] on div at bounding box center [626, 180] width 8 height 8
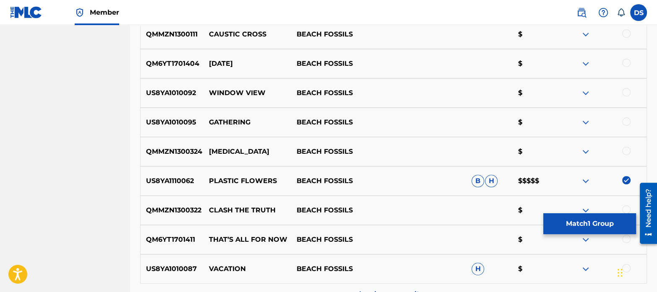
click at [601, 219] on button "Match 1 Group" at bounding box center [589, 223] width 93 height 21
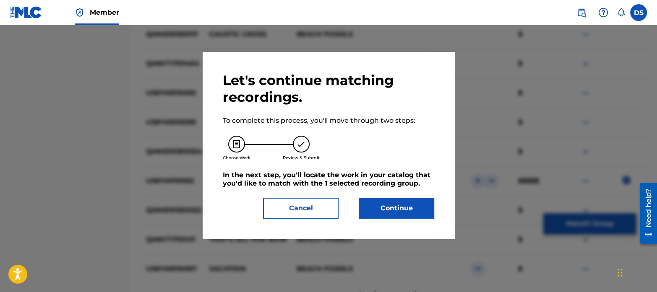
click at [376, 212] on button "Continue" at bounding box center [396, 208] width 75 height 21
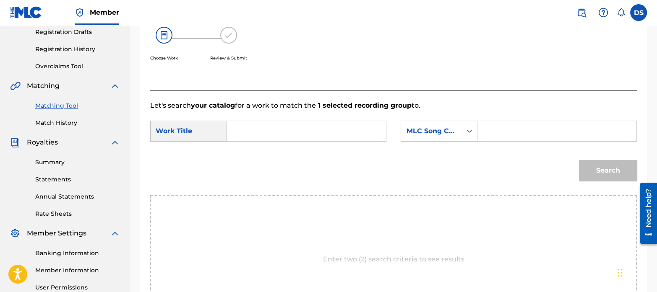
scroll to position [138, 0]
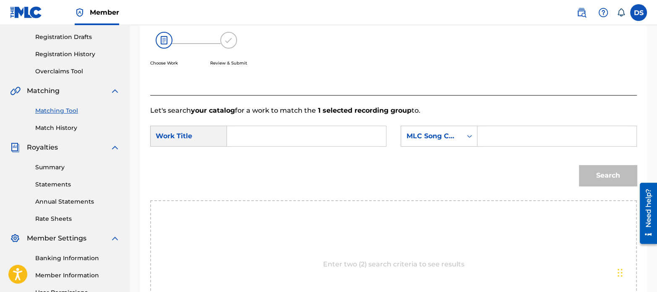
click at [261, 139] on input "Search Form" at bounding box center [306, 136] width 145 height 20
type input "plastic flowers"
click at [421, 151] on div "SearchWithCriteria2fc5bdaf-ce6e-4f9e-8d77-07ff861c5968 Work Title plastic flowe…" at bounding box center [393, 139] width 487 height 26
click at [423, 137] on div "MLC Song Code" at bounding box center [431, 136] width 51 height 10
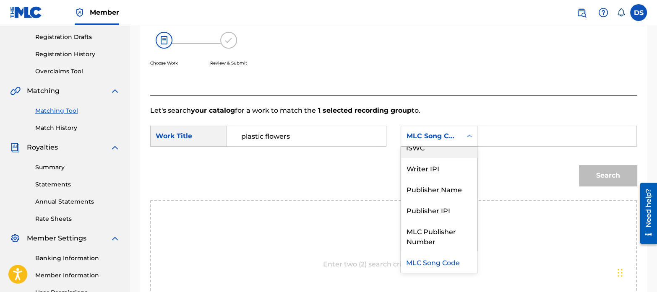
scroll to position [0, 0]
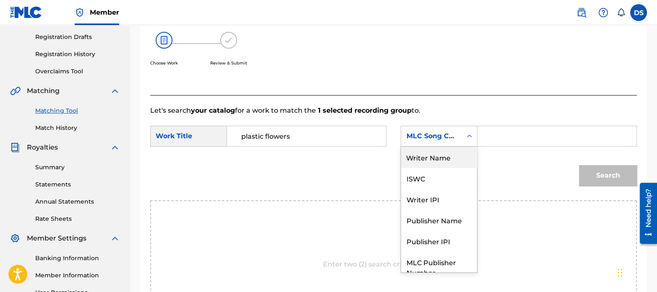
click at [418, 157] on div "Writer Name" at bounding box center [439, 157] width 76 height 21
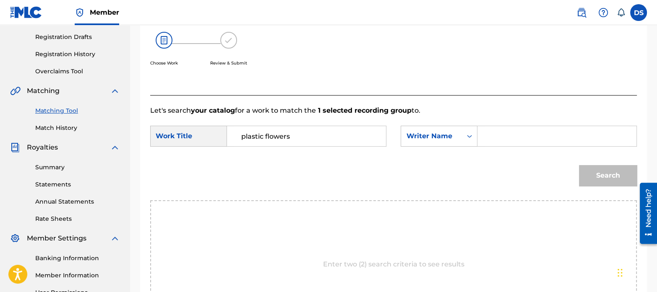
click at [505, 135] on input "Search Form" at bounding box center [556, 136] width 145 height 20
type input "[PERSON_NAME]"
click at [613, 170] on button "Search" at bounding box center [608, 175] width 58 height 21
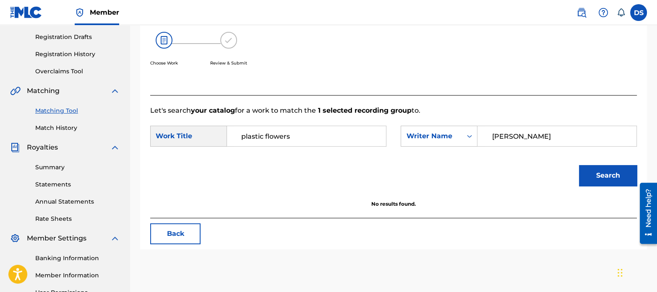
click at [71, 128] on link "Match History" at bounding box center [77, 128] width 85 height 9
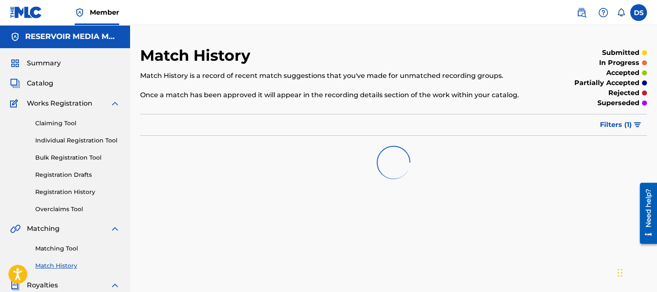
click at [72, 248] on link "Matching Tool" at bounding box center [77, 249] width 85 height 9
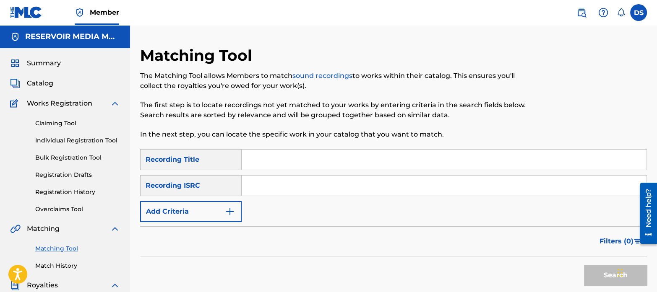
click at [230, 208] on img "Search Form" at bounding box center [230, 212] width 10 height 10
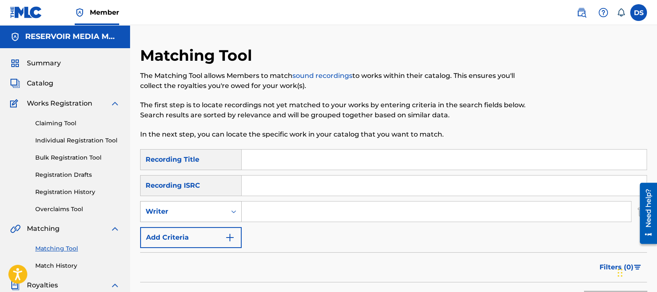
click at [233, 212] on icon "Search Form" at bounding box center [233, 212] width 8 height 8
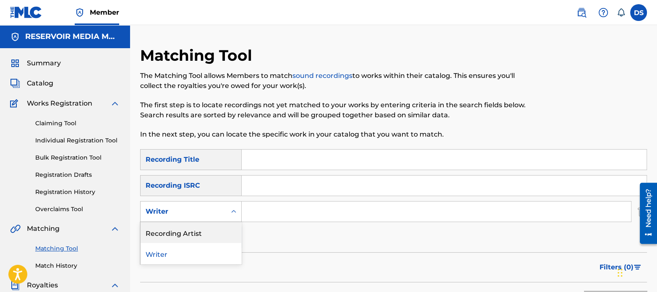
click at [198, 231] on div "Recording Artist" at bounding box center [191, 232] width 101 height 21
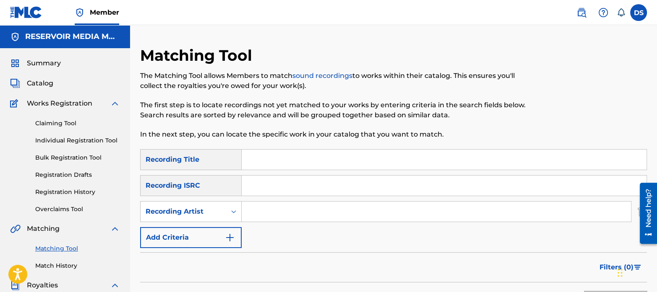
click at [299, 209] on input "Search Form" at bounding box center [436, 212] width 389 height 20
type input "beach fossils"
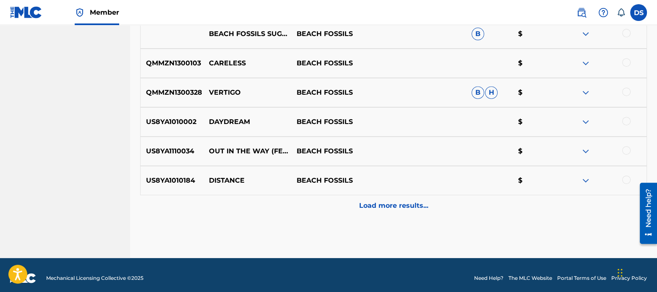
scroll to position [449, 0]
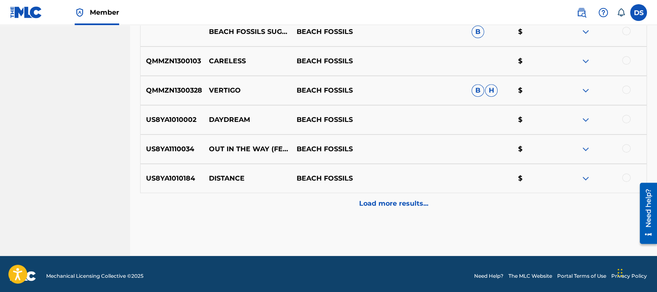
click at [396, 207] on p "Load more results..." at bounding box center [393, 204] width 69 height 10
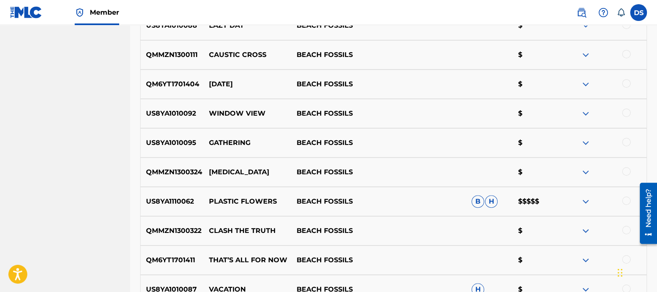
scroll to position [688, 0]
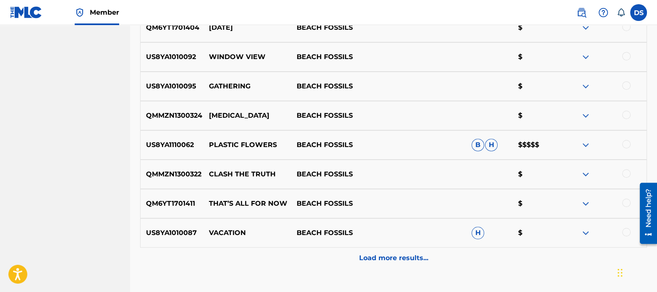
click at [403, 257] on p "Load more results..." at bounding box center [393, 258] width 69 height 10
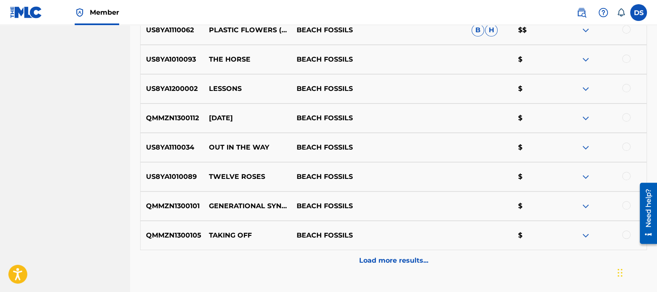
click at [407, 259] on p "Load more results..." at bounding box center [393, 261] width 69 height 10
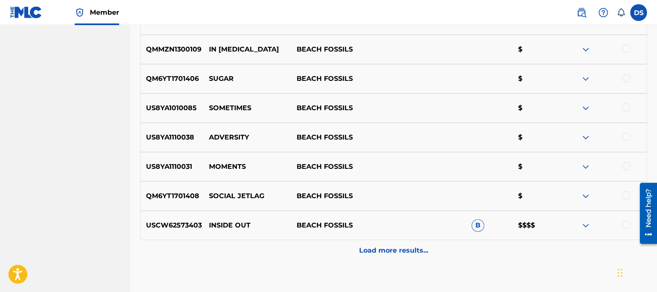
scroll to position [1283, 0]
click at [394, 248] on p "Load more results..." at bounding box center [393, 250] width 69 height 10
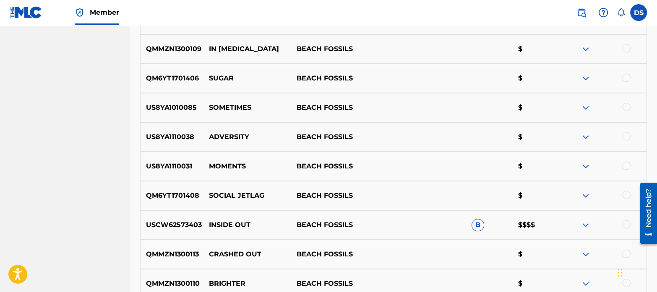
click at [394, 248] on div "QMMZN1300113 CRASHED OUT BEACH FOSSILS $" at bounding box center [393, 254] width 507 height 29
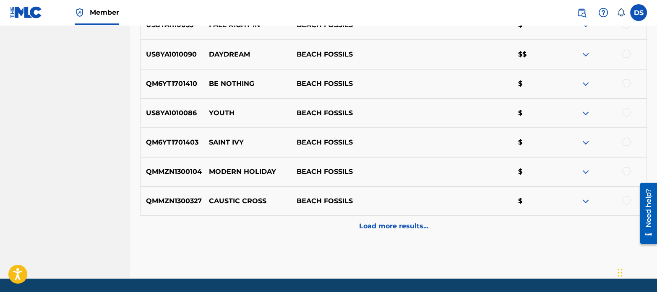
click at [394, 229] on p "Load more results..." at bounding box center [393, 226] width 69 height 10
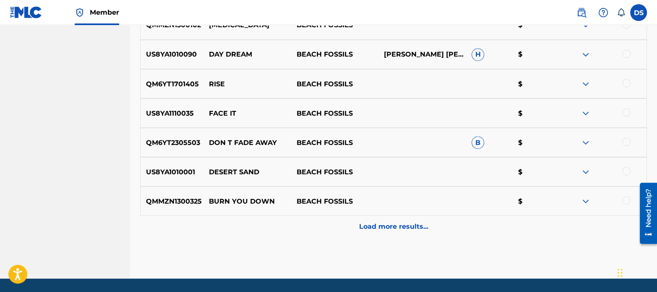
scroll to position [1921, 0]
